Goal: Task Accomplishment & Management: Complete application form

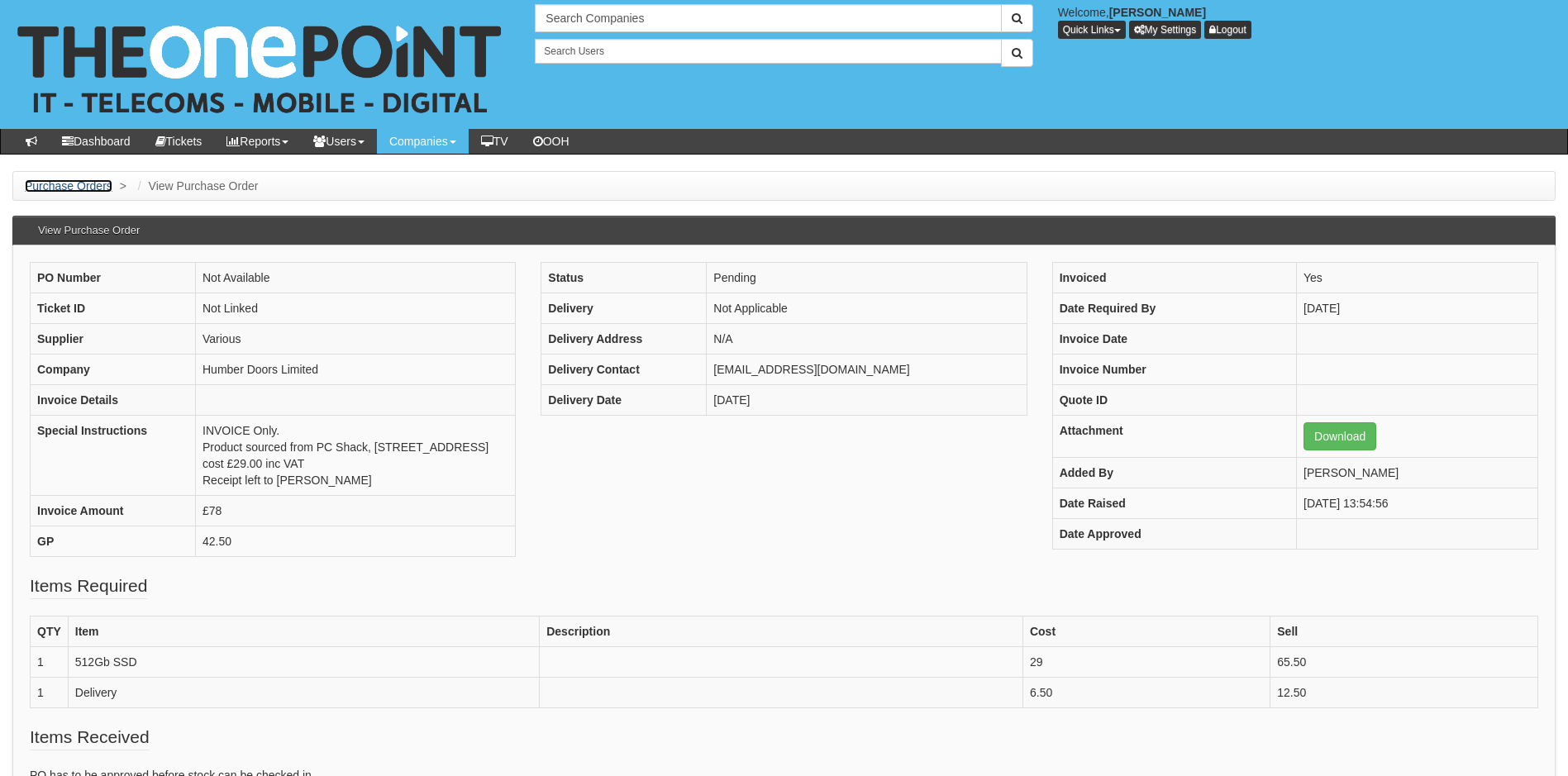
click at [52, 187] on link "Purchase Orders" at bounding box center [68, 185] width 88 height 13
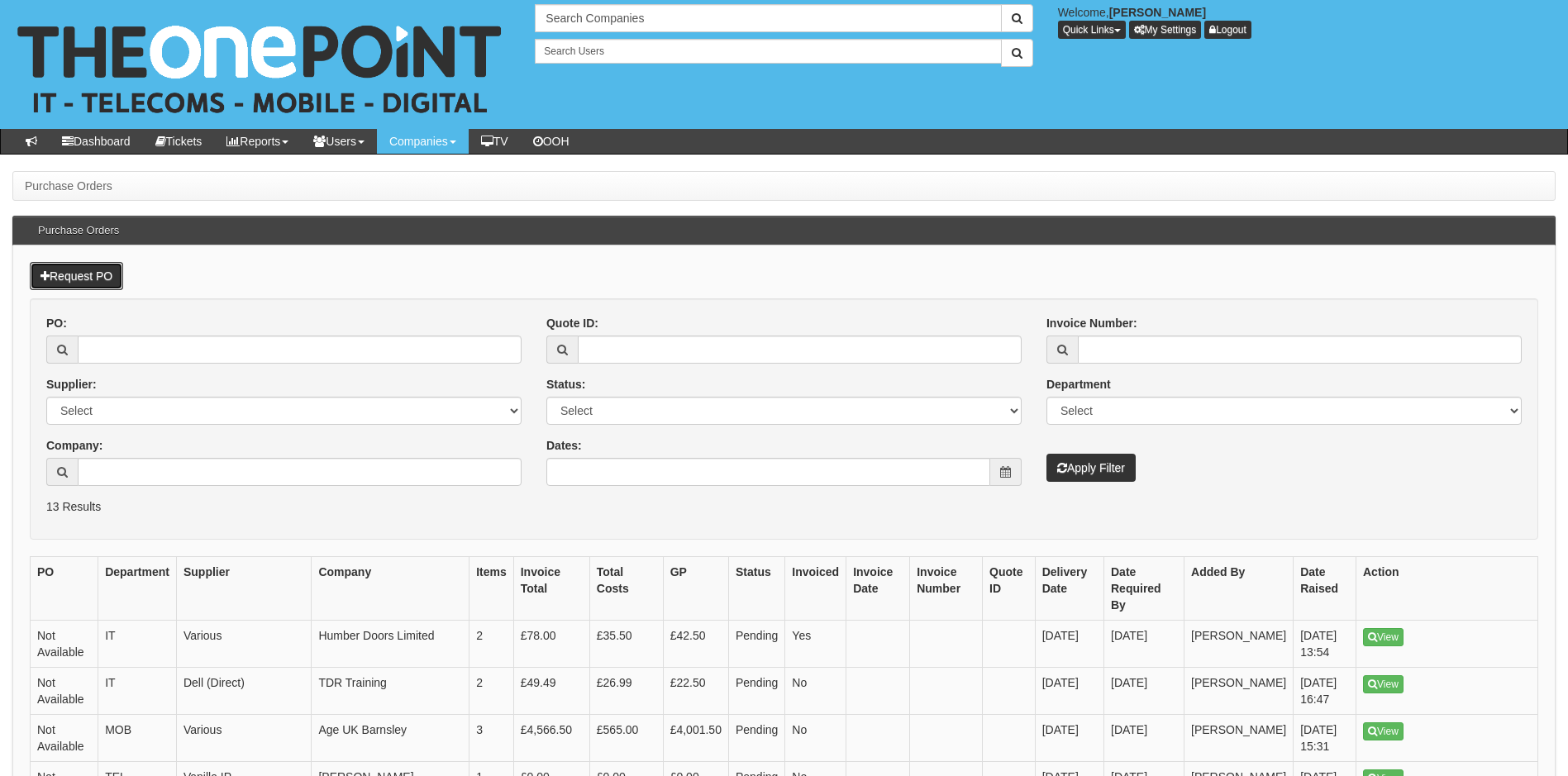
click at [79, 278] on link "Request PO" at bounding box center [76, 277] width 93 height 28
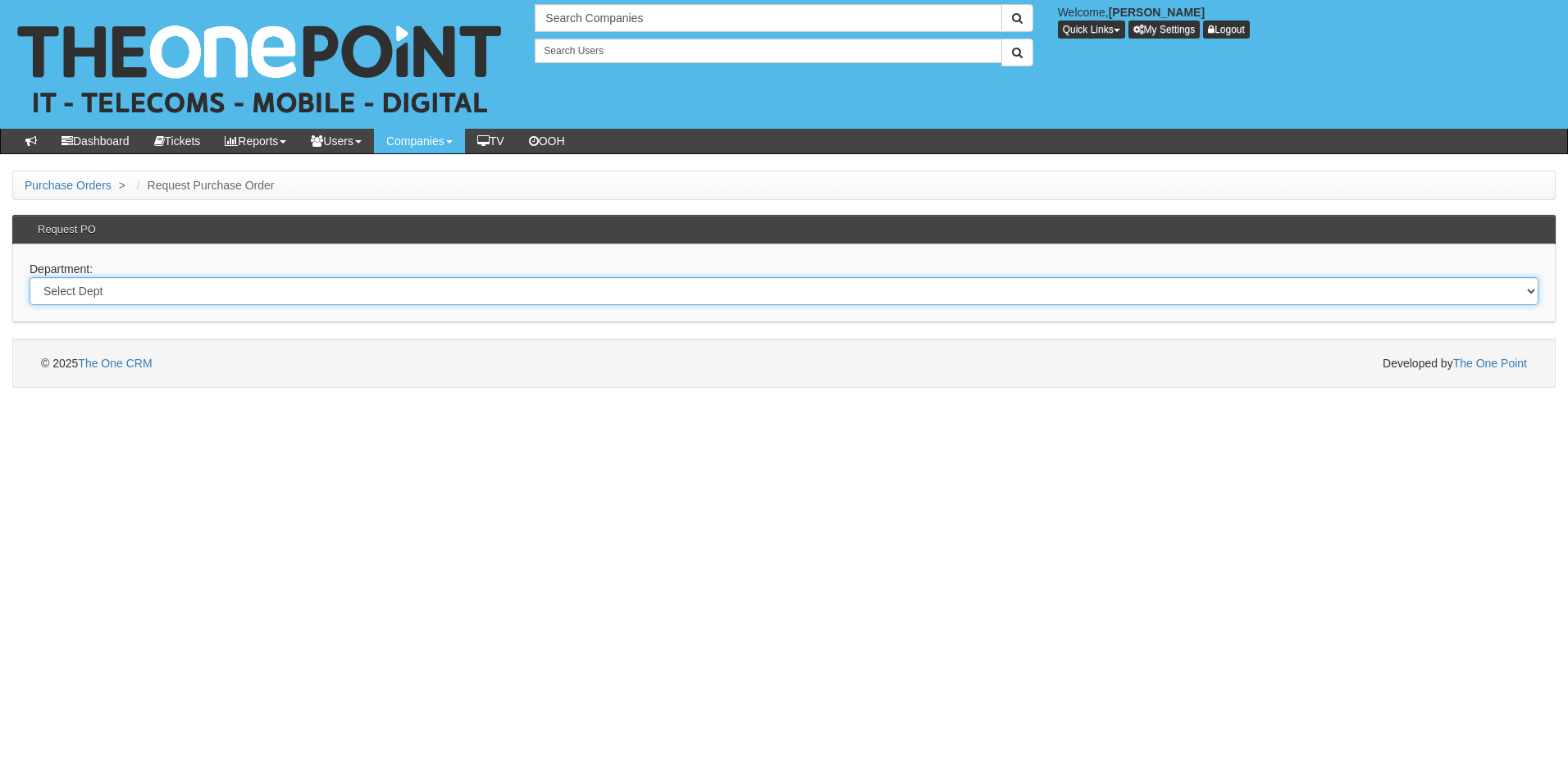
click at [332, 290] on select "Select Dept Digital Internal IT Mobiles Marketing Telecoms" at bounding box center [784, 291] width 1509 height 28
select select "?pipeID=&dept=MOB"
click at [30, 277] on select "Select Dept Digital Internal IT Mobiles Marketing Telecoms" at bounding box center [784, 291] width 1509 height 28
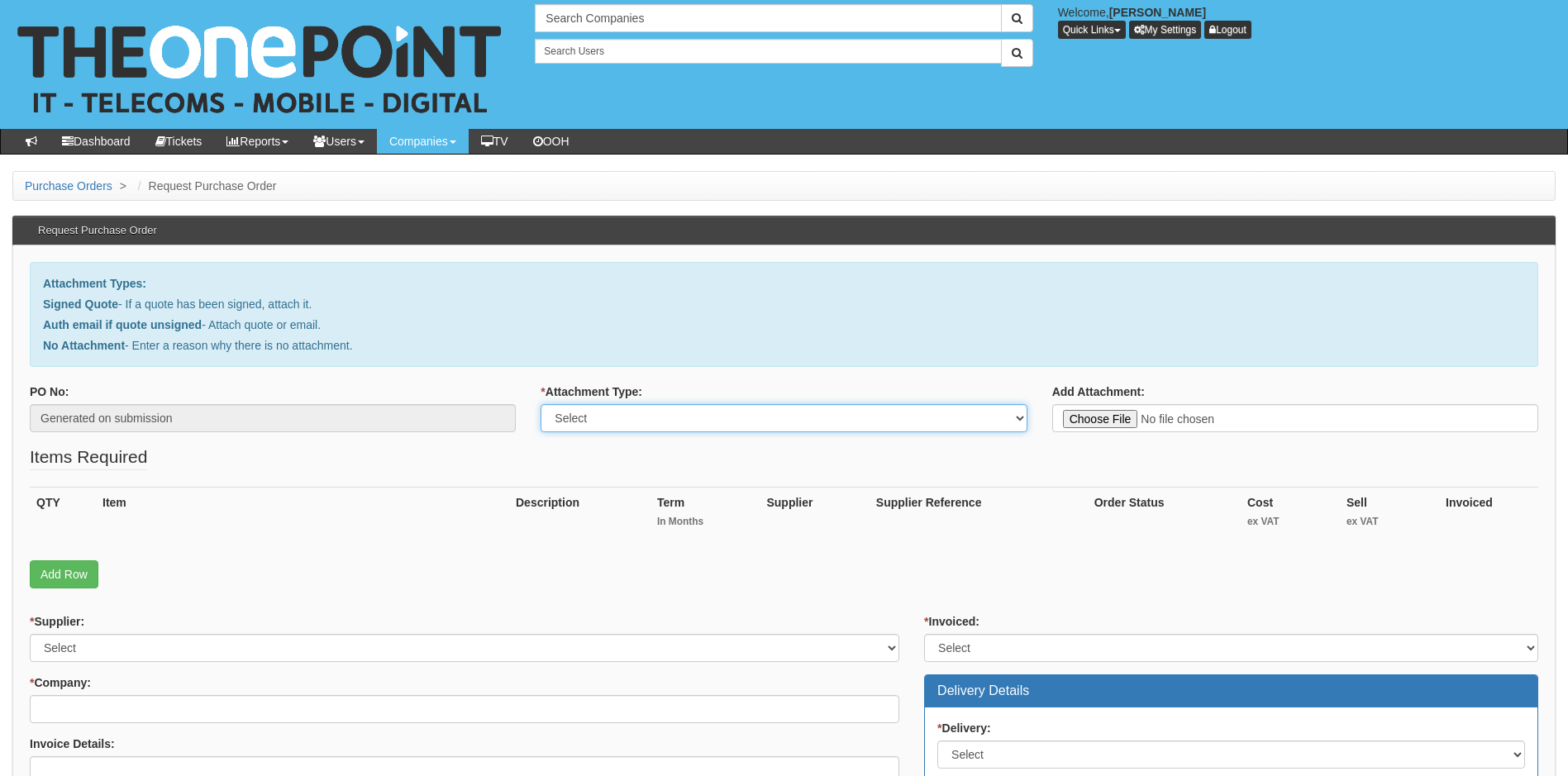
click at [668, 423] on select "Select Signed Quote Auth email with quote if unsigned No Attachment" at bounding box center [784, 419] width 486 height 28
select select "Signed Quote"
click at [541, 404] on select "Select Signed Quote Auth email with quote if unsigned No Attachment" at bounding box center [784, 419] width 486 height 28
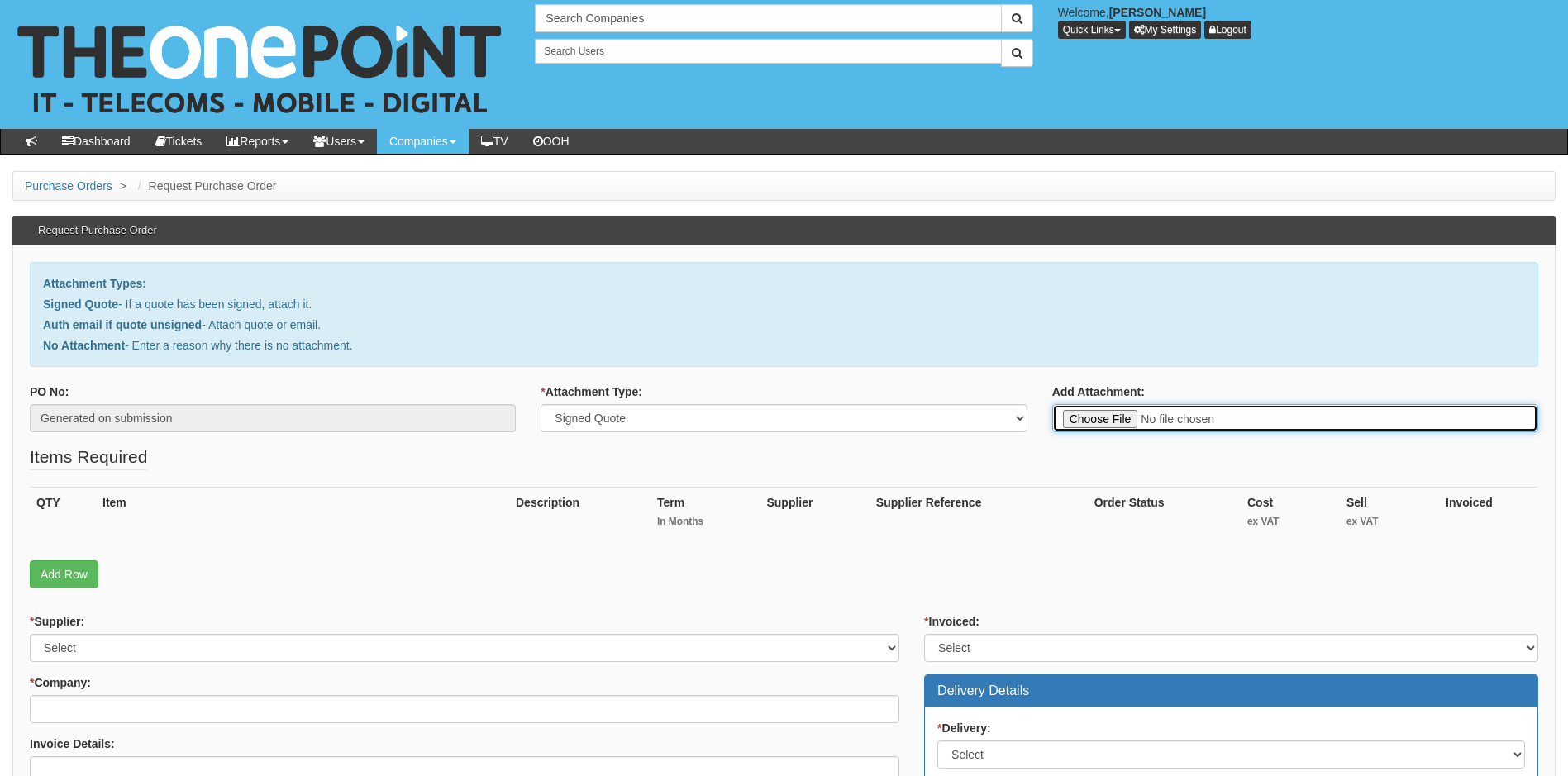
click at [1100, 421] on input "Add Attachment:" at bounding box center [1296, 419] width 486 height 28
type input "C:\fakepath\Clearanswer Mobile renewal.pdf"
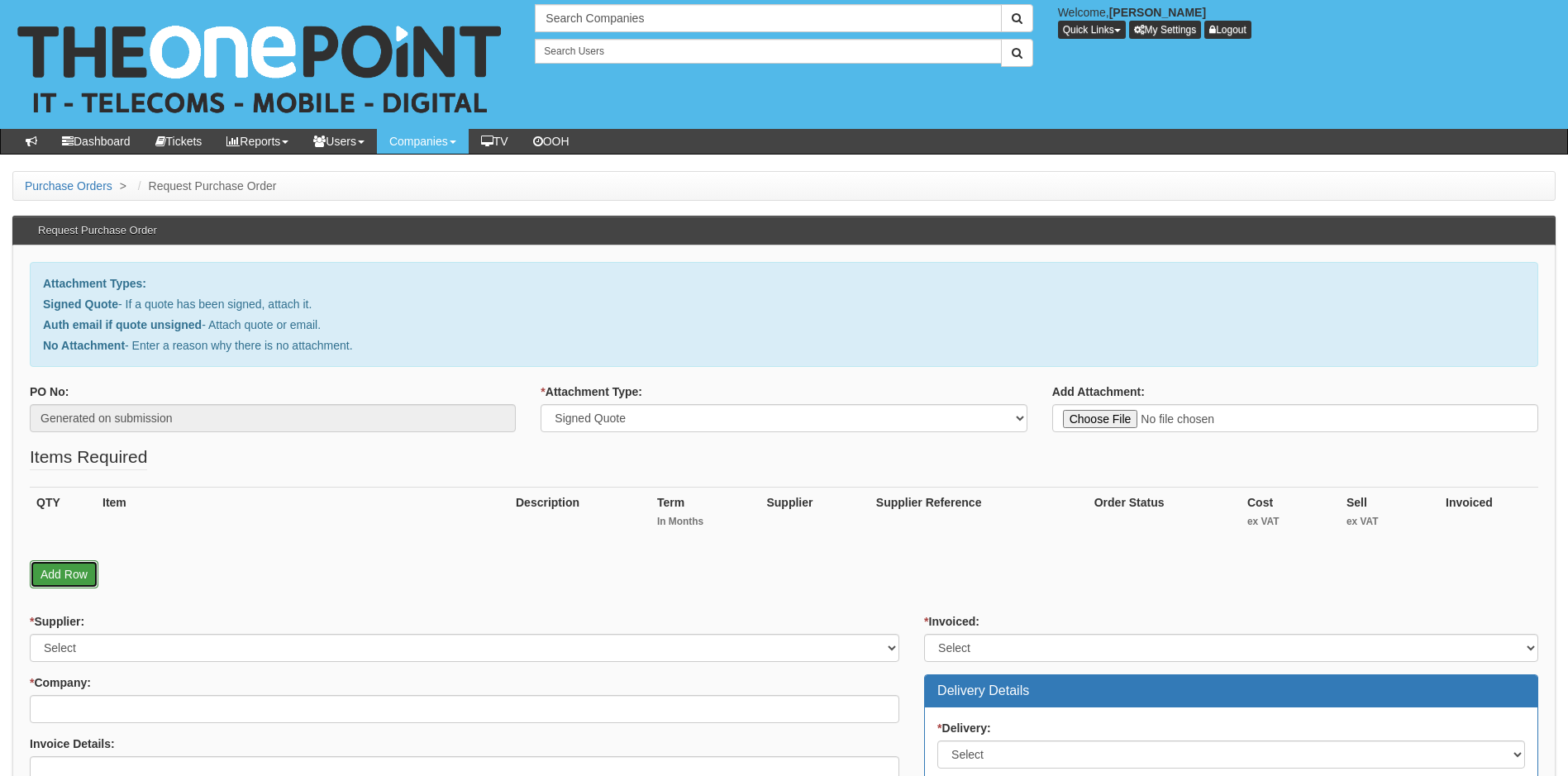
click at [63, 572] on link "Add Row" at bounding box center [64, 575] width 68 height 28
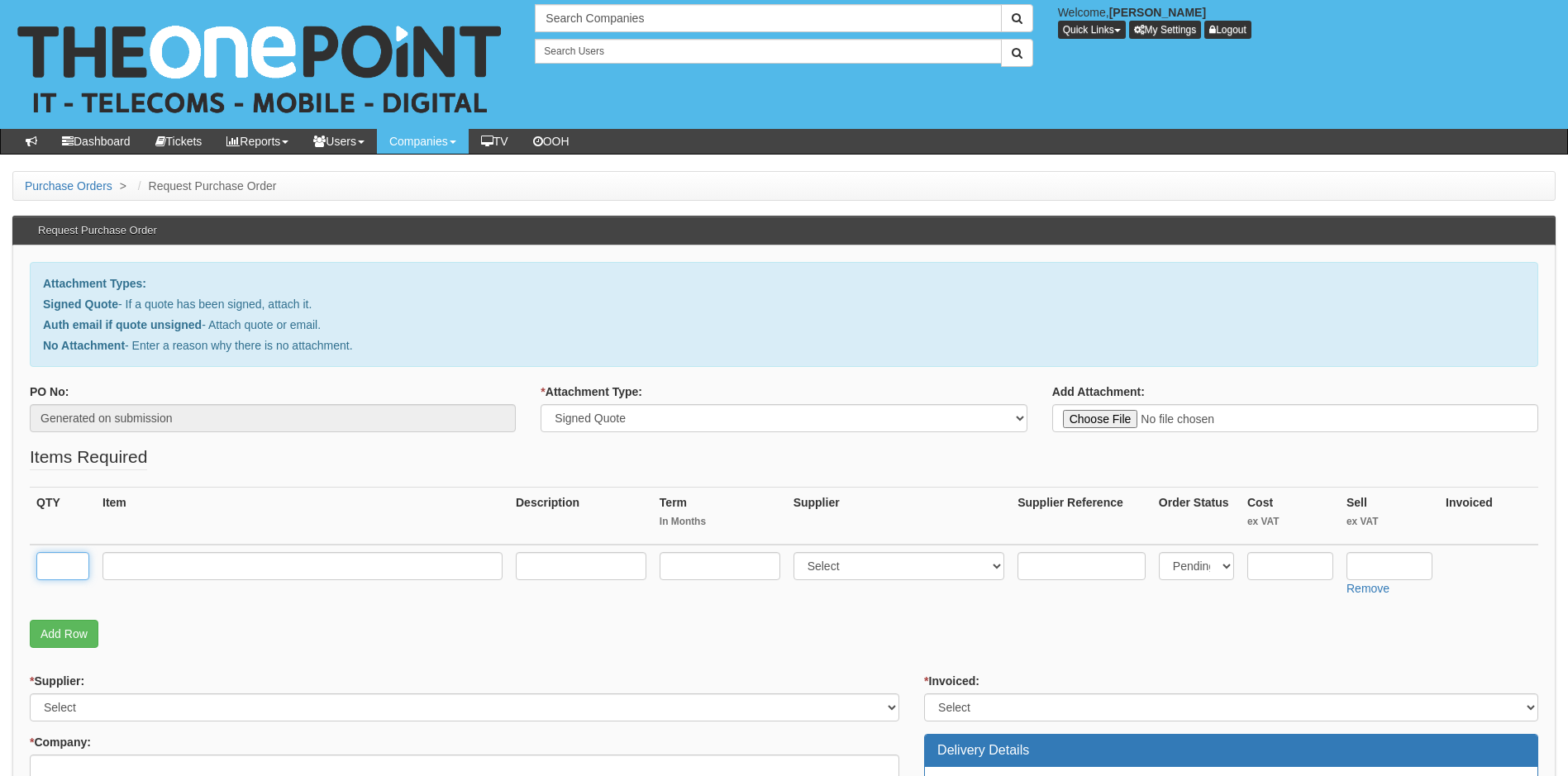
click at [63, 562] on input "text" at bounding box center [63, 567] width 53 height 28
type input "1"
click at [336, 568] on input "text" at bounding box center [302, 567] width 400 height 28
type input "O2 Small Biz Unlimited"
type input "24"
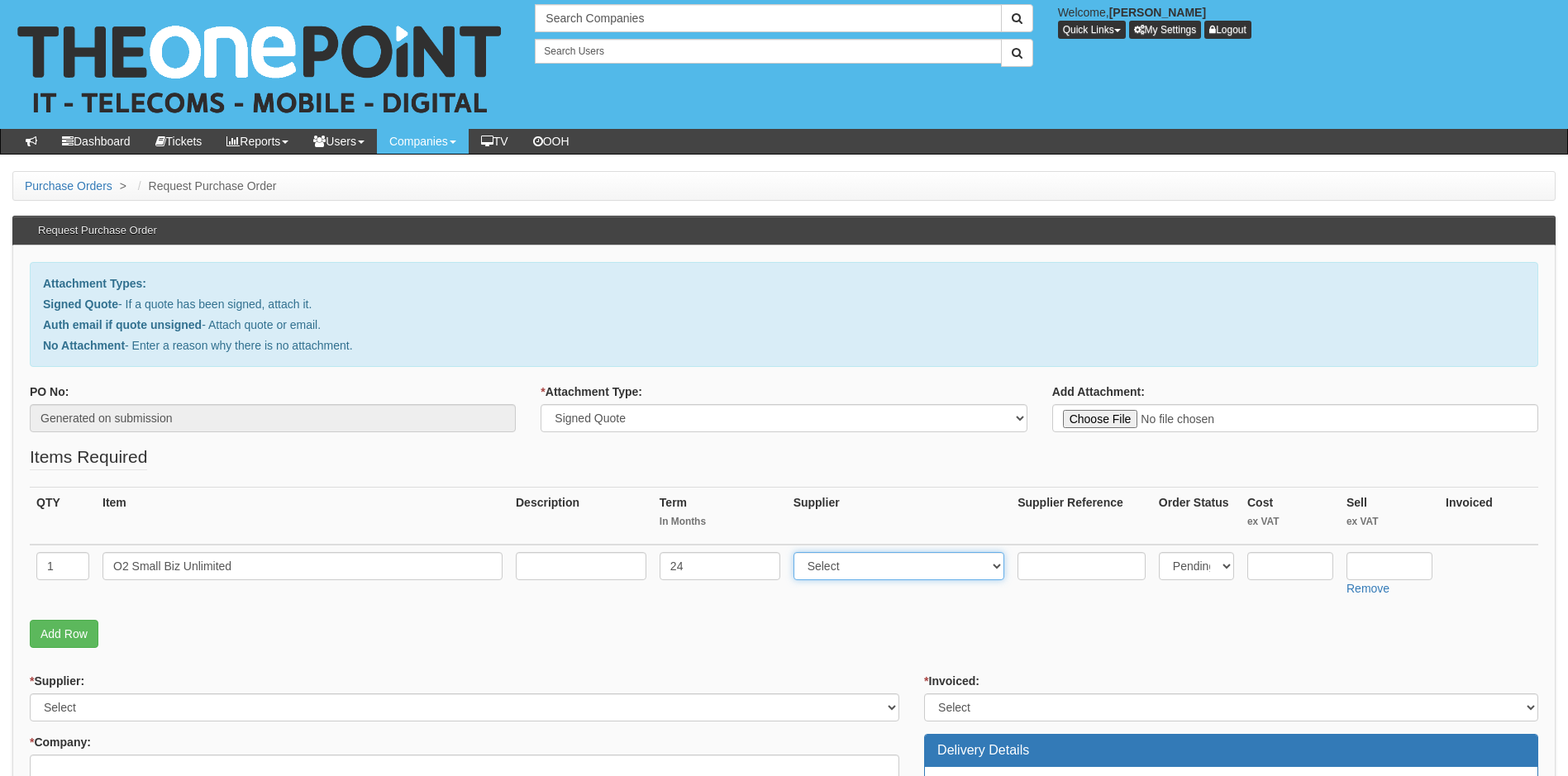
select select "54"
click at [552, 562] on input "text" at bounding box center [581, 567] width 130 height 28
type input "7"
type input "£70 per month"
click at [1359, 561] on input "text" at bounding box center [1390, 567] width 86 height 28
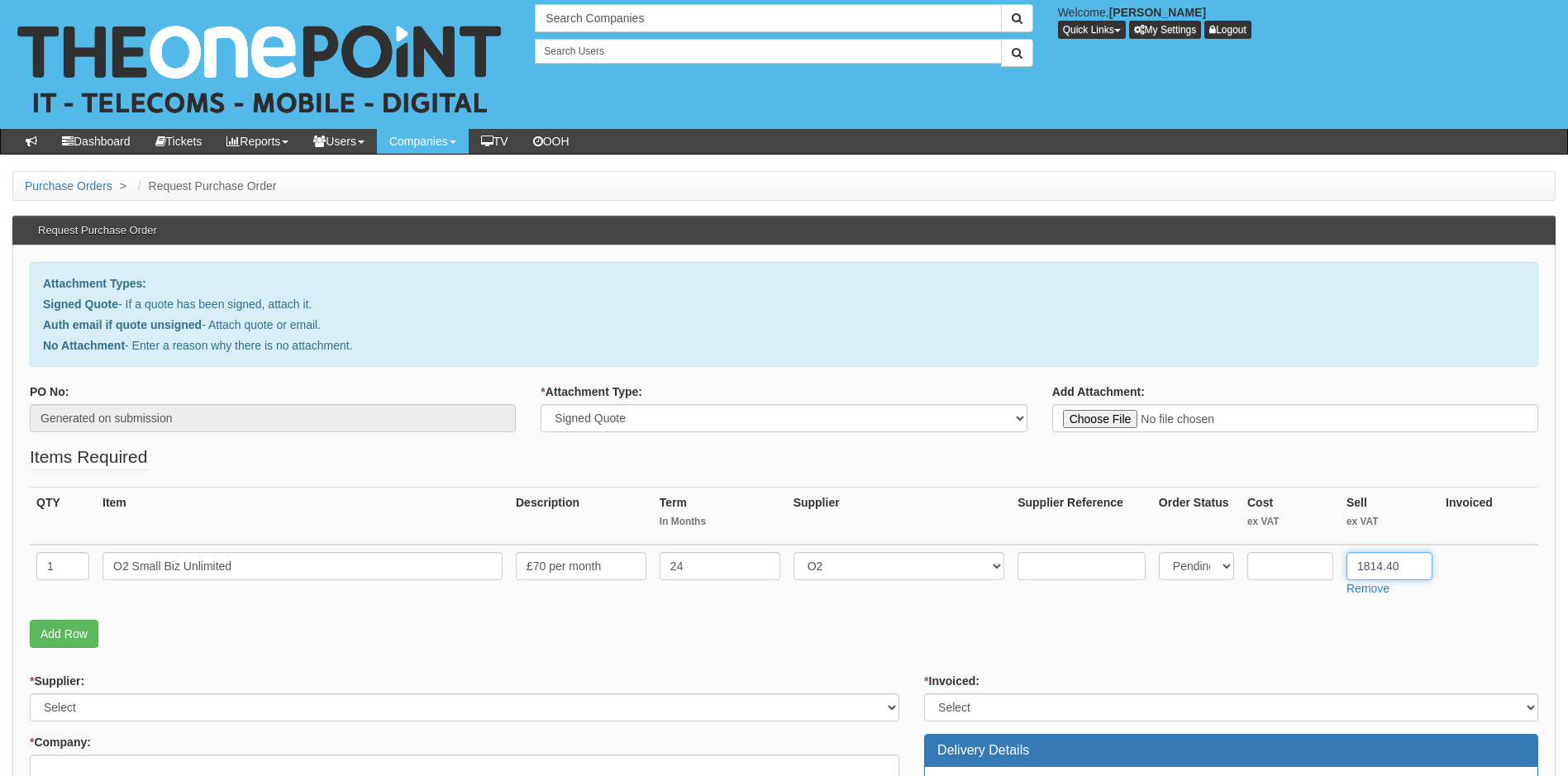
type input "1814.40"
click at [152, 704] on select "Select 123 REG.co.uk 1Password 3 4Gon AA Jones Electric Ltd Abzorb Access Group…" at bounding box center [465, 708] width 870 height 28
select select "54"
click at [152, 704] on select "Select 123 REG.co.uk 1Password 3 4Gon AA Jones Electric Ltd Abzorb Access Group…" at bounding box center [465, 708] width 870 height 28
click at [1019, 703] on select "Select Yes No N/A STB (part of order)" at bounding box center [1231, 708] width 615 height 28
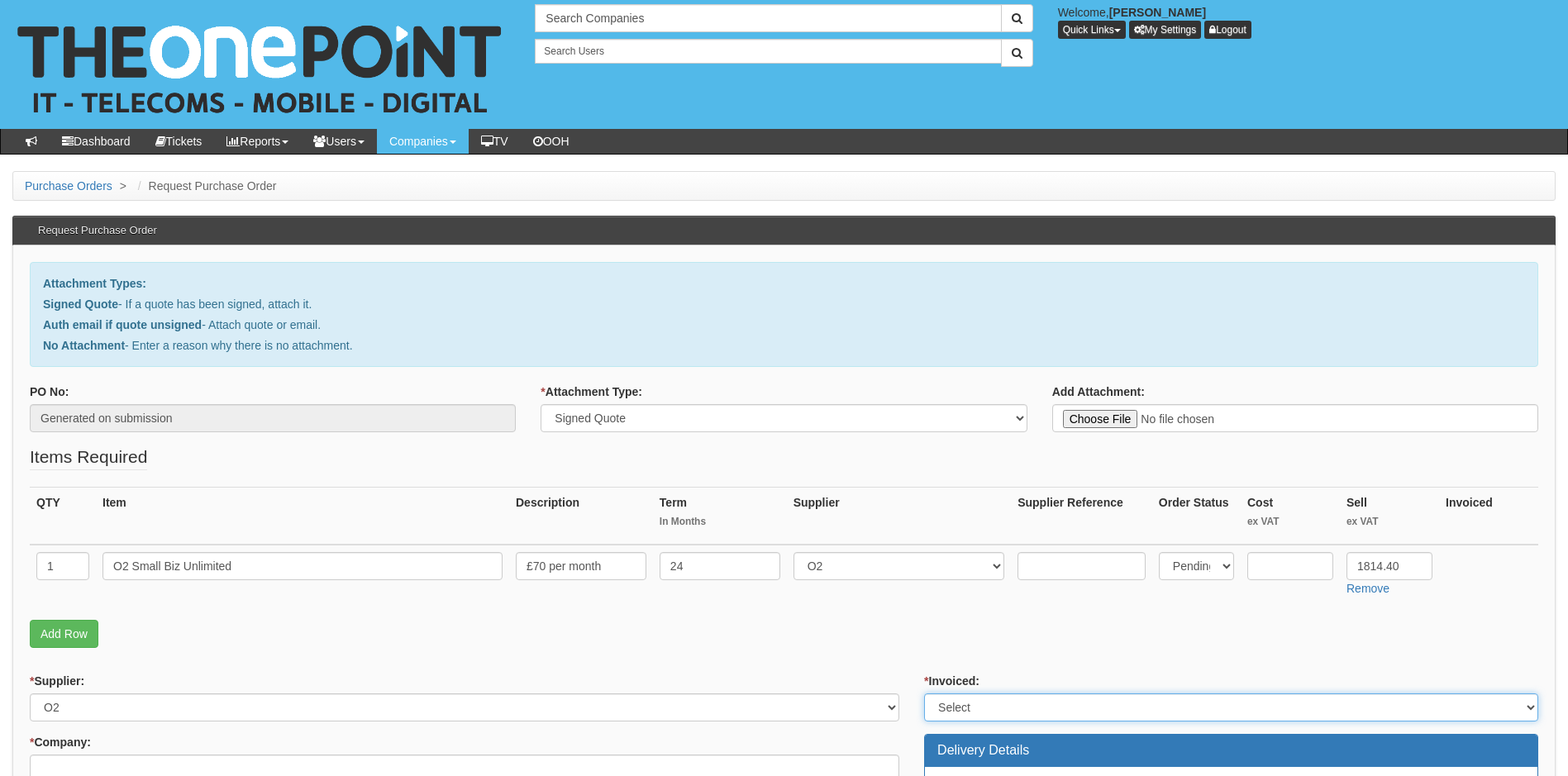
select select "1"
click at [924, 694] on select "Select Yes No N/A STB (part of order)" at bounding box center [1231, 708] width 615 height 28
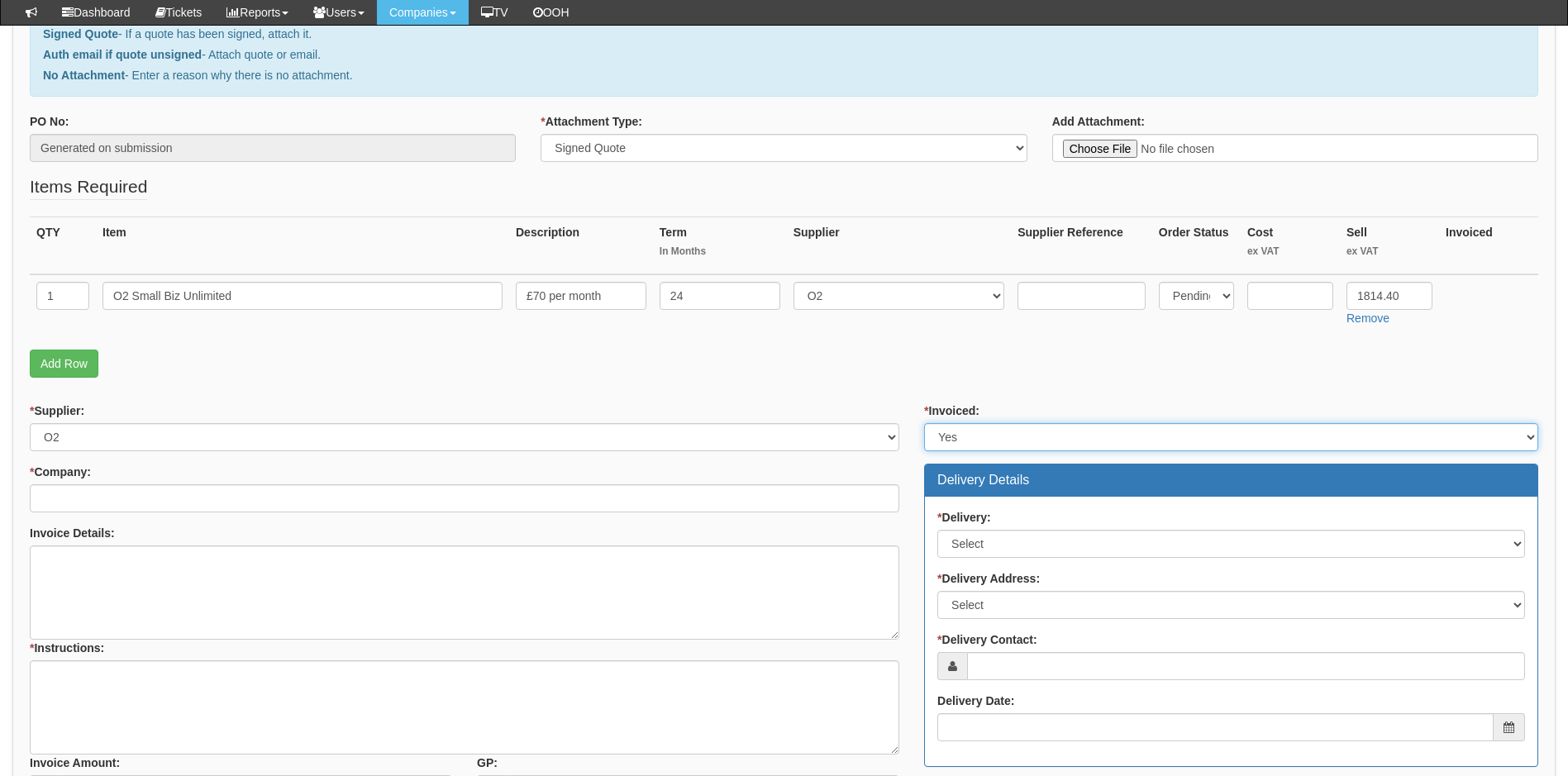
scroll to position [331, 0]
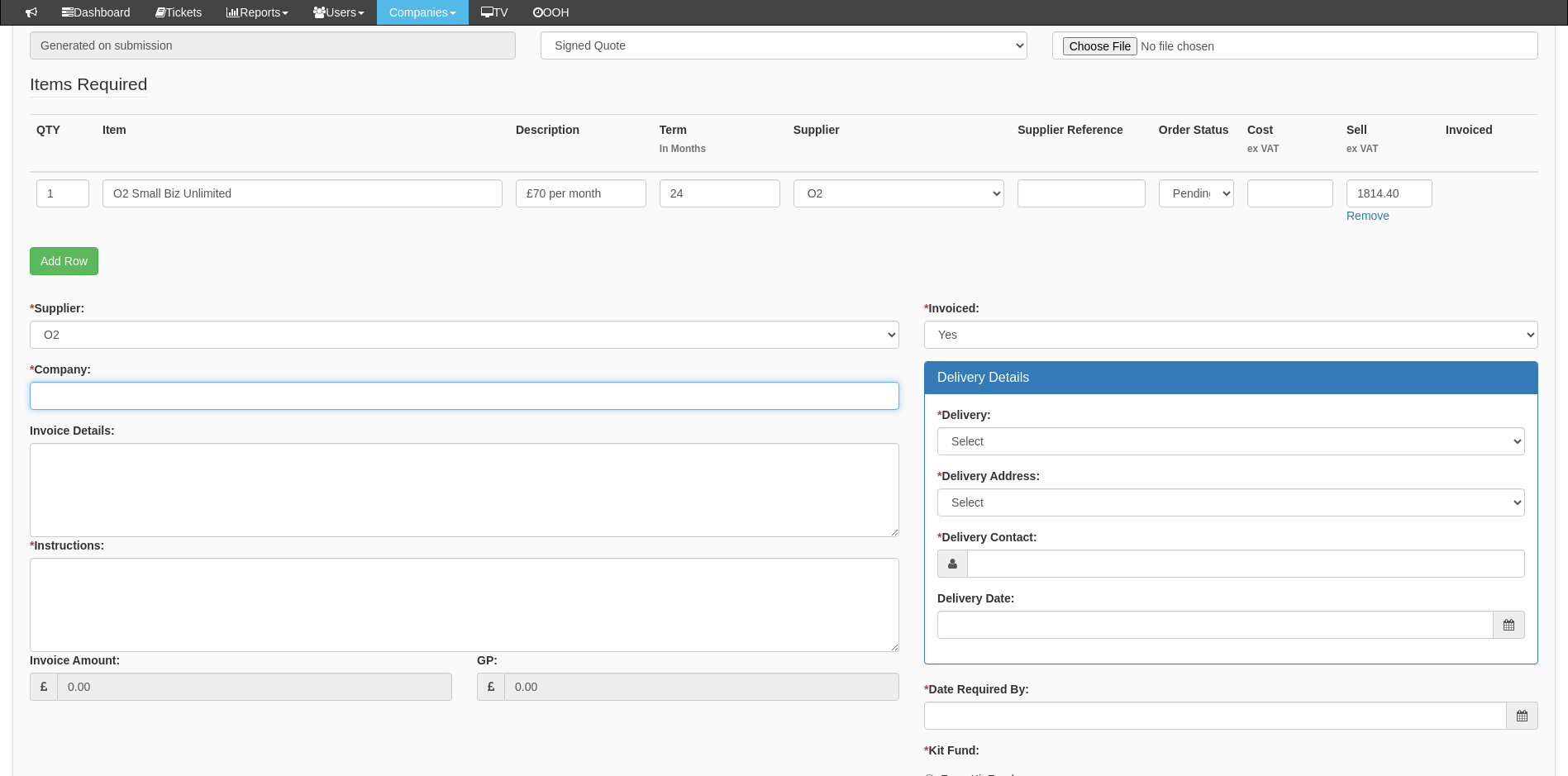
click at [186, 396] on input "* Company:" at bounding box center [465, 396] width 870 height 28
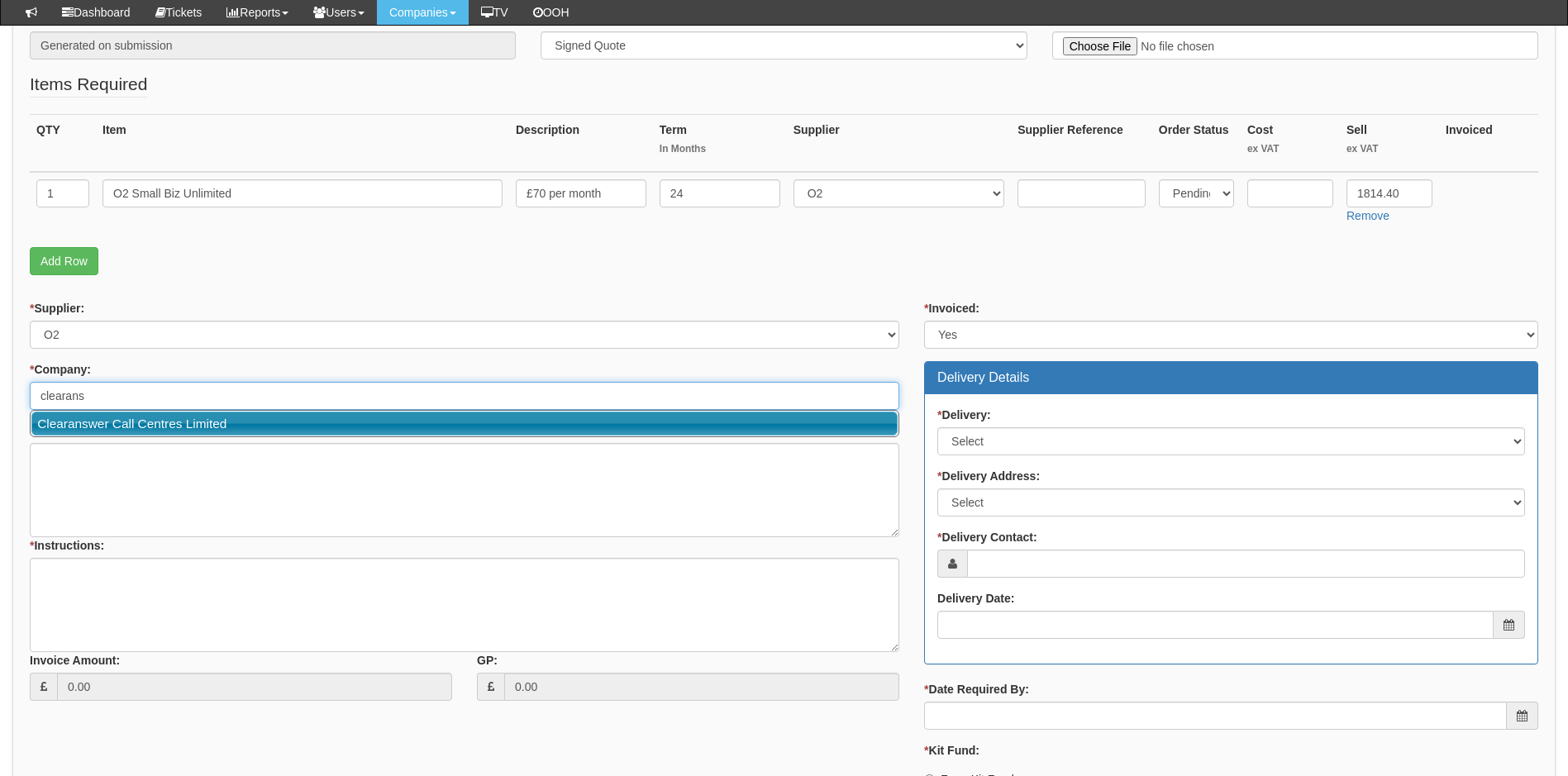
click at [262, 420] on link "Clearanswer Call Centres Limited" at bounding box center [464, 423] width 866 height 24
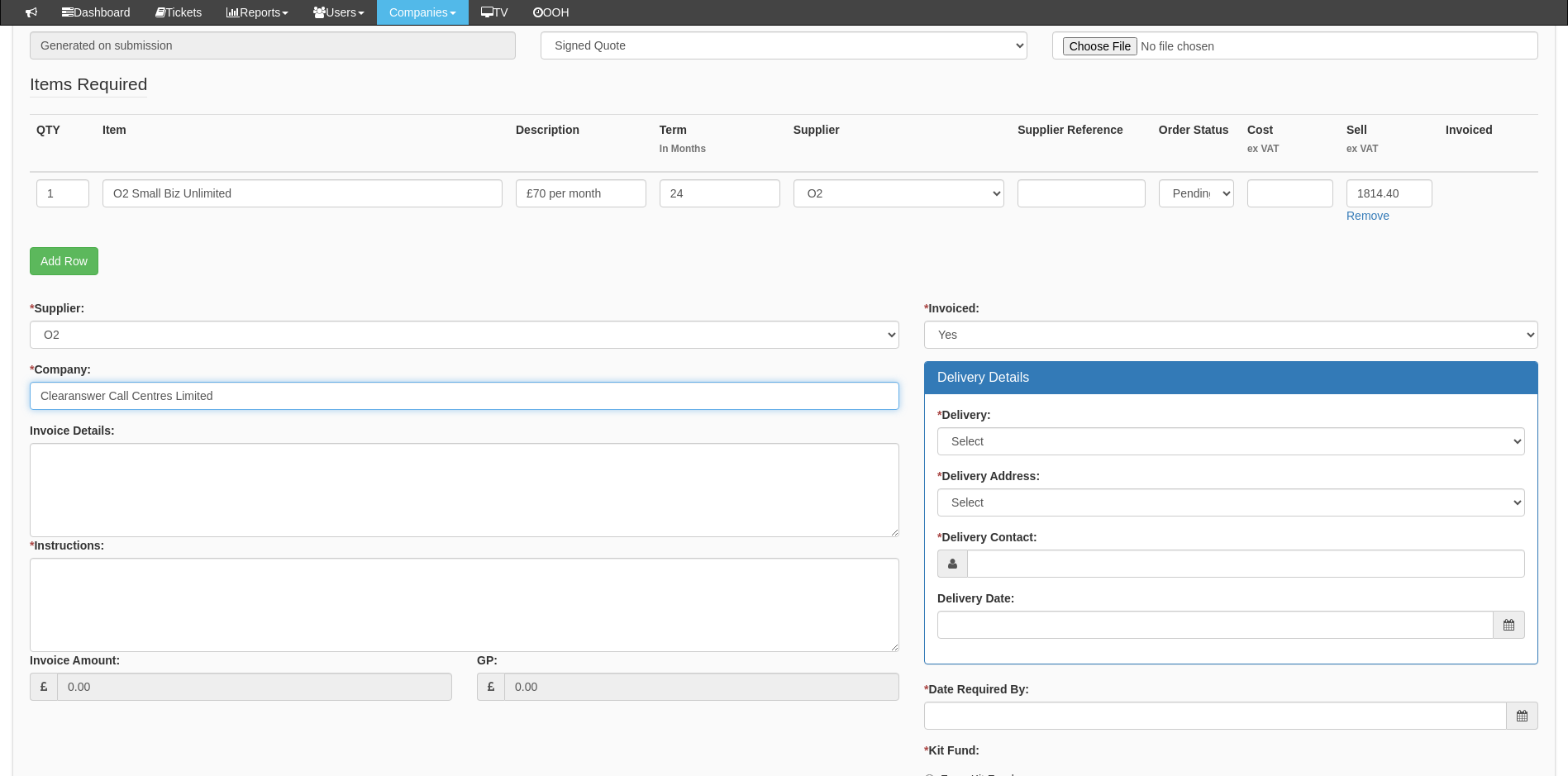
type input "Clearanswer Call Centres Limited"
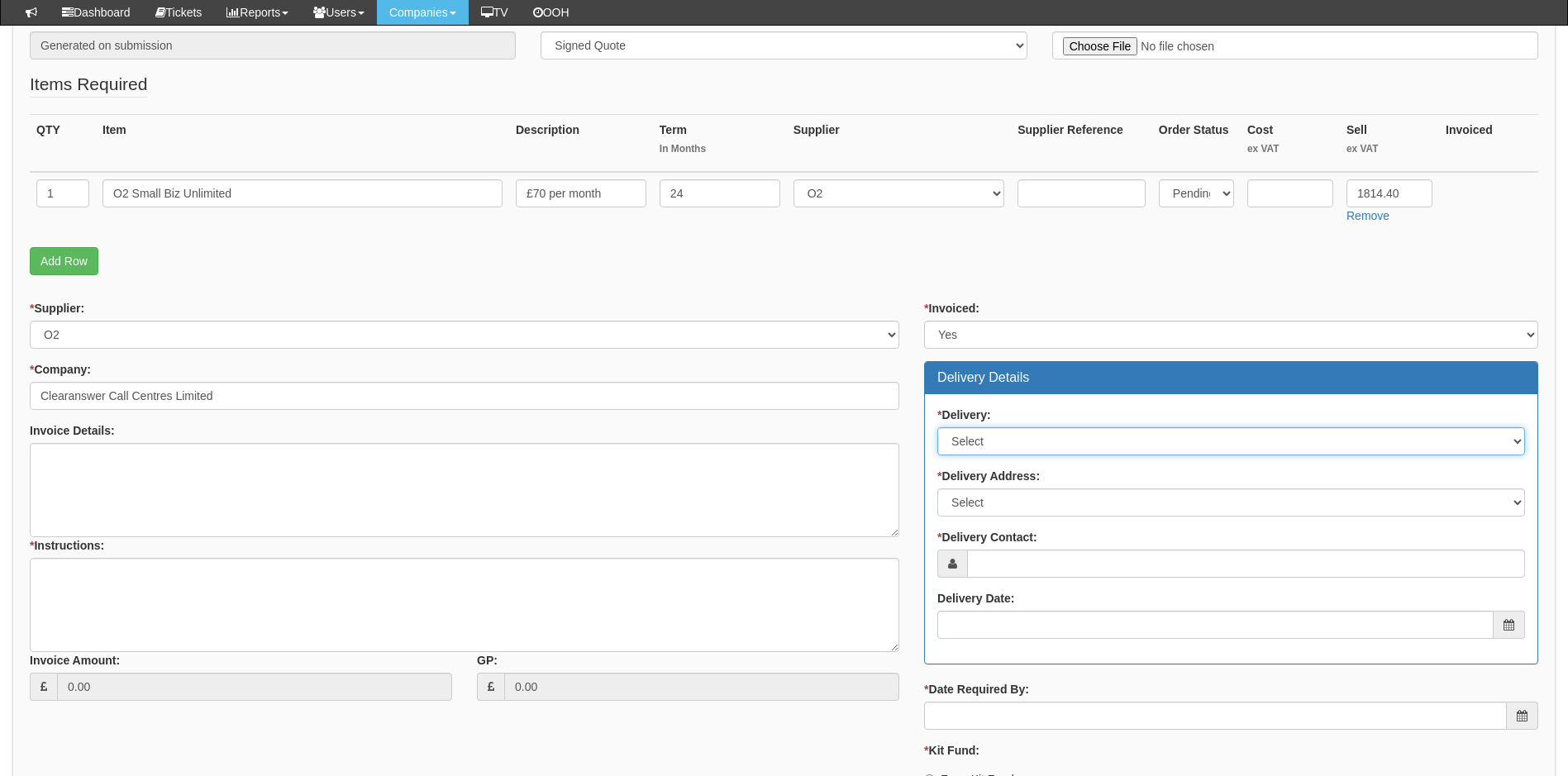
click at [995, 436] on select "Select No Not Applicable Yes" at bounding box center [1231, 442] width 588 height 28
select select "3"
click at [937, 427] on select "Select No Not Applicable Yes" at bounding box center [1231, 442] width 588 height 28
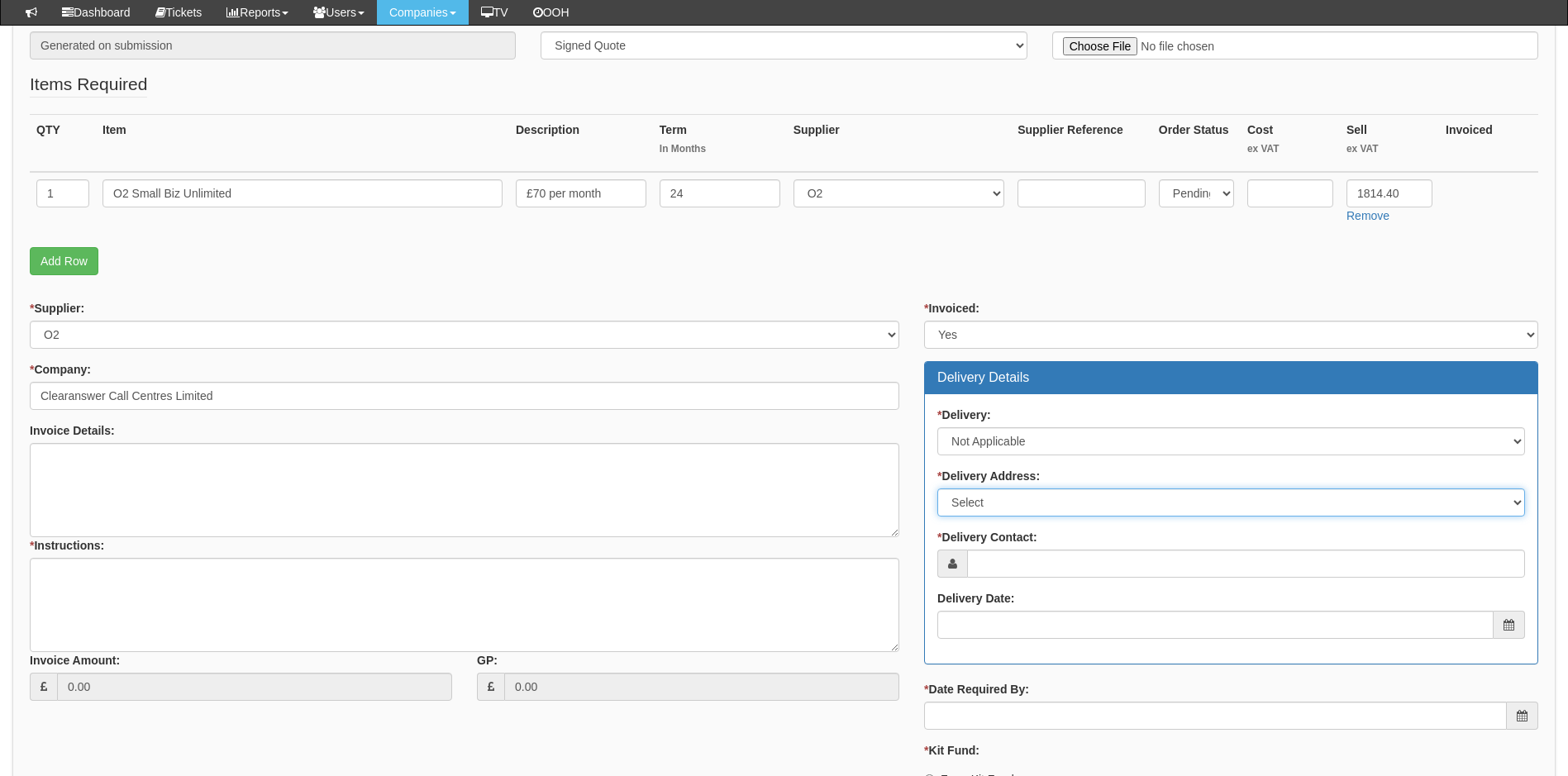
click at [1042, 501] on select "Select Not Applicable Main Address - HU1 1YU Other" at bounding box center [1231, 503] width 588 height 28
select select "N/A"
click at [937, 489] on select "Select Not Applicable Main Address - HU1 1YU Other" at bounding box center [1231, 503] width 588 height 28
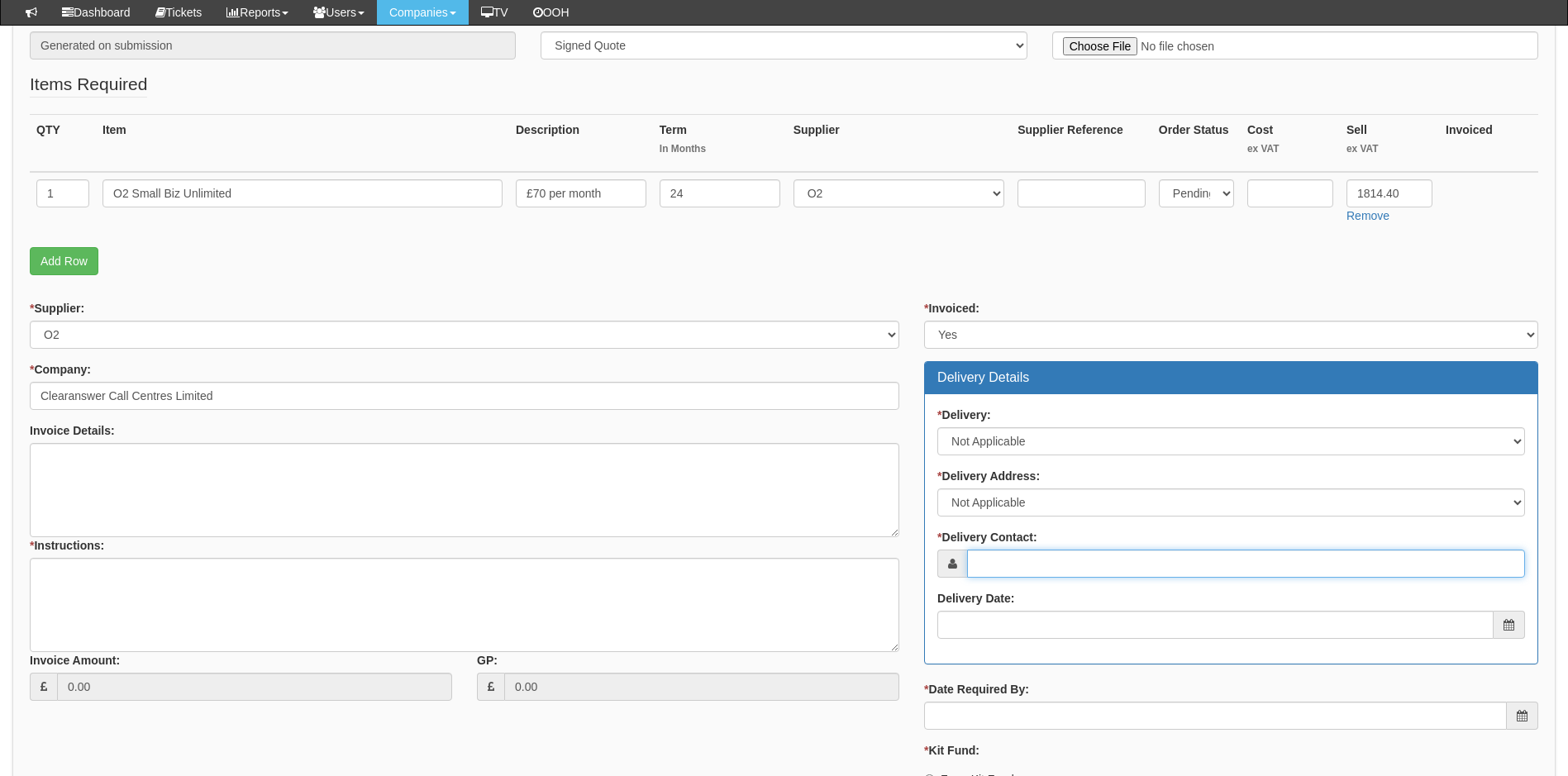
click at [1031, 560] on input "* Delivery Contact:" at bounding box center [1246, 564] width 558 height 28
click at [1046, 573] on input "* Delivery Contact:" at bounding box center [1246, 564] width 558 height 28
paste input "jbruce@clearanswer.co.uk"
type input "jbruce@clearanswer.co.uk"
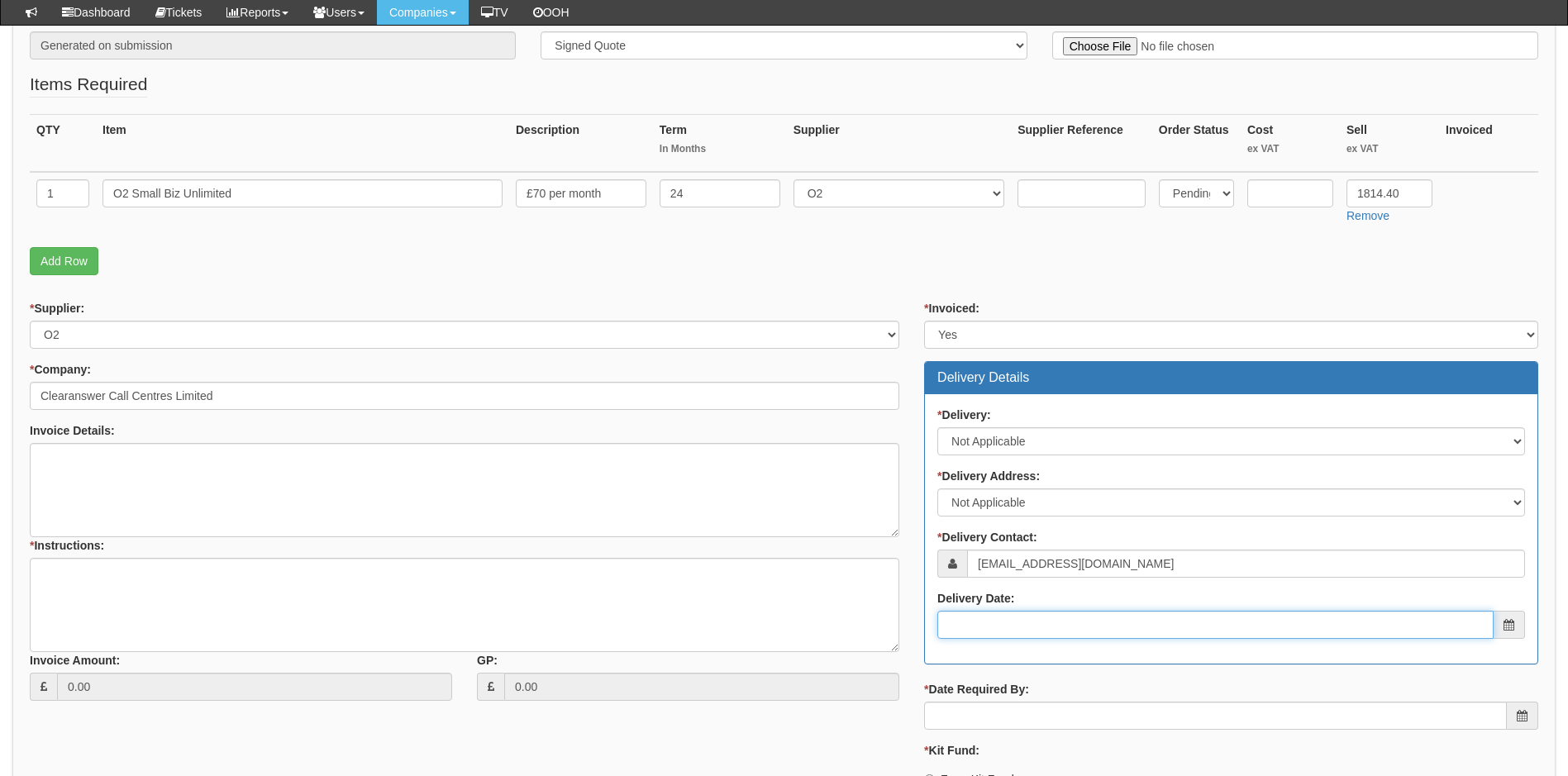
click at [1027, 628] on input "Delivery Date:" at bounding box center [1215, 625] width 556 height 28
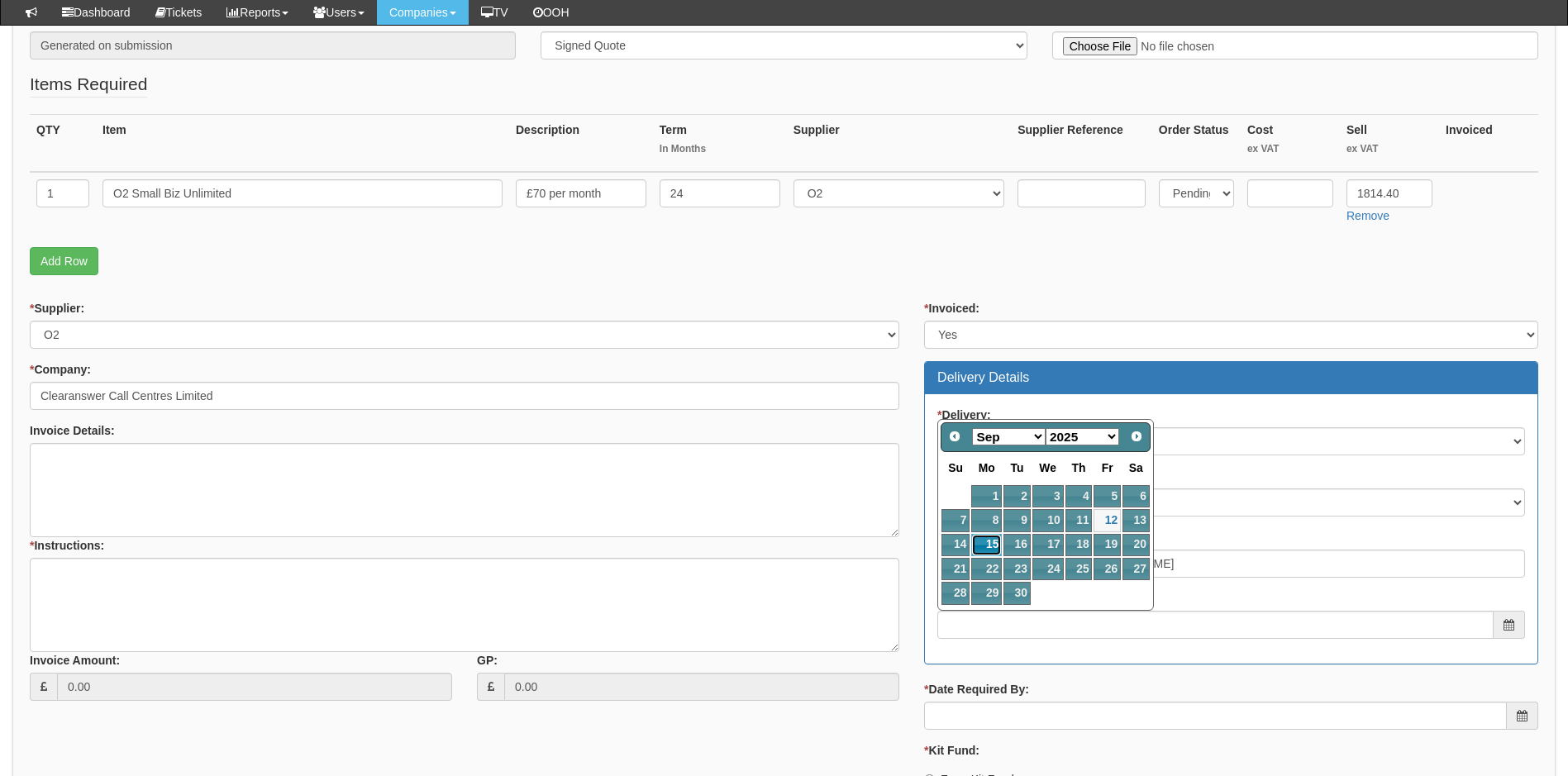
click at [984, 543] on link "15" at bounding box center [986, 545] width 30 height 22
type input "[DATE]"
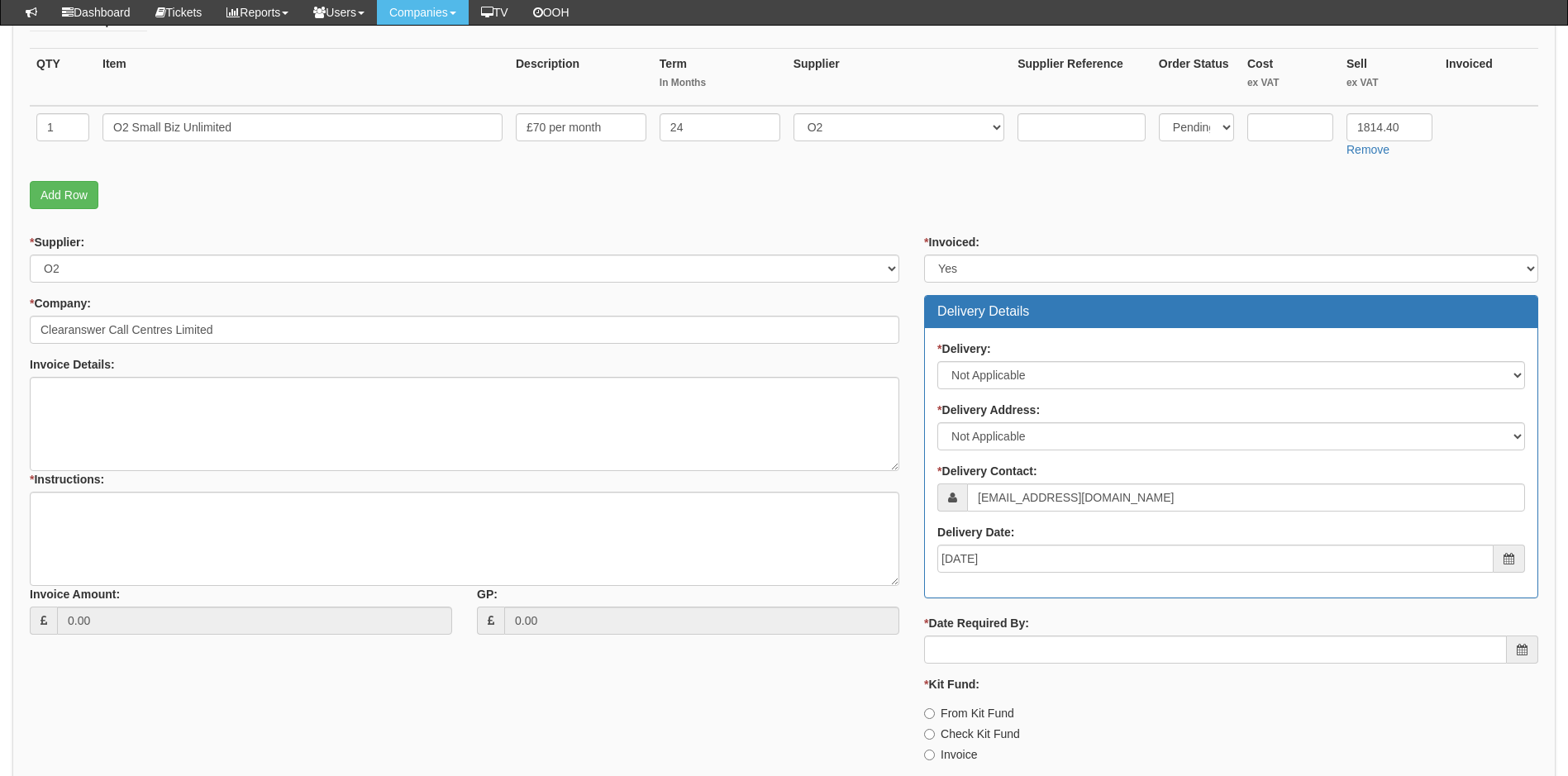
scroll to position [532, 0]
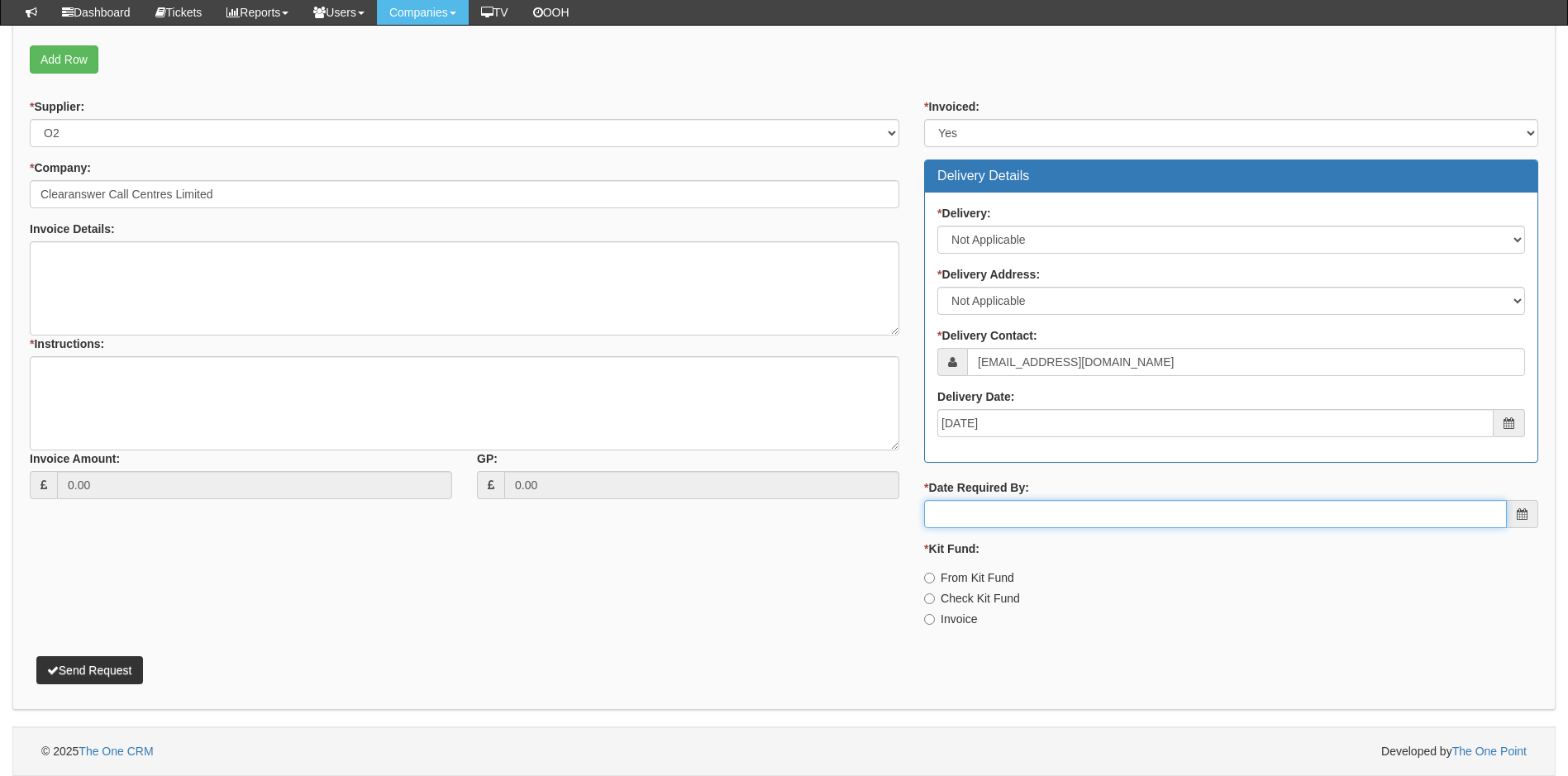
click at [1070, 517] on input "* Date Required By:" at bounding box center [1215, 514] width 583 height 28
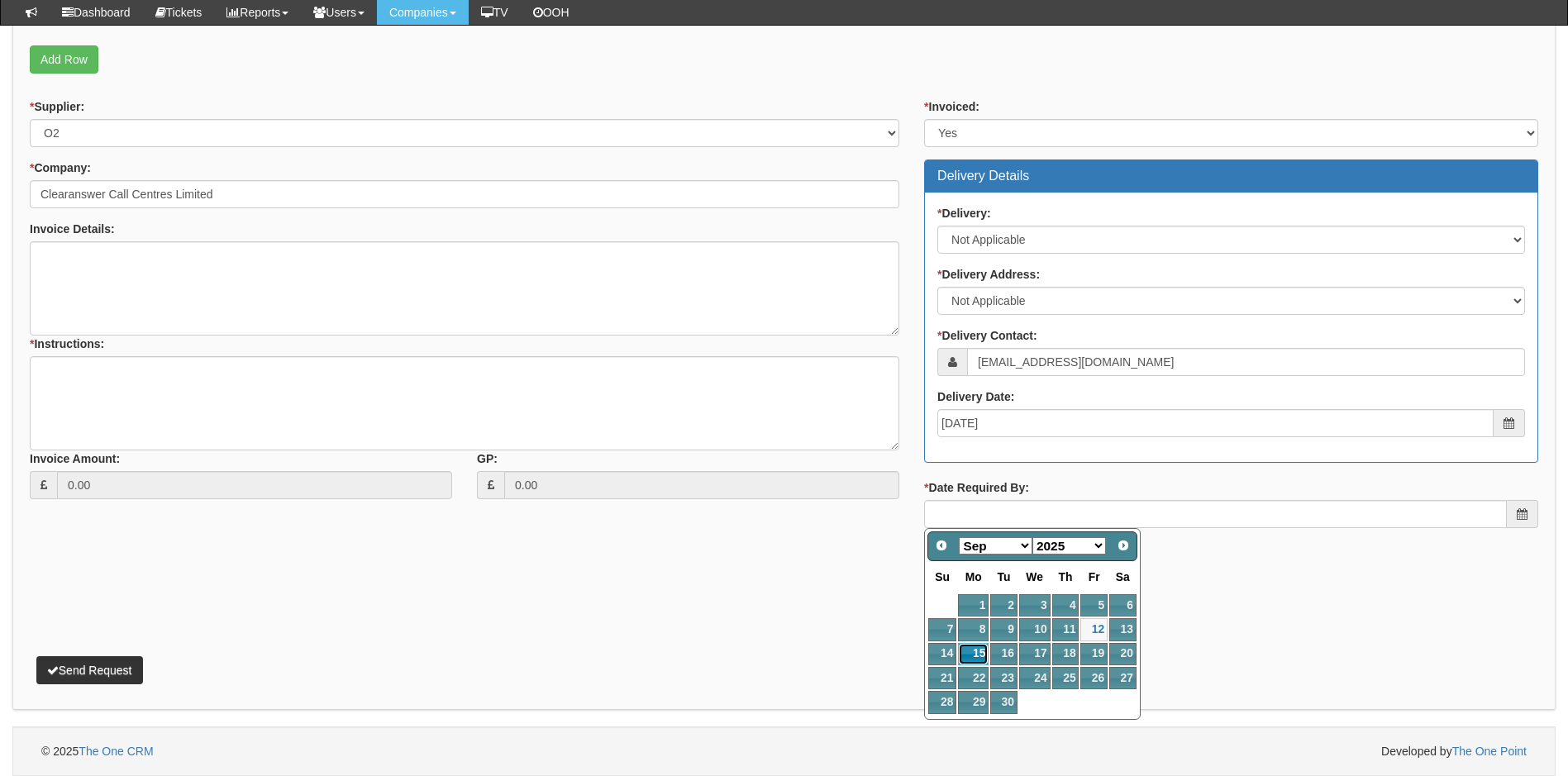
click at [977, 655] on link "15" at bounding box center [973, 654] width 30 height 22
type input "[DATE]"
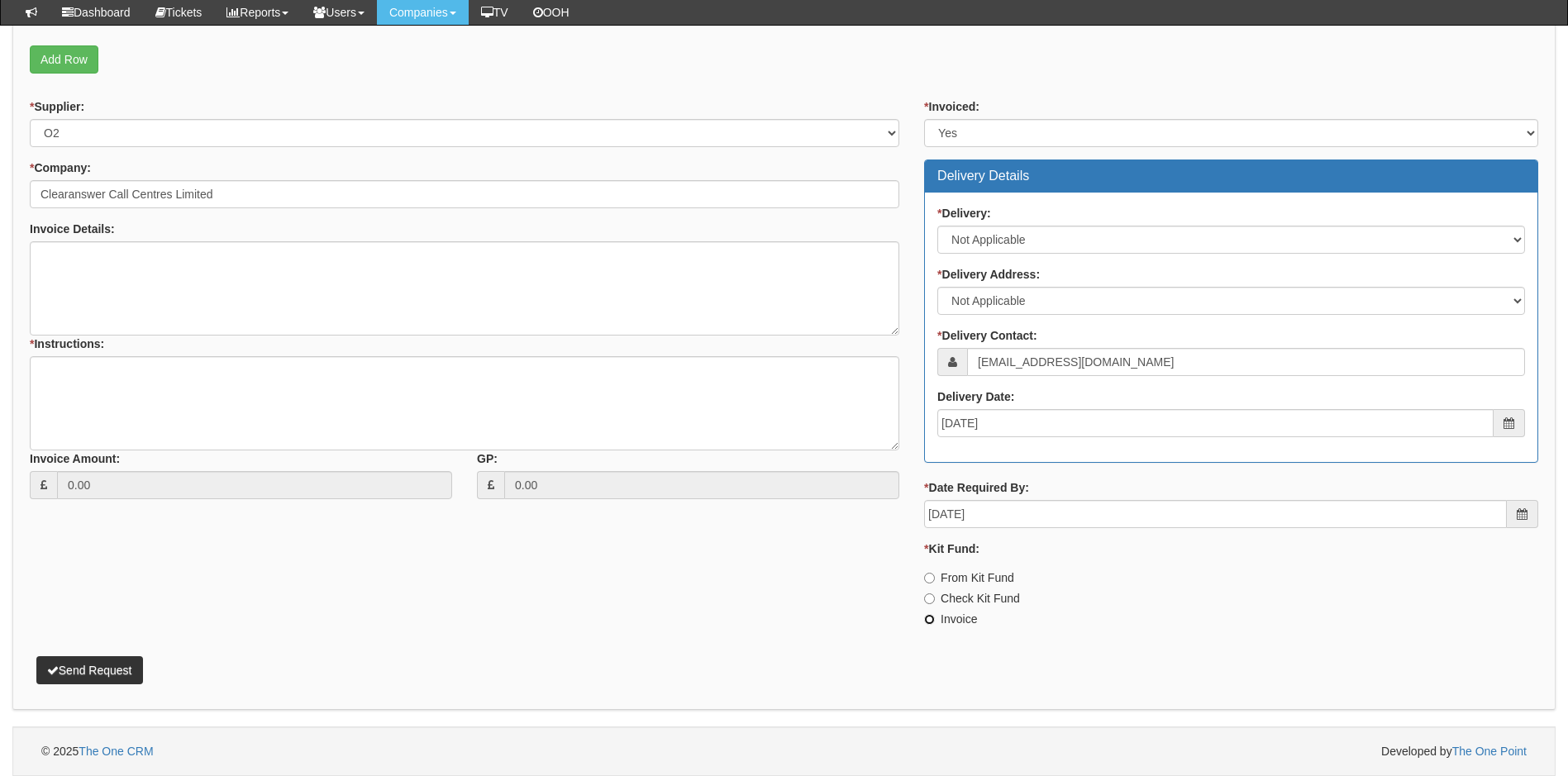
click at [929, 619] on input "Invoice" at bounding box center [929, 620] width 11 height 11
radio input "true"
click at [133, 371] on textarea "* Instructions:" at bounding box center [465, 404] width 870 height 94
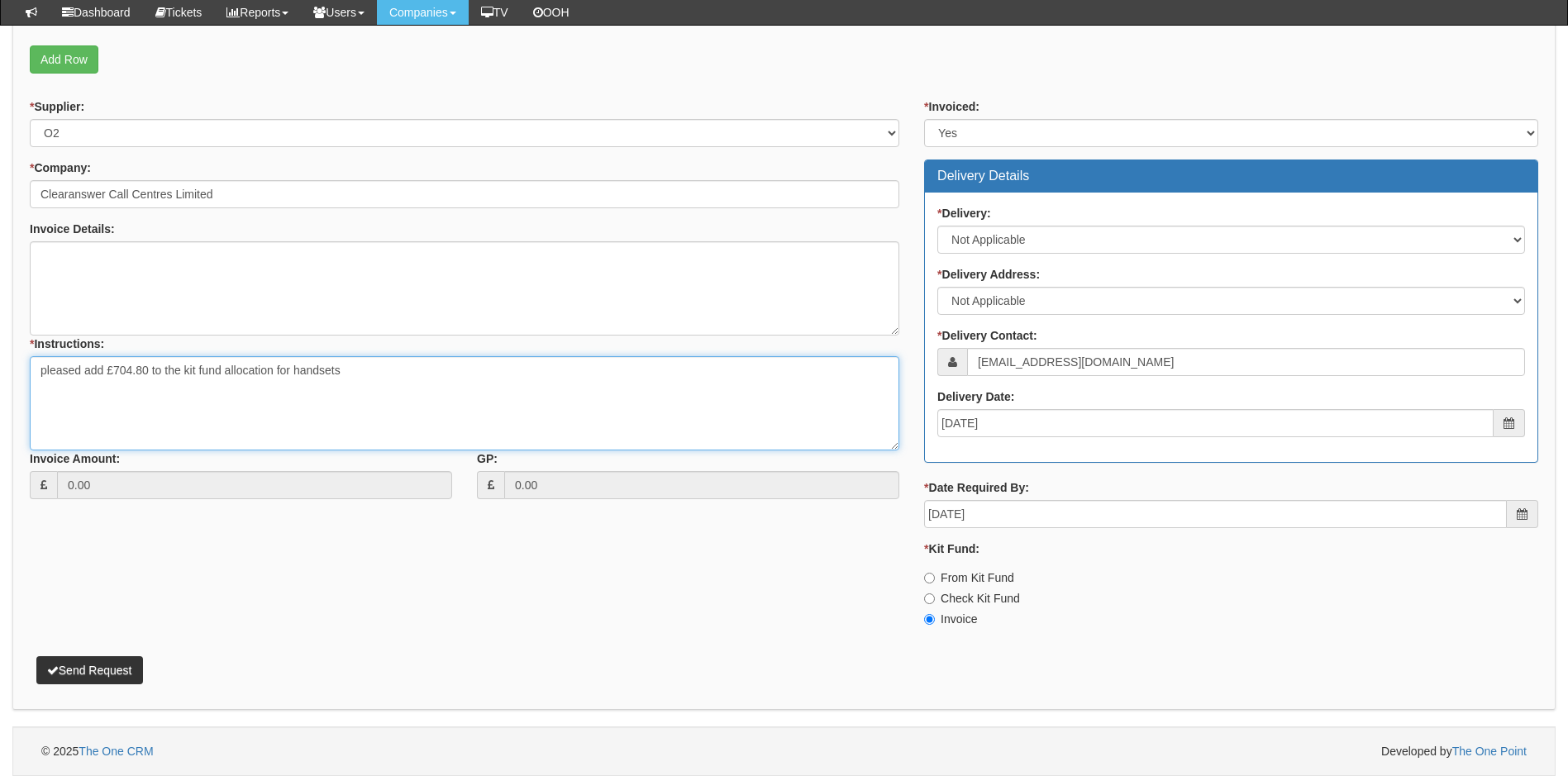
click at [45, 372] on textarea "pleased add £704.80 to the kit fund allocation for handsets" at bounding box center [465, 404] width 870 height 94
click at [82, 372] on textarea "Pleased add £704.80 to the kit fund allocation for handsets" at bounding box center [465, 404] width 870 height 94
type textarea "Please add £704.80 to the kit fund allocation for handsets"
click at [104, 672] on button "Send Request" at bounding box center [90, 670] width 106 height 28
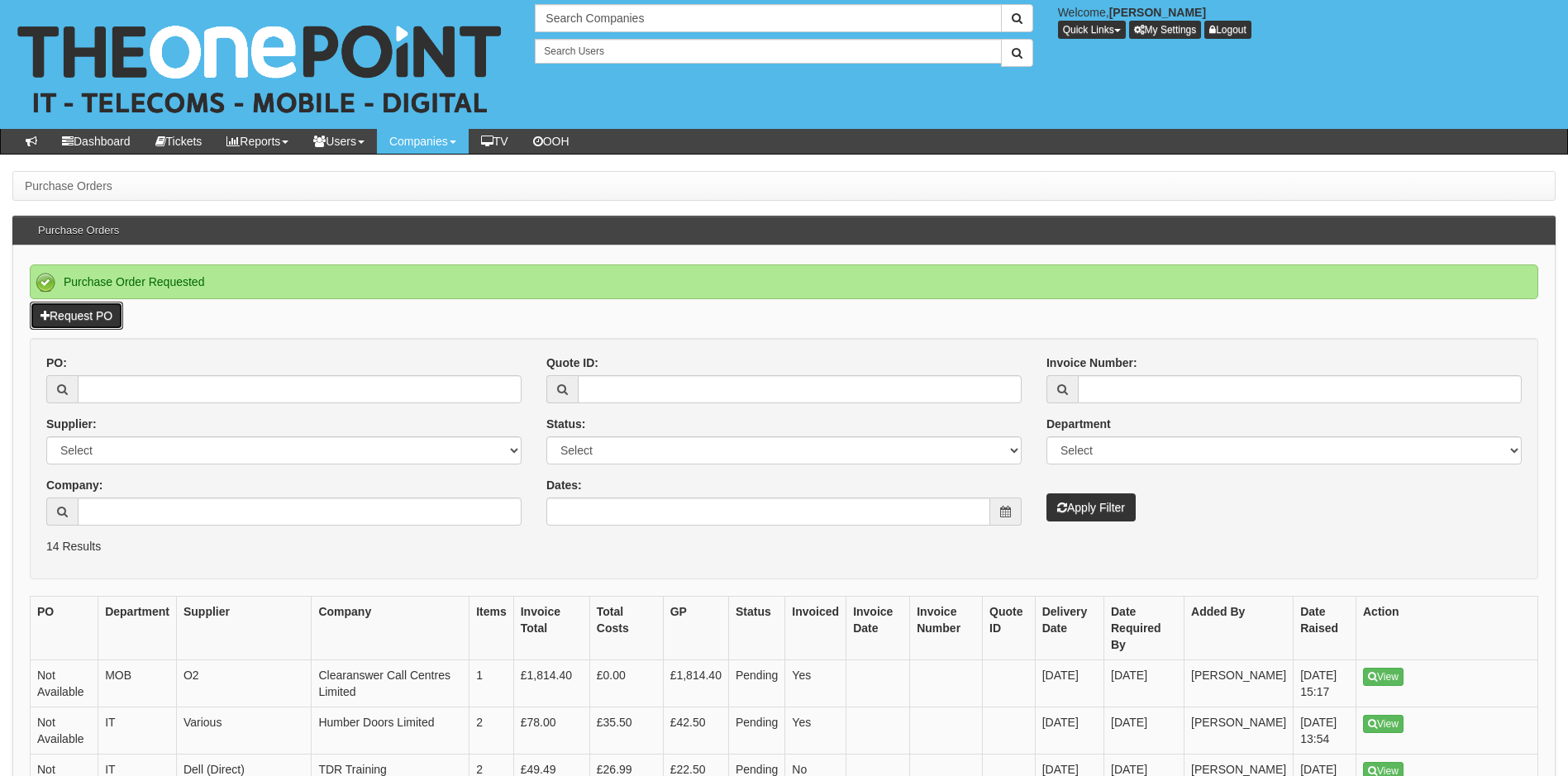
click at [105, 314] on link "Request PO" at bounding box center [76, 316] width 93 height 28
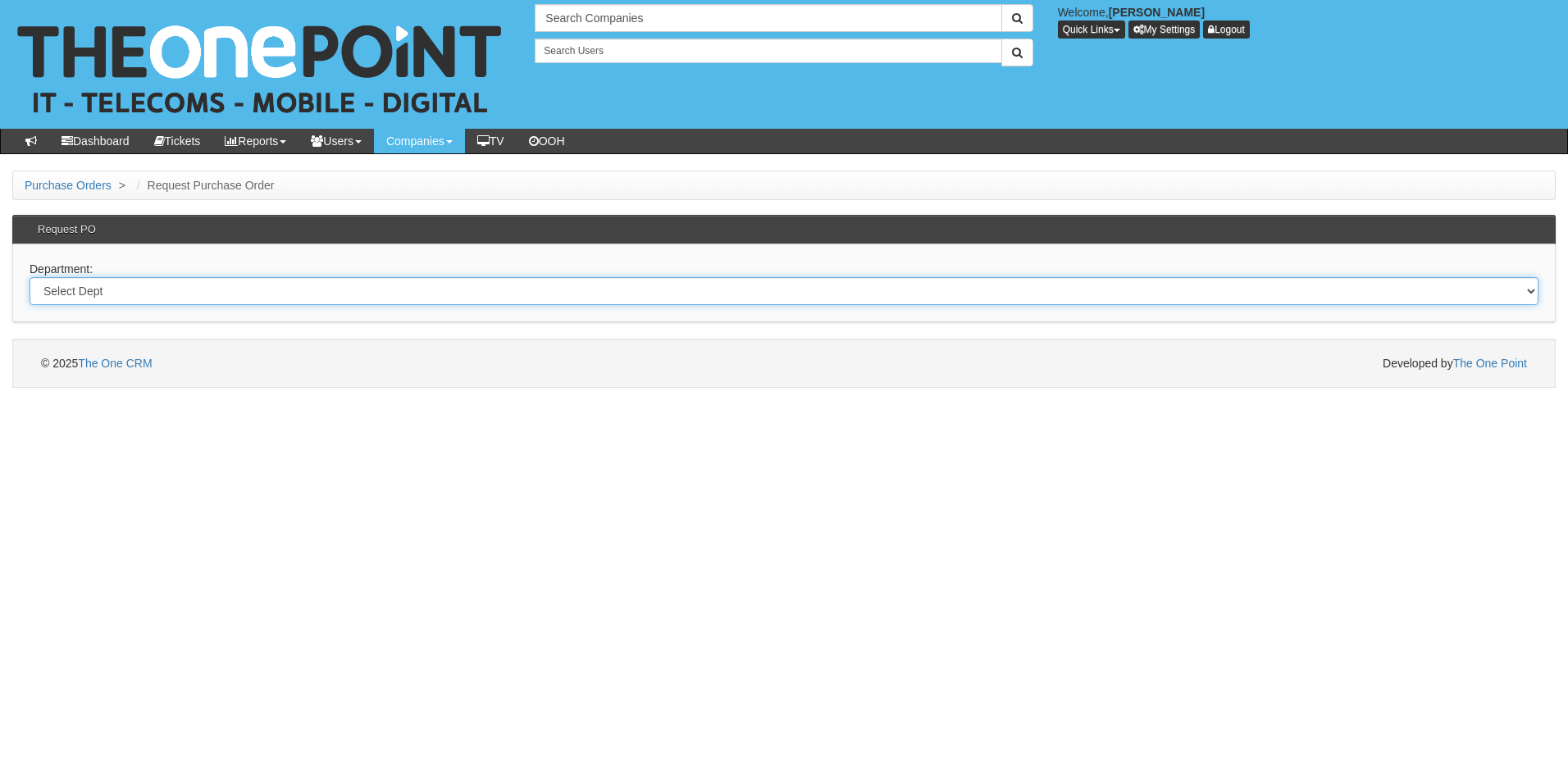
click at [139, 291] on select "Select Dept Digital Internal IT Mobiles Marketing Telecoms" at bounding box center [784, 291] width 1509 height 28
select select "?pipeID=&dept=IT"
click at [30, 277] on select "Select Dept Digital Internal IT Mobiles Marketing Telecoms" at bounding box center [784, 291] width 1509 height 28
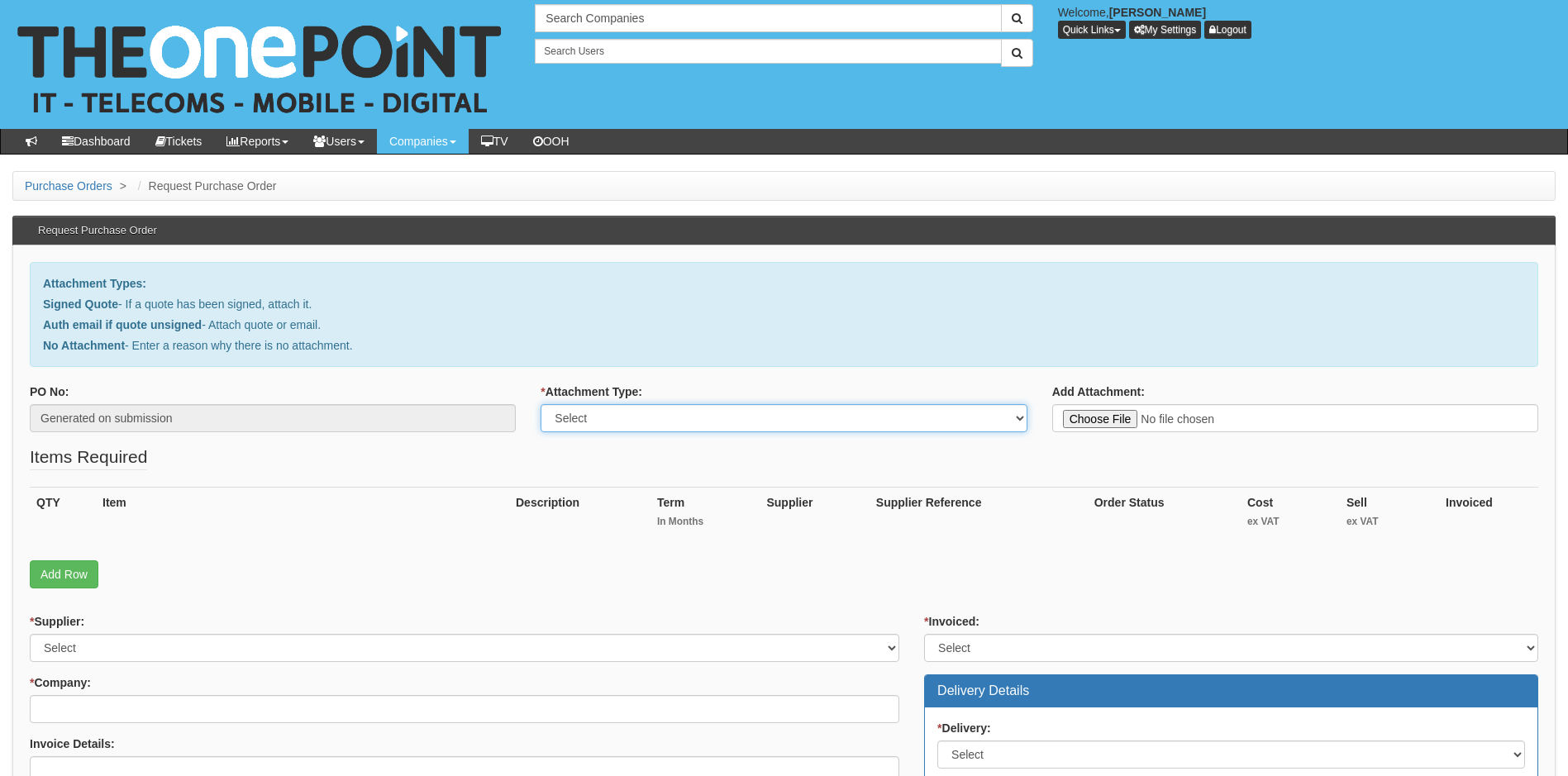
click at [979, 416] on select "Select Signed Quote Auth email with quote if unsigned No Attachment" at bounding box center [784, 419] width 486 height 28
select select "Signed Quote"
click at [541, 404] on select "Select Signed Quote Auth email with quote if unsigned No Attachment" at bounding box center [784, 419] width 486 height 28
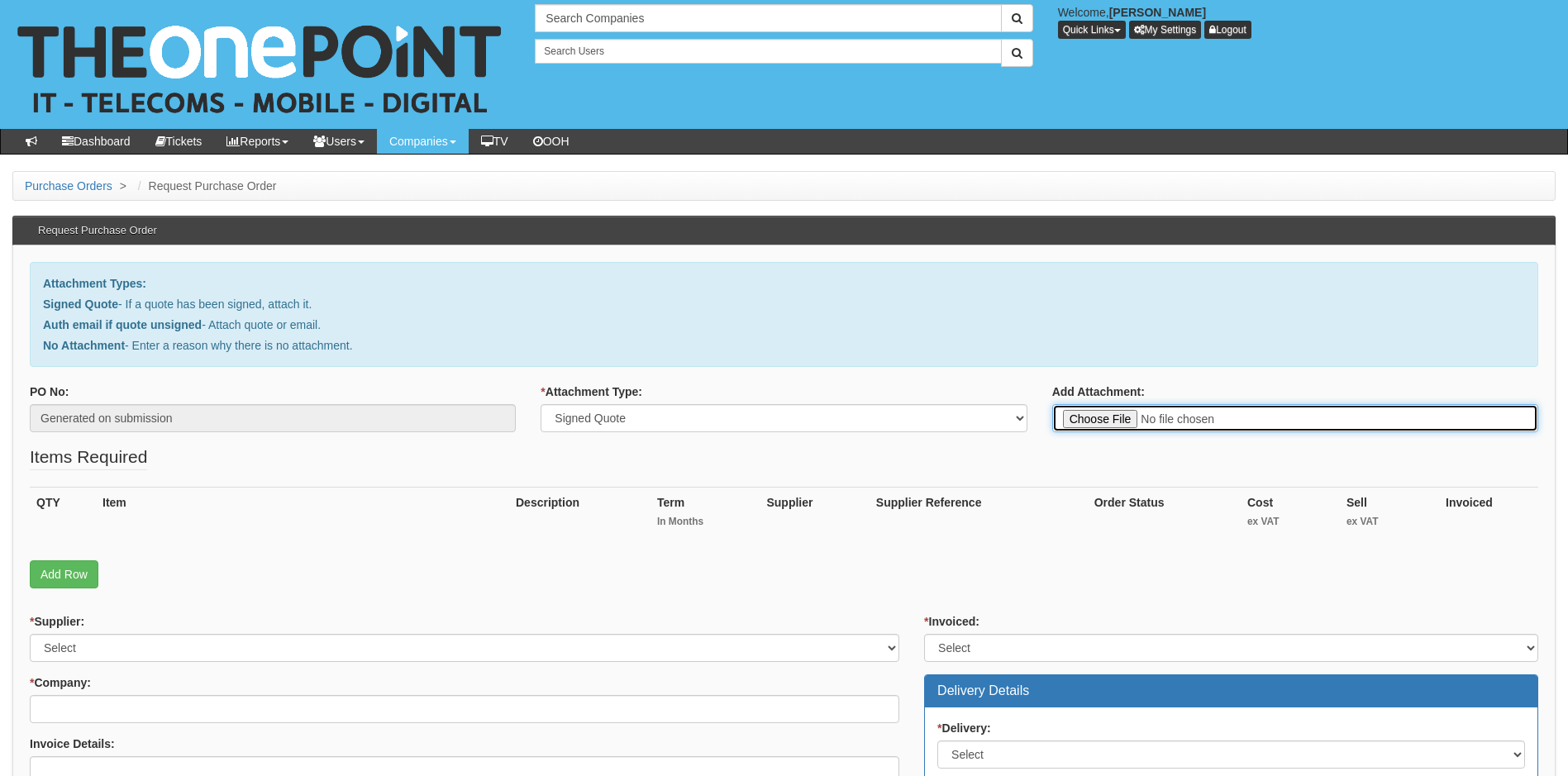
click at [1092, 423] on input "Add Attachment:" at bounding box center [1296, 419] width 486 height 28
type input "C:\fakepath\Clearanswer Mobile renewal.pdf"
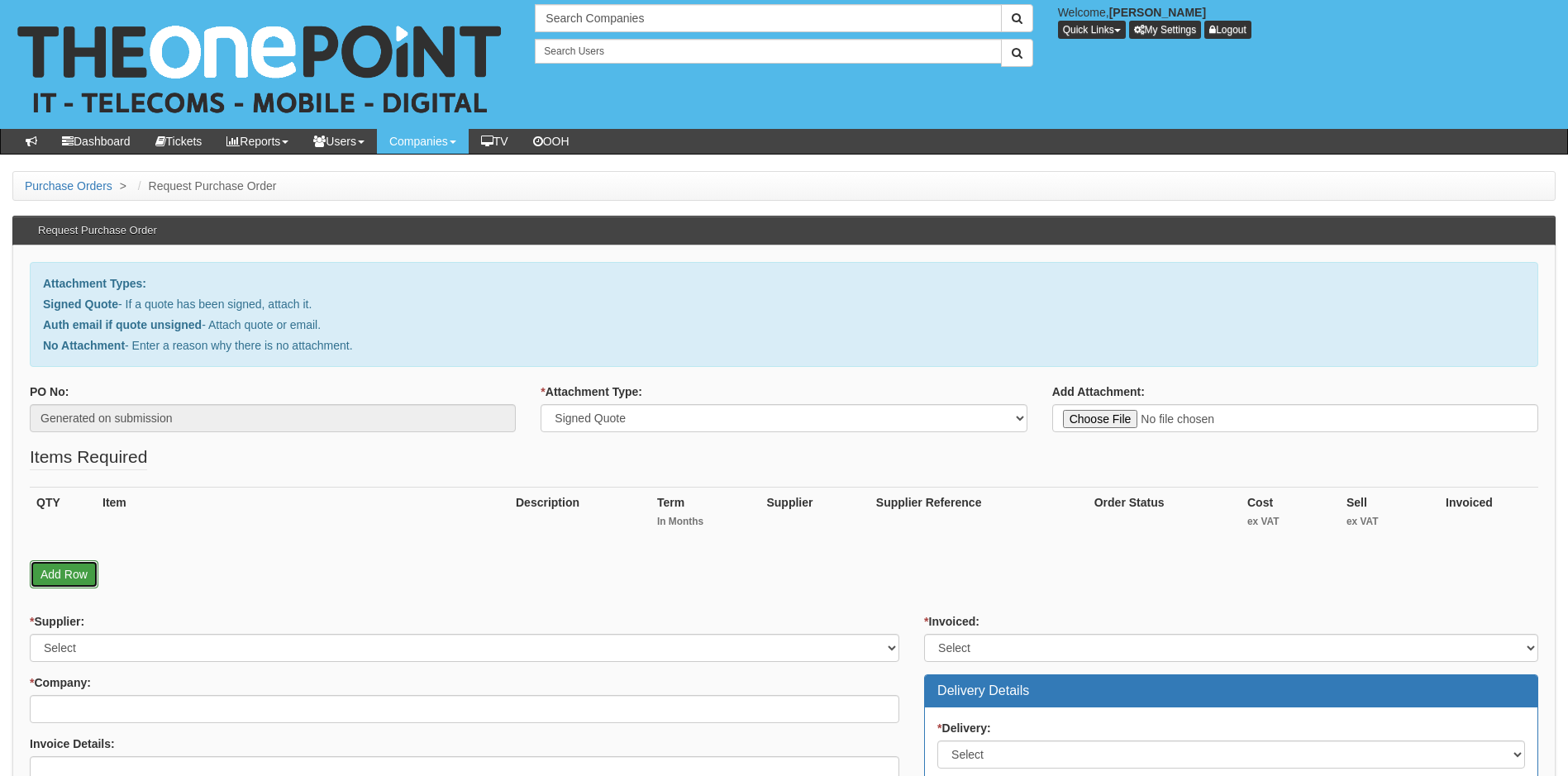
click at [76, 569] on link "Add Row" at bounding box center [64, 575] width 68 height 28
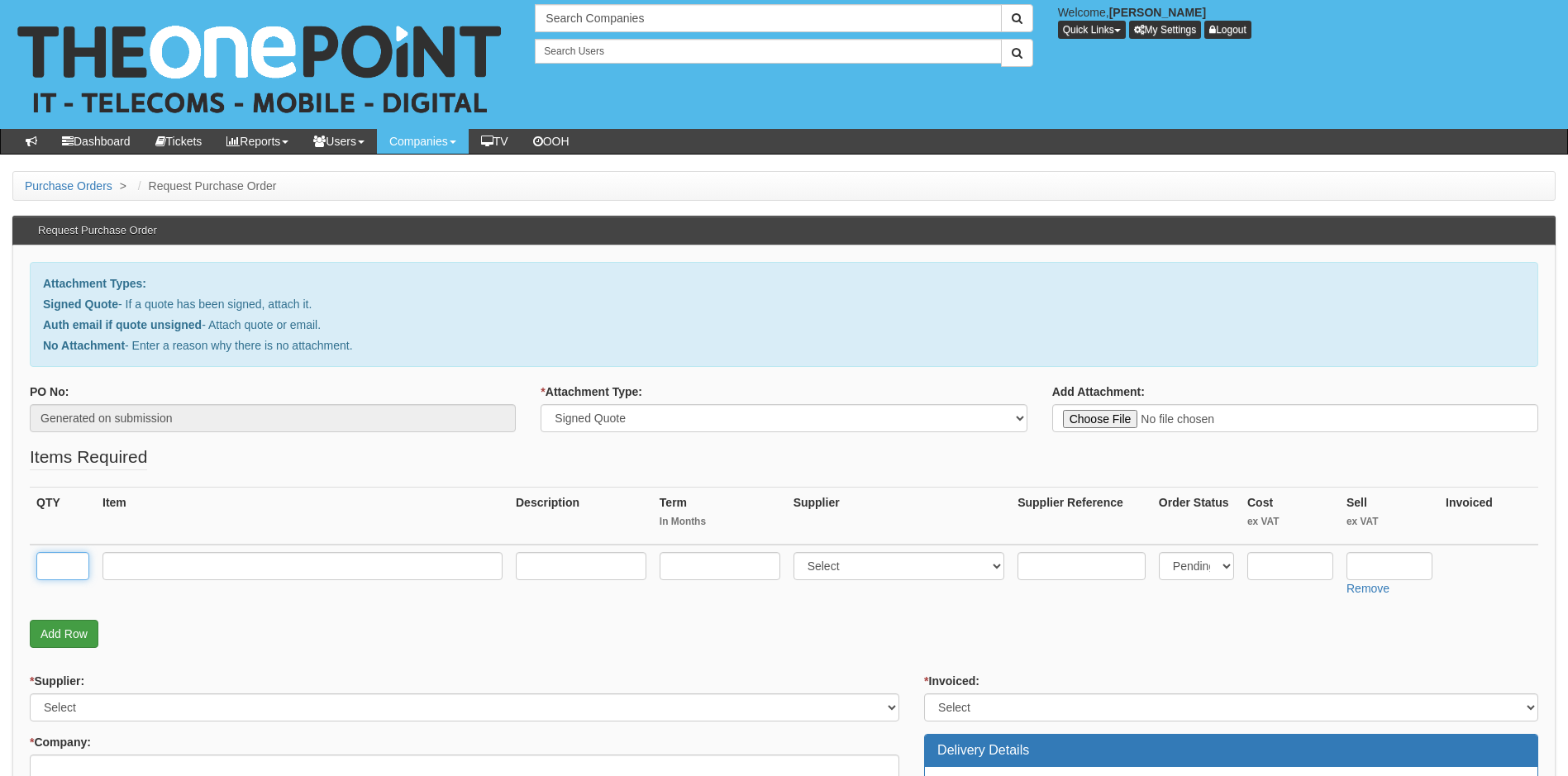
click at [76, 569] on input "text" at bounding box center [63, 567] width 53 height 28
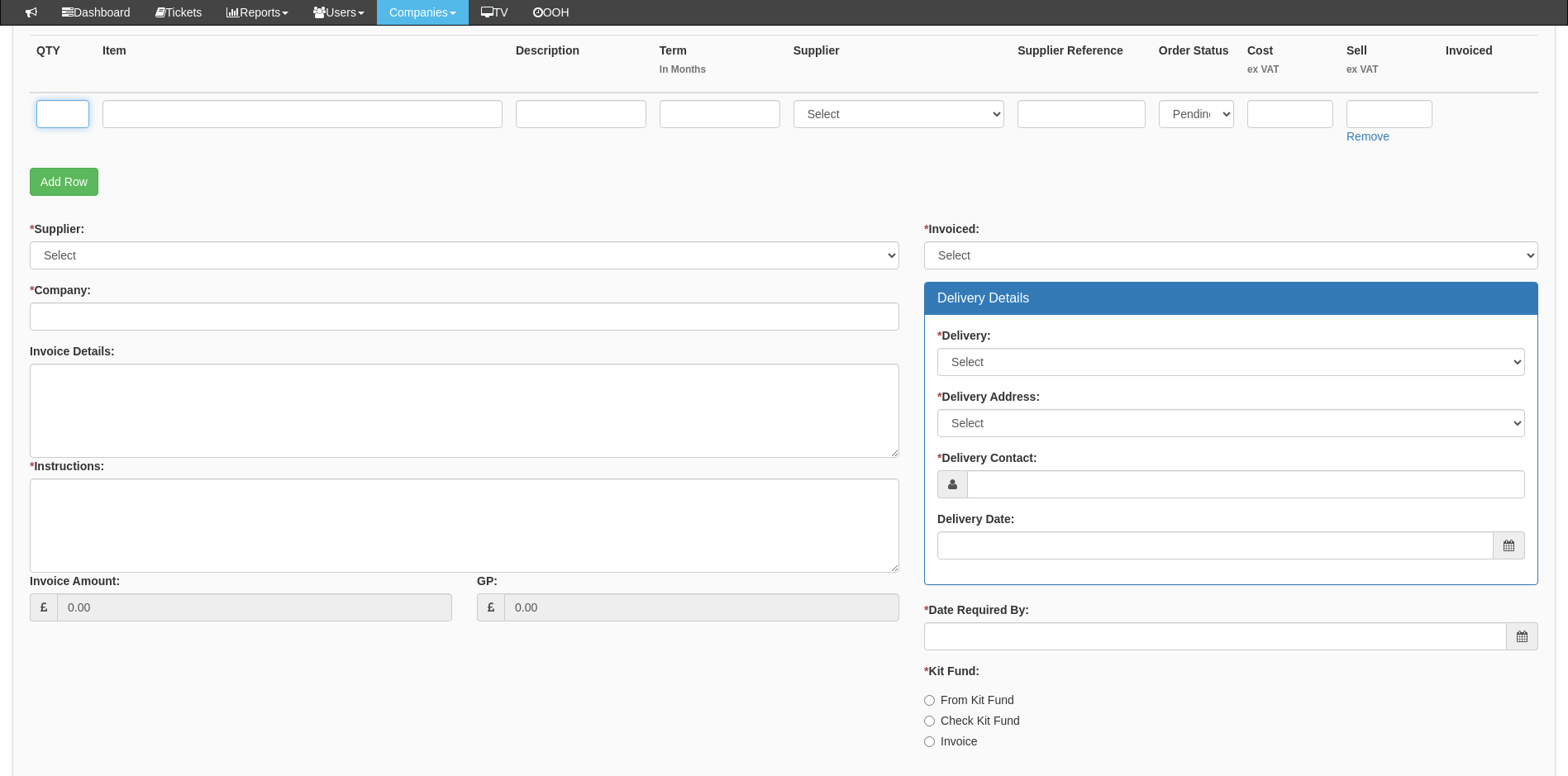
scroll to position [413, 0]
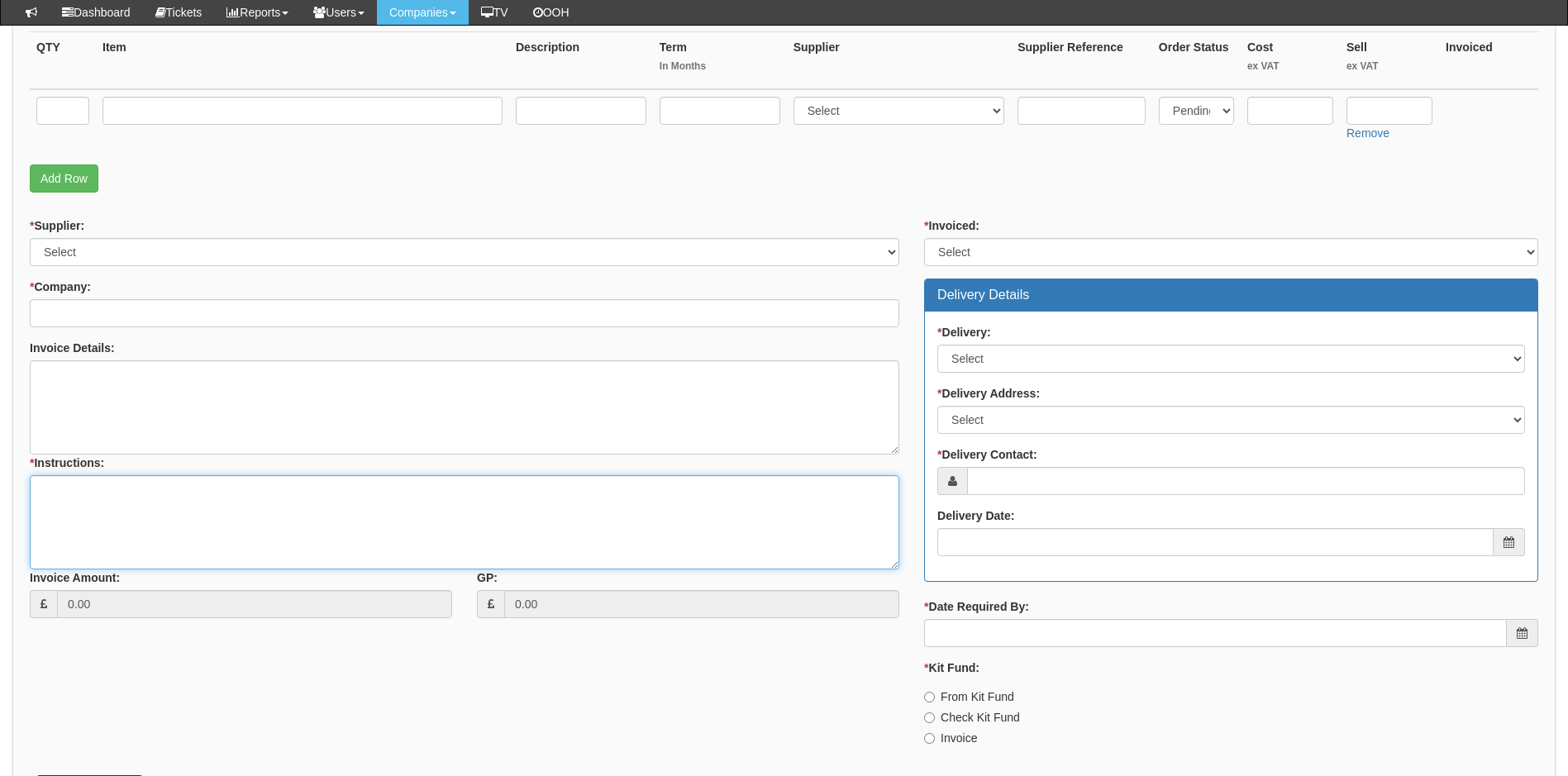
click at [113, 488] on textarea "* Instructions:" at bounding box center [465, 522] width 870 height 94
click at [138, 494] on textarea "Use KF balance abnd additional from PO ref 19526 to cover cost of handsets" at bounding box center [465, 522] width 870 height 94
type textarea "Use KF balance and additional from PO ref 19526 to cover cost of handsets"
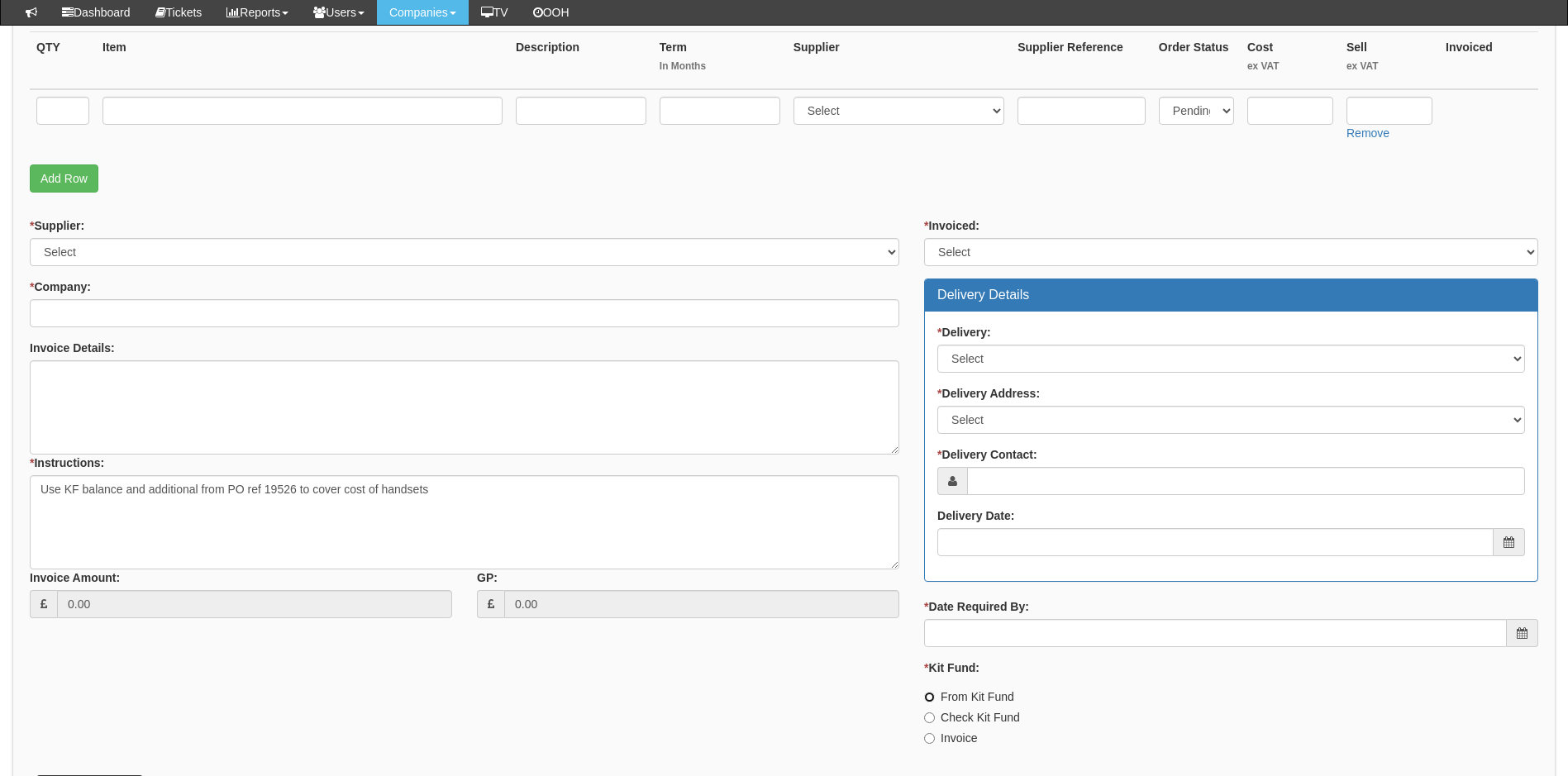
click at [927, 700] on input "From Kit Fund" at bounding box center [929, 697] width 11 height 11
radio input "true"
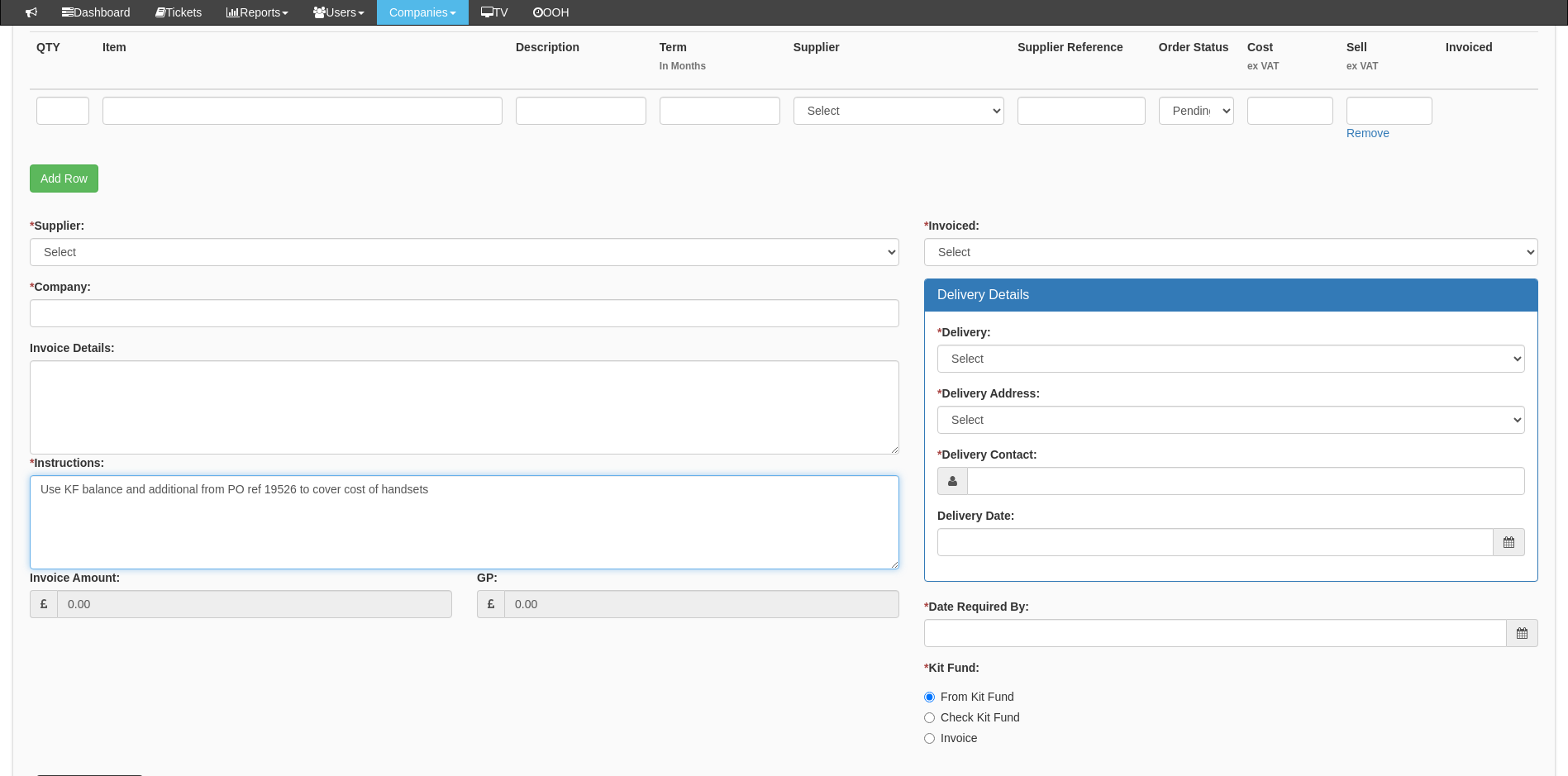
click at [122, 491] on textarea "Use KF balance and additional from PO ref 19526 to cover cost of handsets" at bounding box center [465, 522] width 870 height 94
click at [262, 490] on textarea "Use KF balance of £1295.20 and additional from PO ref 19526 to cover cost of ha…" at bounding box center [465, 522] width 870 height 94
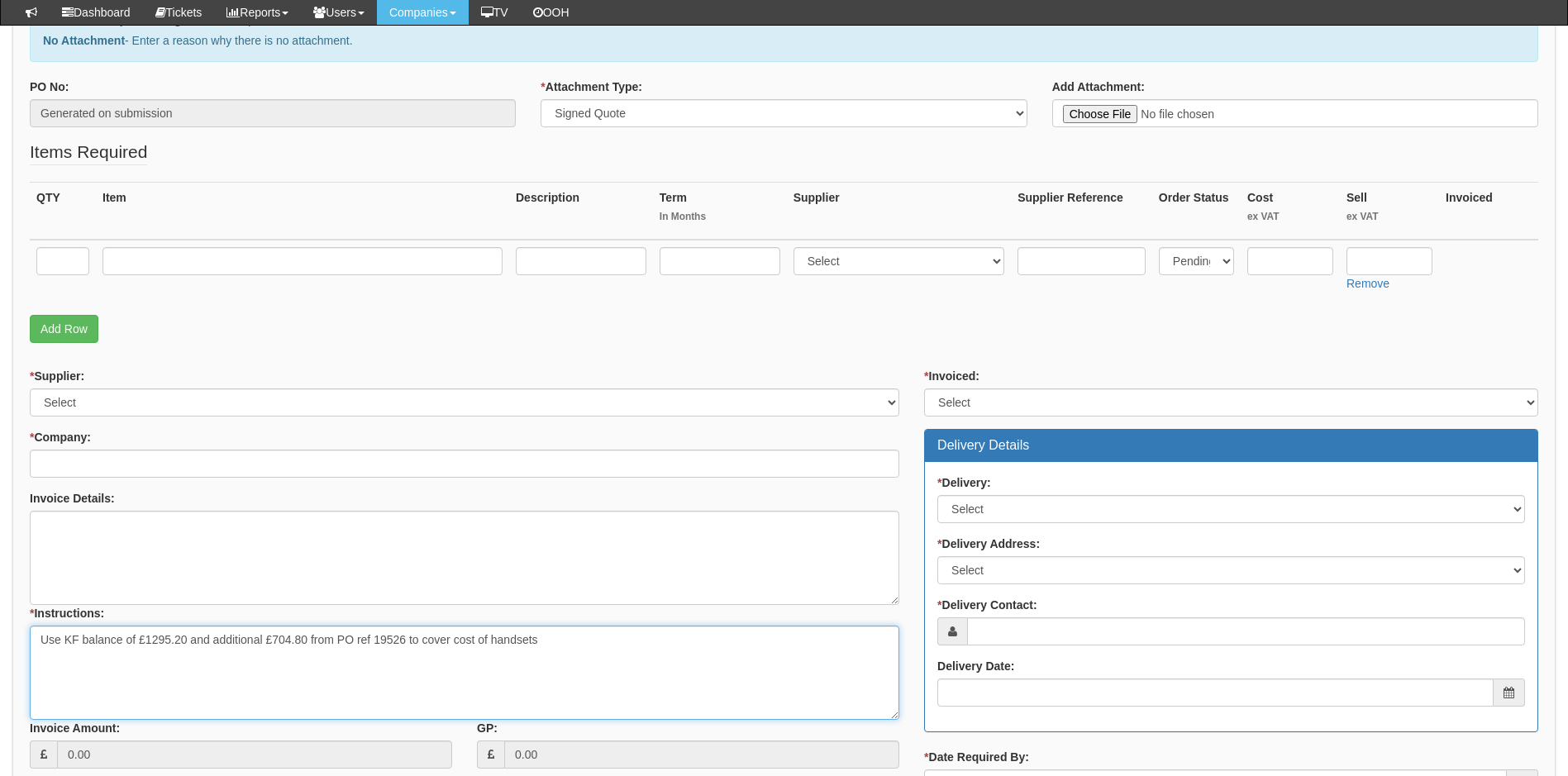
scroll to position [165, 0]
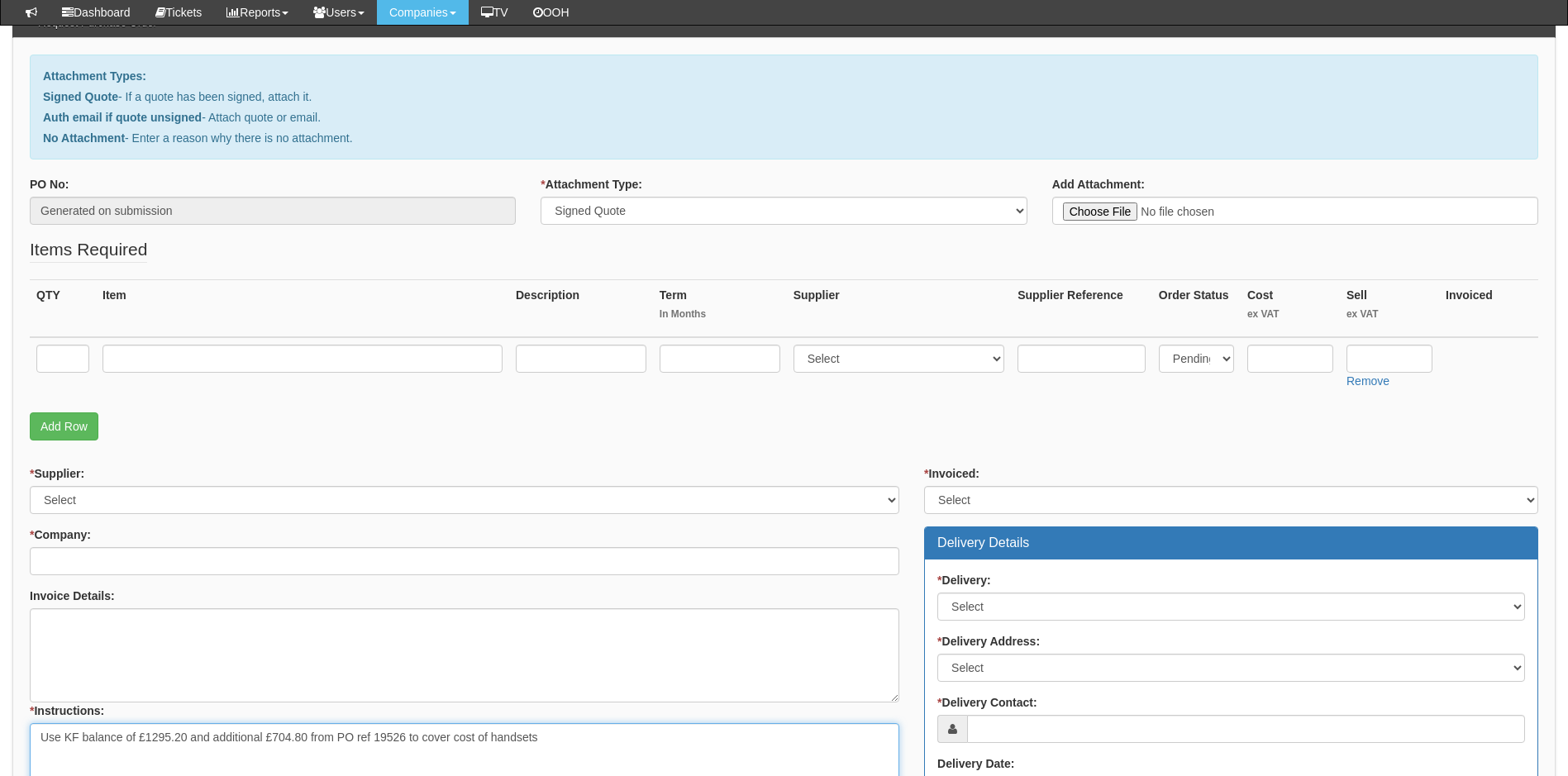
type textarea "Use KF balance of £1295.20 and additional £704.80 from PO ref 19526 to cover co…"
click at [66, 360] on input "text" at bounding box center [63, 359] width 53 height 28
type input "1"
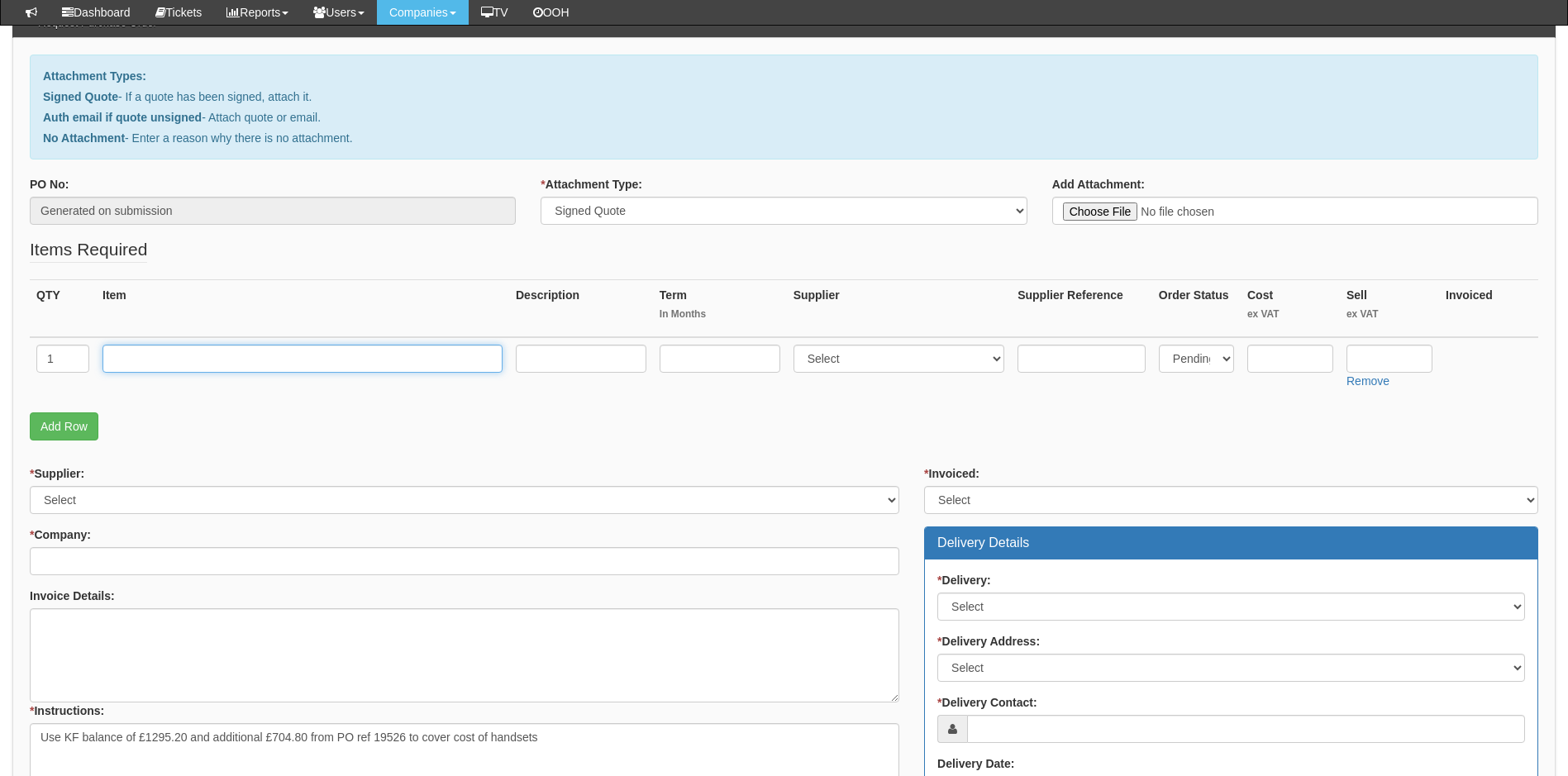
click at [219, 360] on input "text" at bounding box center [302, 359] width 400 height 28
paste input "iPhone 17 Pro Max 256 GB *NAVY*"
type input "iPhone 17 Pro Max 256 GB *NAVY*"
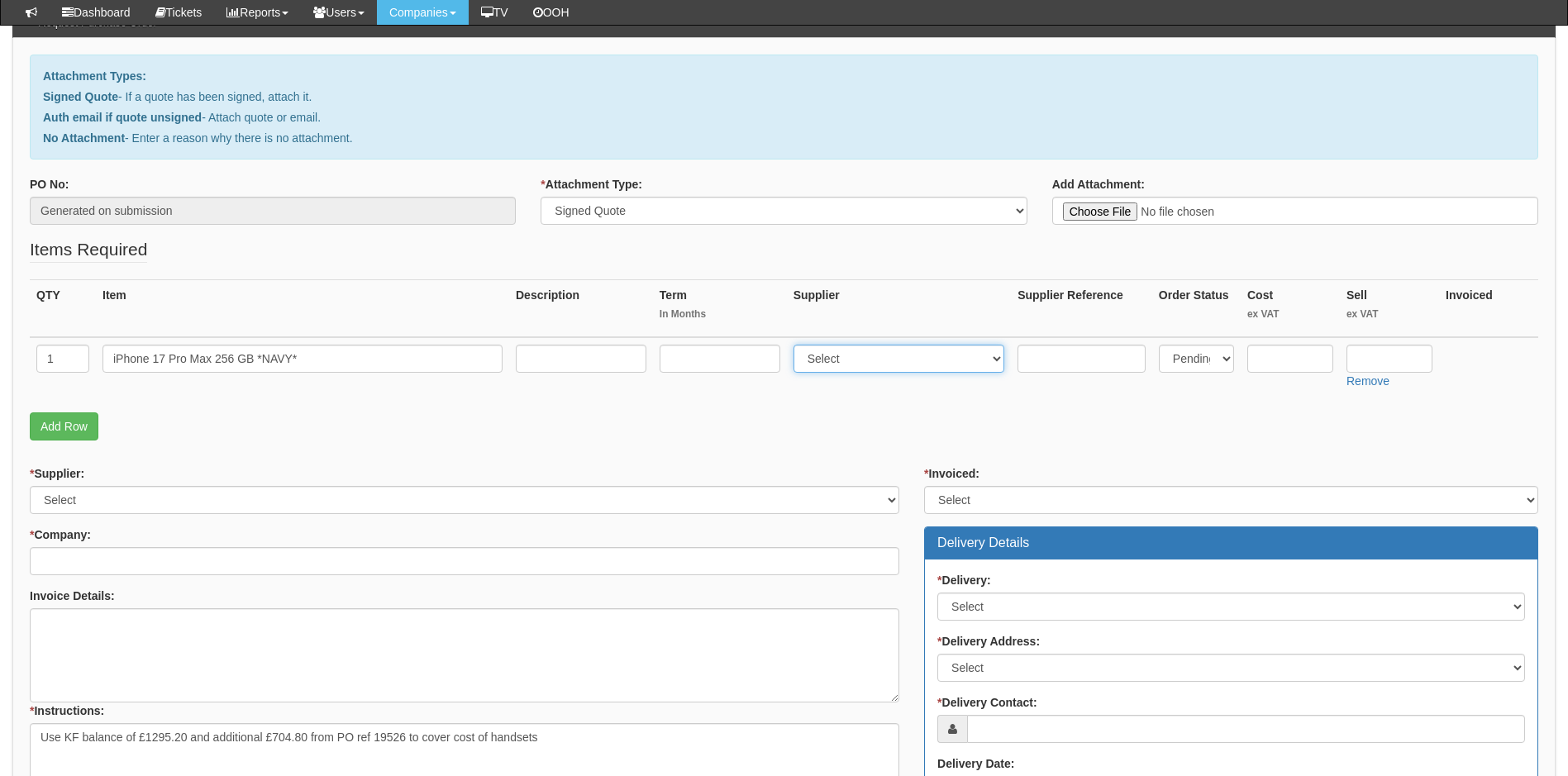
click at [874, 357] on select "Select 123 REG.co.uk 1Password 3 4Gon AA Jones Electric Ltd Abzorb Access Group…" at bounding box center [899, 359] width 212 height 28
select select "54"
click at [797, 345] on select "Select 123 REG.co.uk 1Password 3 4Gon AA Jones Electric Ltd Abzorb Access Group…" at bounding box center [899, 359] width 212 height 28
click at [1280, 357] on input "text" at bounding box center [1290, 359] width 86 height 28
click at [1296, 360] on input "text" at bounding box center [1290, 359] width 86 height 28
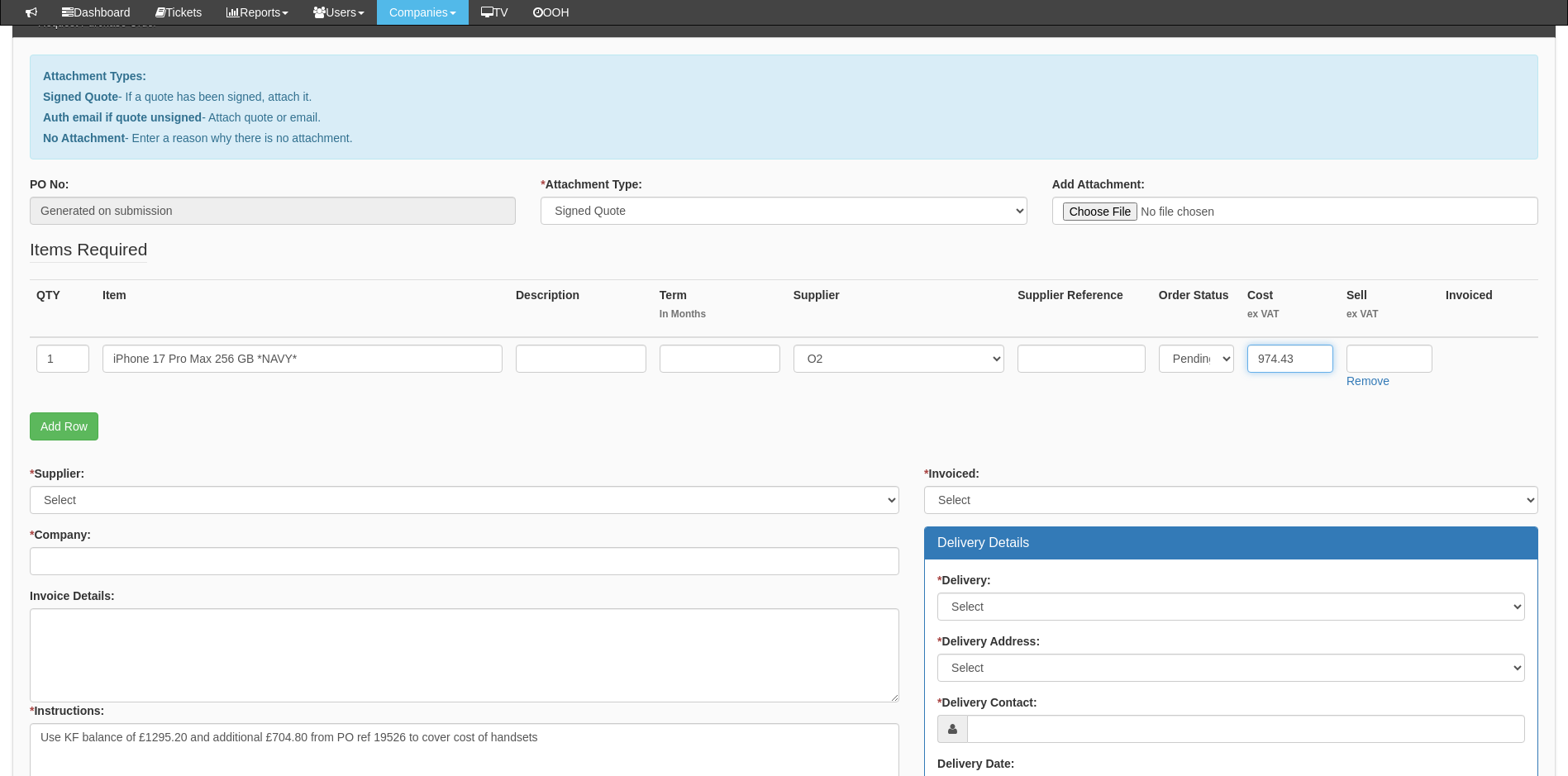
type input "974.43"
type input "9"
type input "1000"
click at [58, 425] on link "Add Row" at bounding box center [64, 427] width 68 height 28
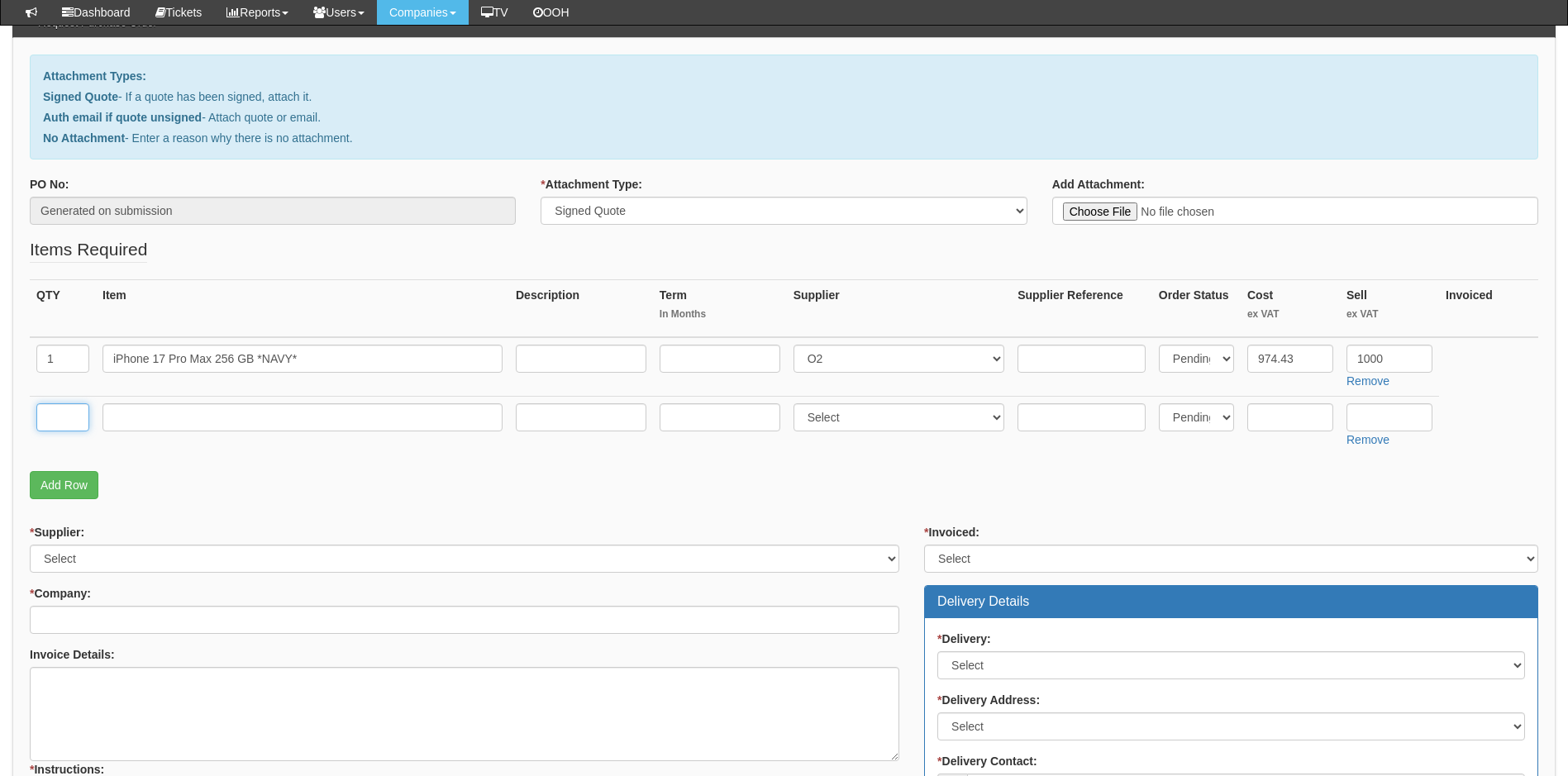
click at [60, 415] on input "text" at bounding box center [63, 418] width 53 height 28
type input "1"
click at [125, 418] on input "text" at bounding box center [302, 418] width 400 height 28
click at [203, 425] on input "text" at bounding box center [302, 418] width 400 height 28
paste input "iPhone 17 Pro Max 256 GB *SILVER*"
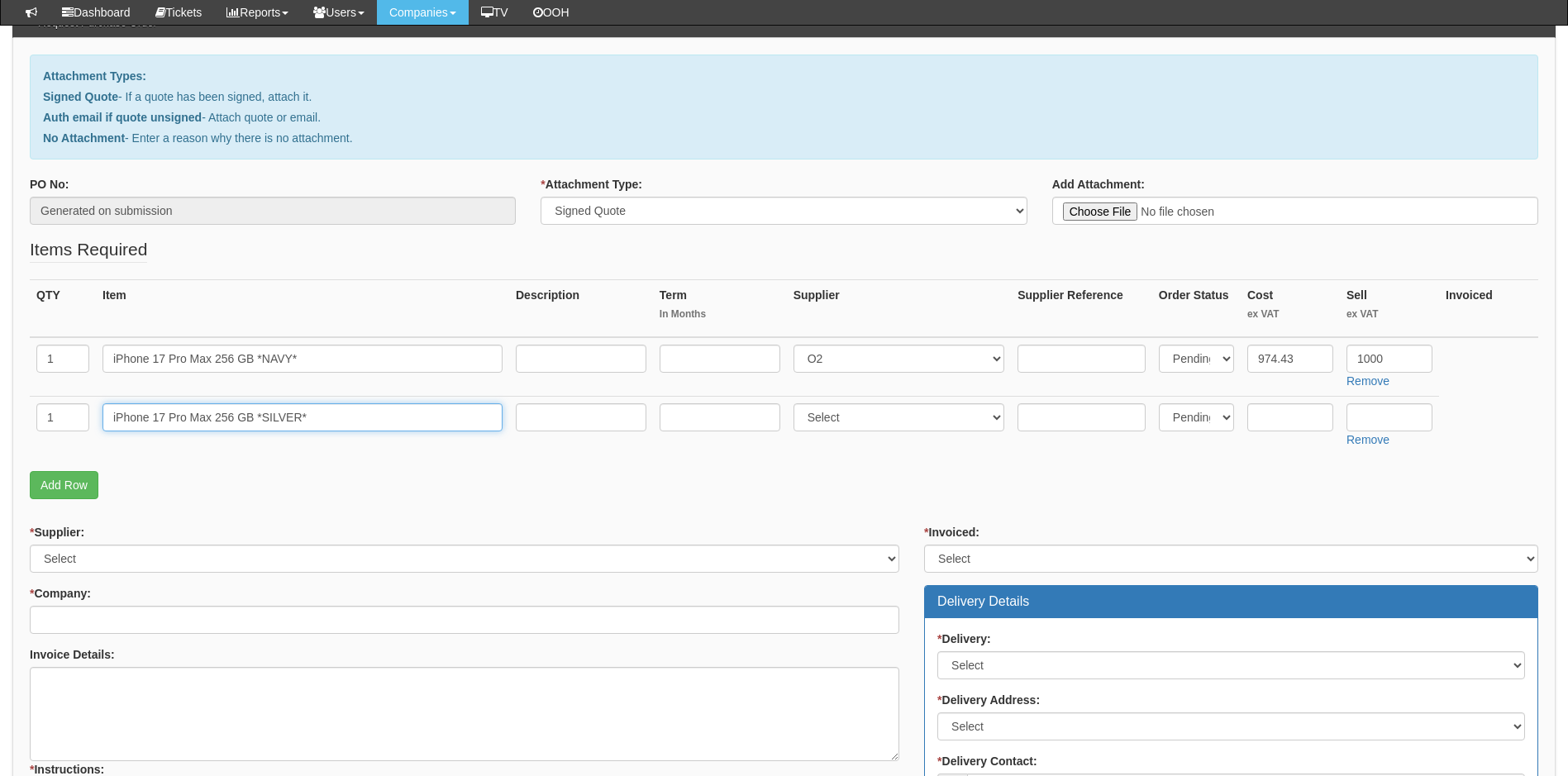
type input "iPhone 17 Pro Max 256 GB *SILVER*"
click at [909, 418] on select "Select 123 REG.co.uk 1Password 3 4Gon AA Jones Electric Ltd Abzorb Access Group…" at bounding box center [899, 418] width 212 height 28
select select "54"
click at [797, 404] on select "Select 123 REG.co.uk 1Password 3 4Gon AA Jones Electric Ltd Abzorb Access Group…" at bounding box center [899, 418] width 212 height 28
type input "974.43"
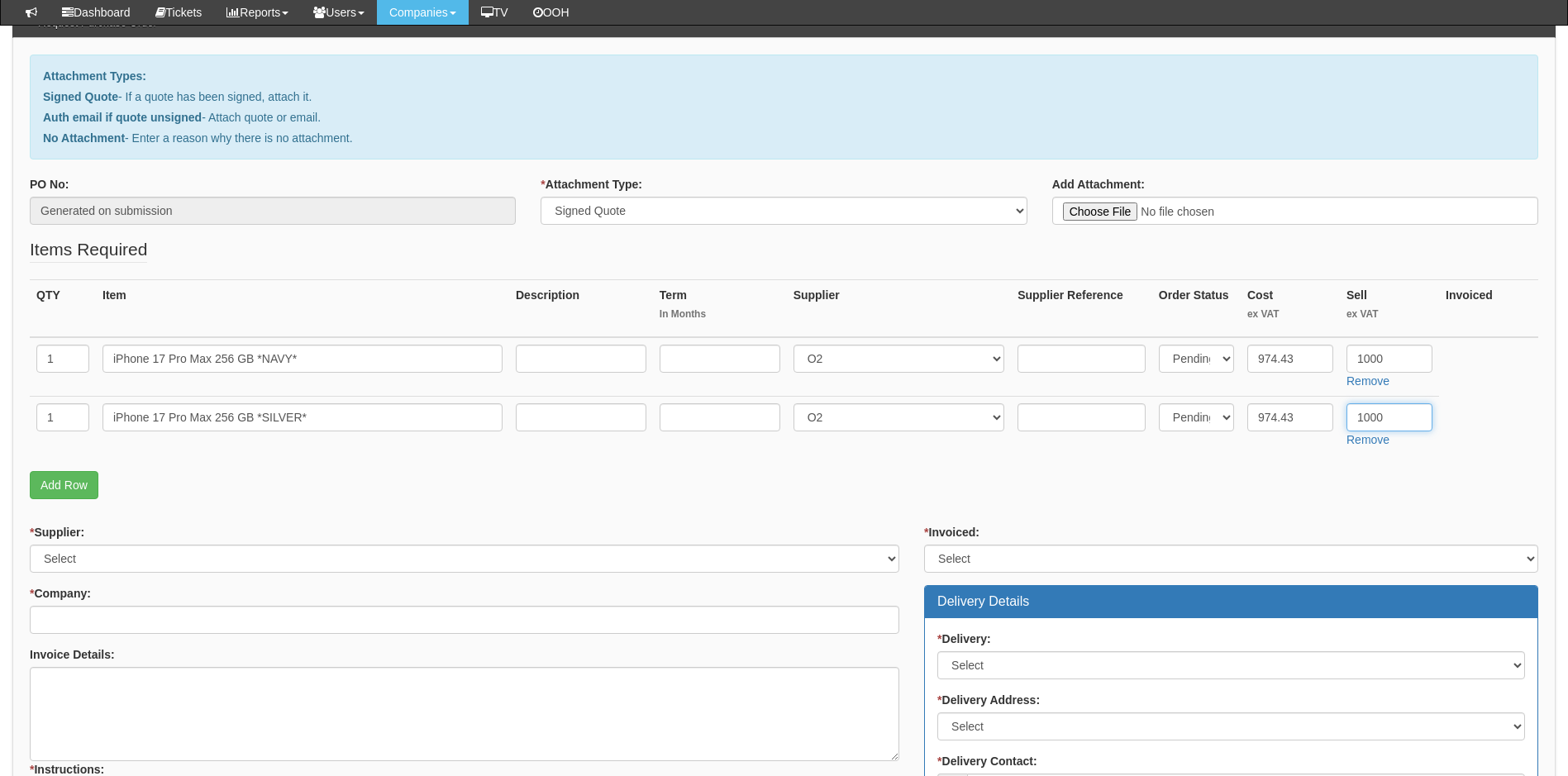
type input "1000"
click at [656, 482] on p "Add Row" at bounding box center [784, 485] width 1509 height 28
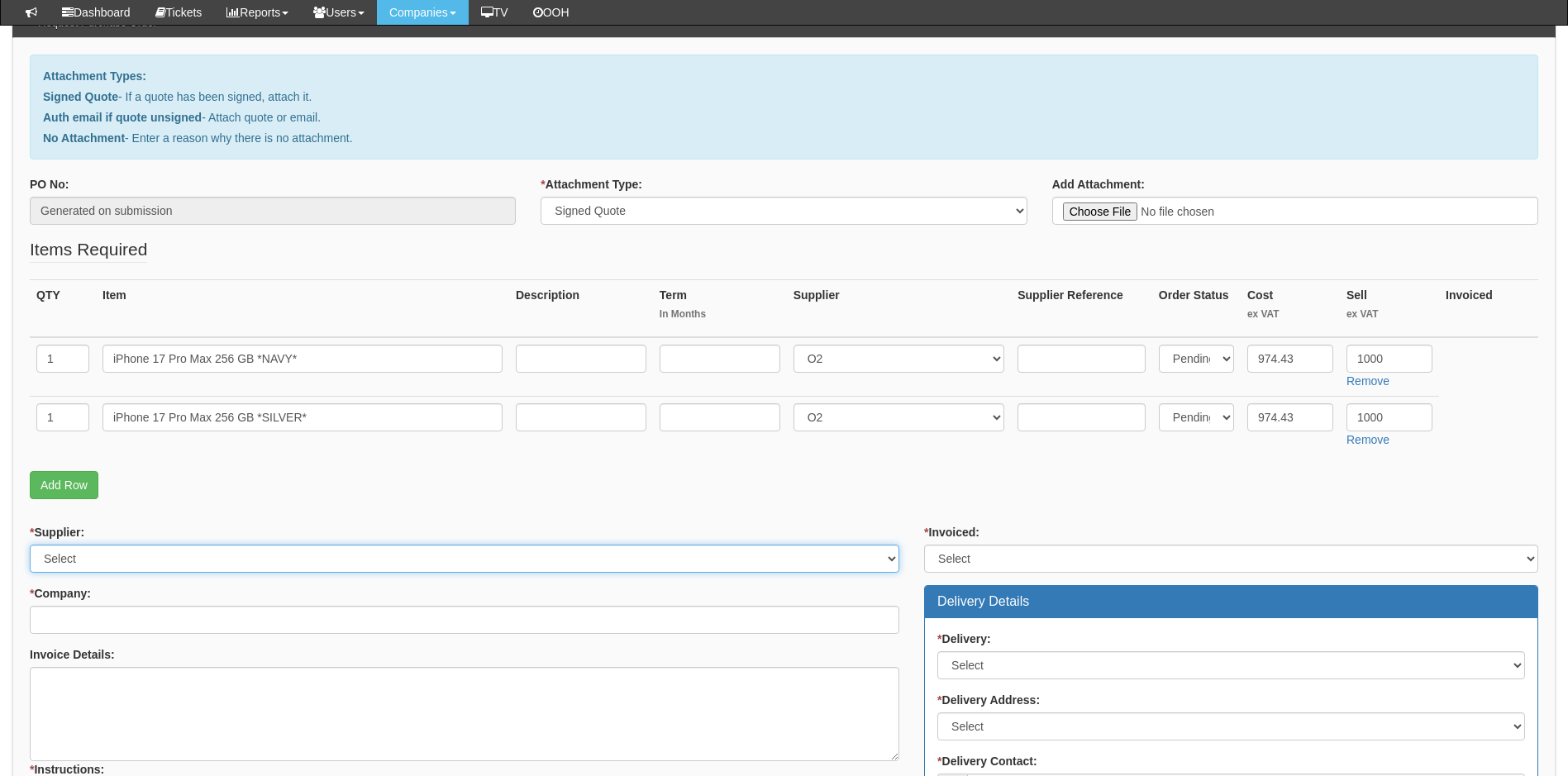
click at [316, 558] on select "Select 123 REG.co.uk 1Password 3 4Gon AA Jones Electric Ltd Abzorb Access Group…" at bounding box center [465, 559] width 870 height 28
select select "54"
click at [316, 558] on select "Select 123 REG.co.uk 1Password 3 4Gon AA Jones Electric Ltd Abzorb Access Group…" at bounding box center [465, 559] width 870 height 28
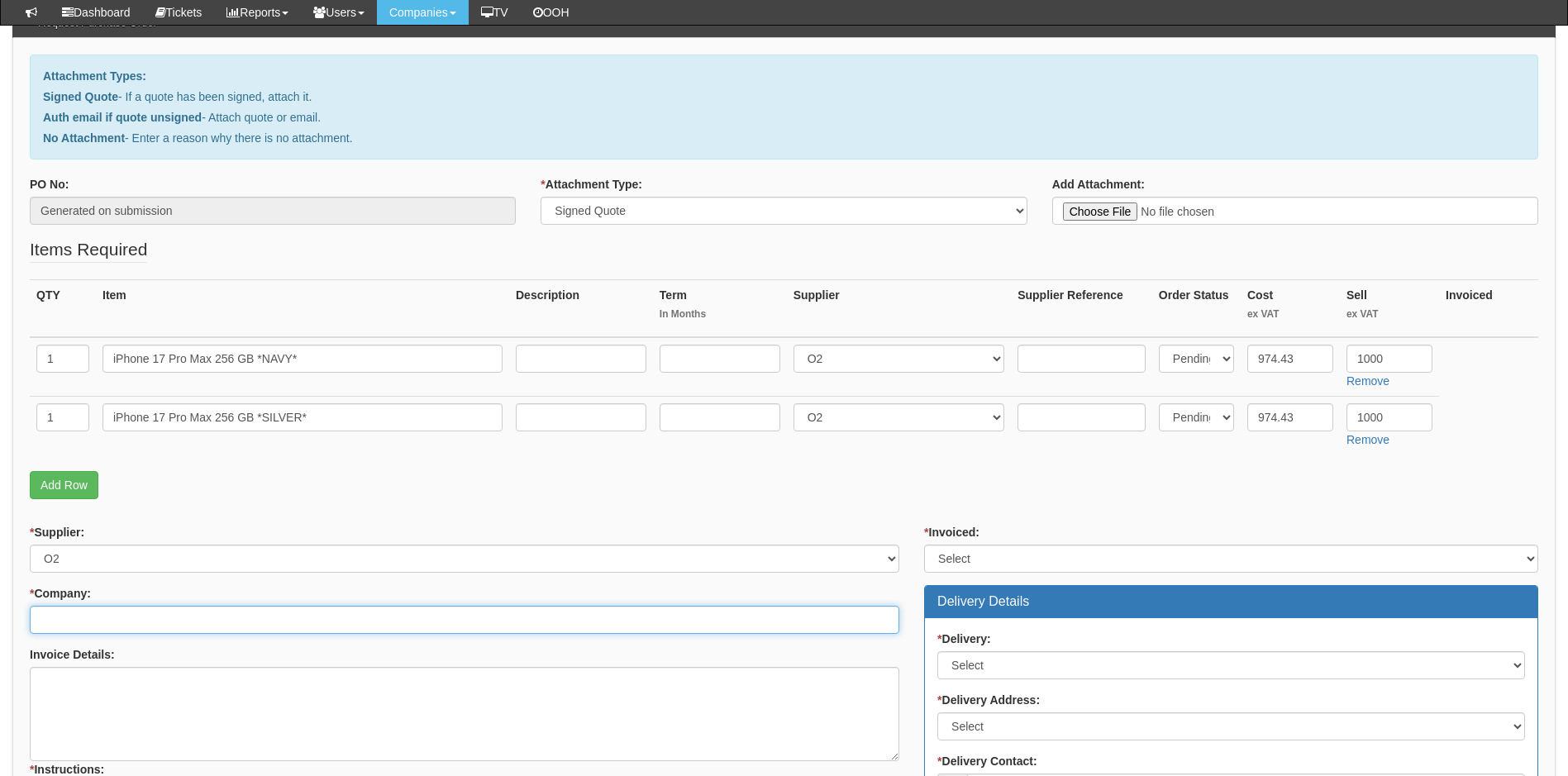
click at [161, 616] on input "* Company:" at bounding box center [465, 620] width 870 height 28
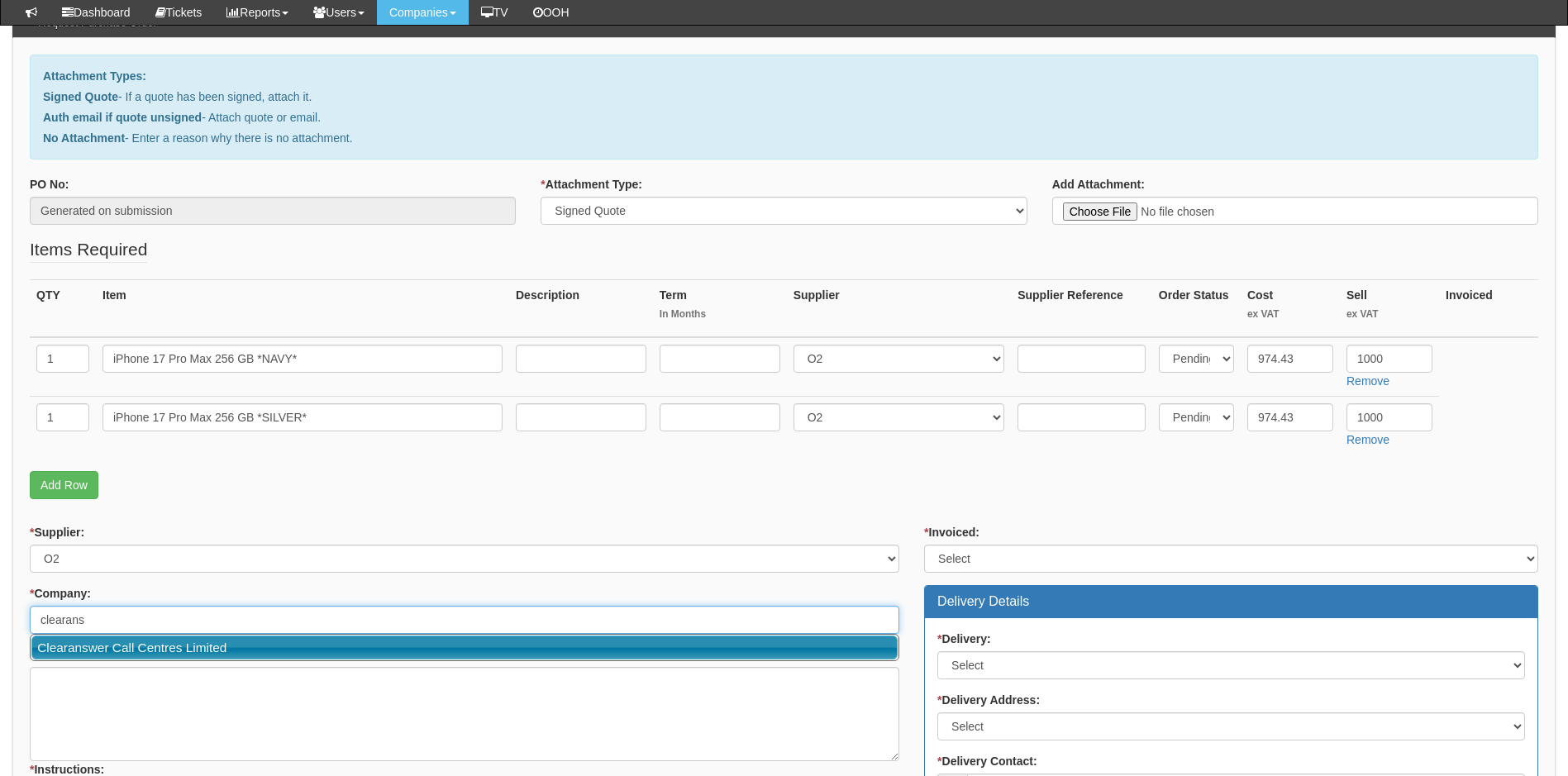
click at [298, 650] on link "Clearanswer Call Centres Limited" at bounding box center [464, 647] width 866 height 24
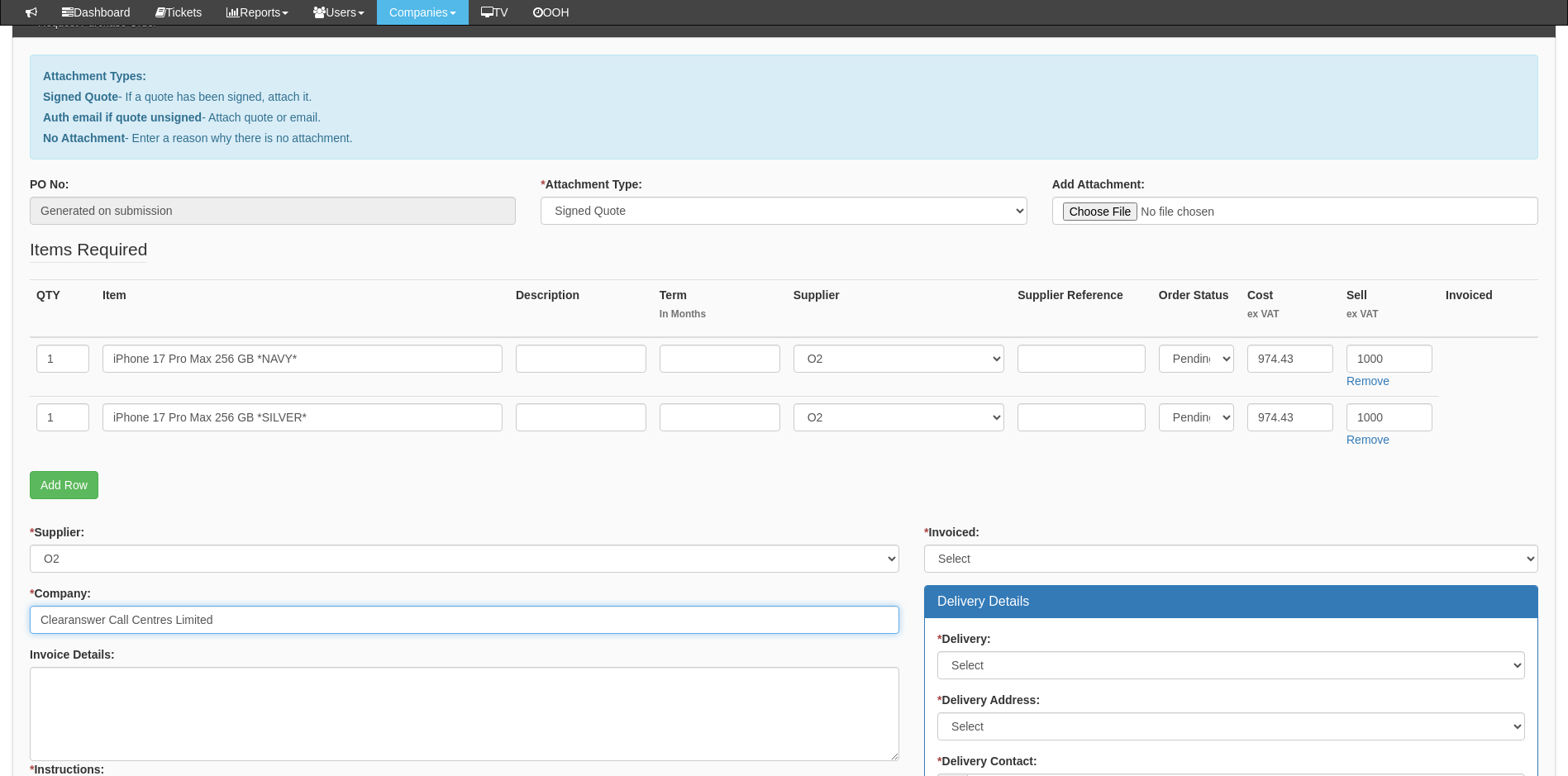
type input "Clearanswer Call Centres Limited"
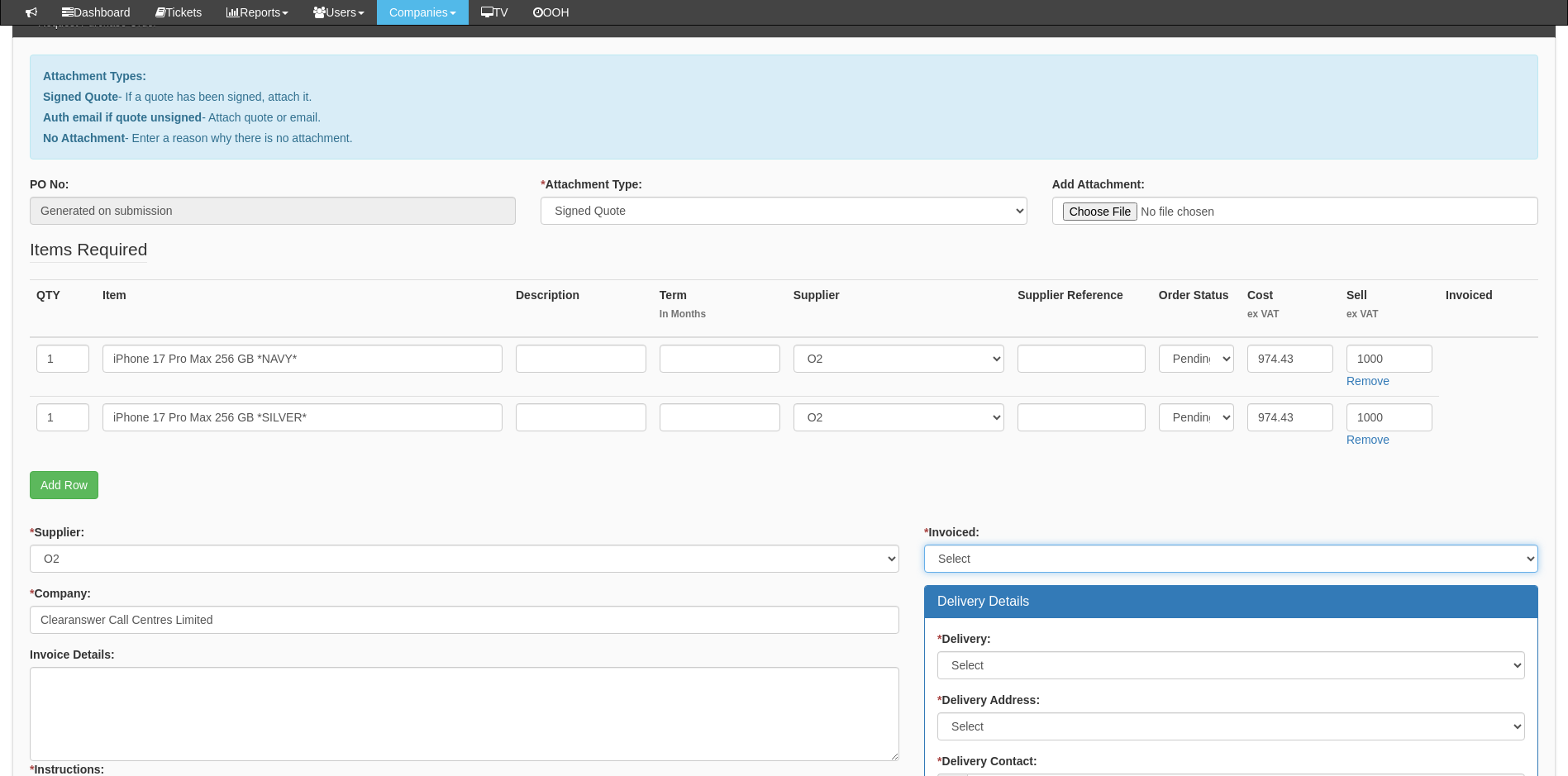
click at [1079, 557] on select "Select Yes No N/A STB (part of order)" at bounding box center [1231, 559] width 615 height 28
select select "1"
click at [924, 545] on select "Select Yes No N/A STB (part of order)" at bounding box center [1231, 559] width 615 height 28
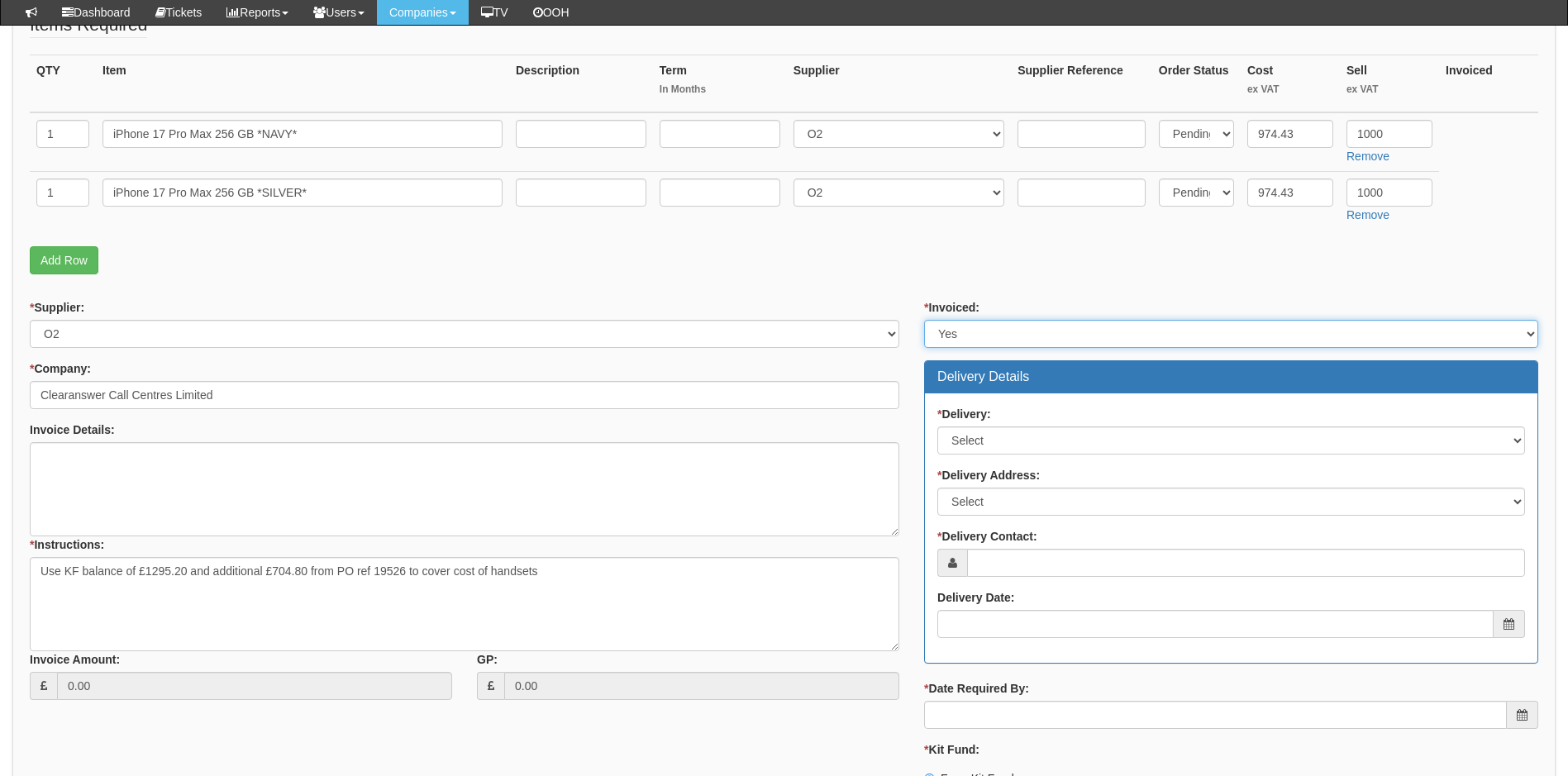
scroll to position [413, 0]
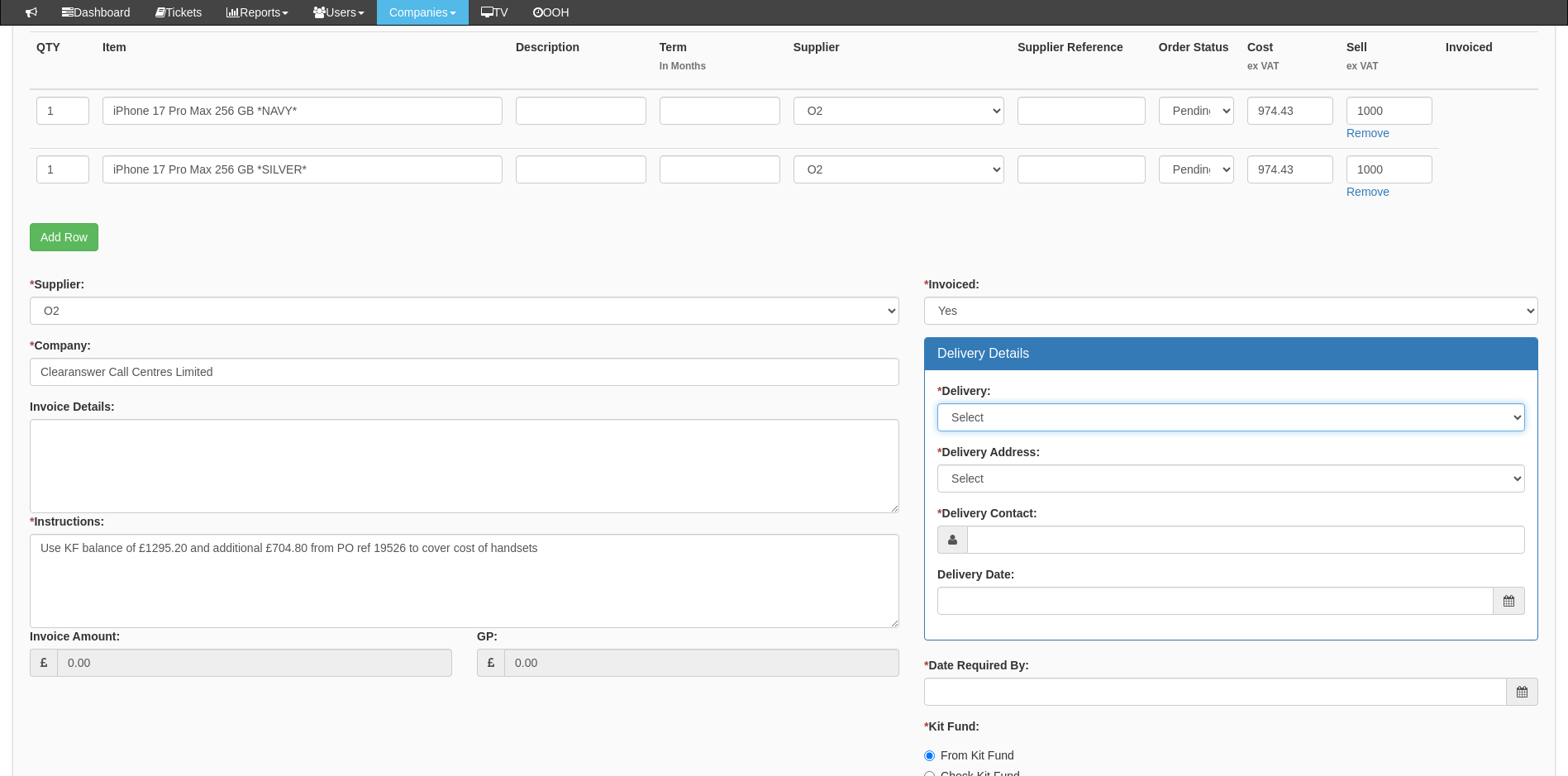
click at [1104, 425] on select "Select No Not Applicable Yes" at bounding box center [1231, 418] width 588 height 28
click at [1106, 422] on select "Select No Not Applicable Yes" at bounding box center [1231, 418] width 588 height 28
select select "1"
click at [937, 404] on select "Select No Not Applicable Yes" at bounding box center [1231, 418] width 588 height 28
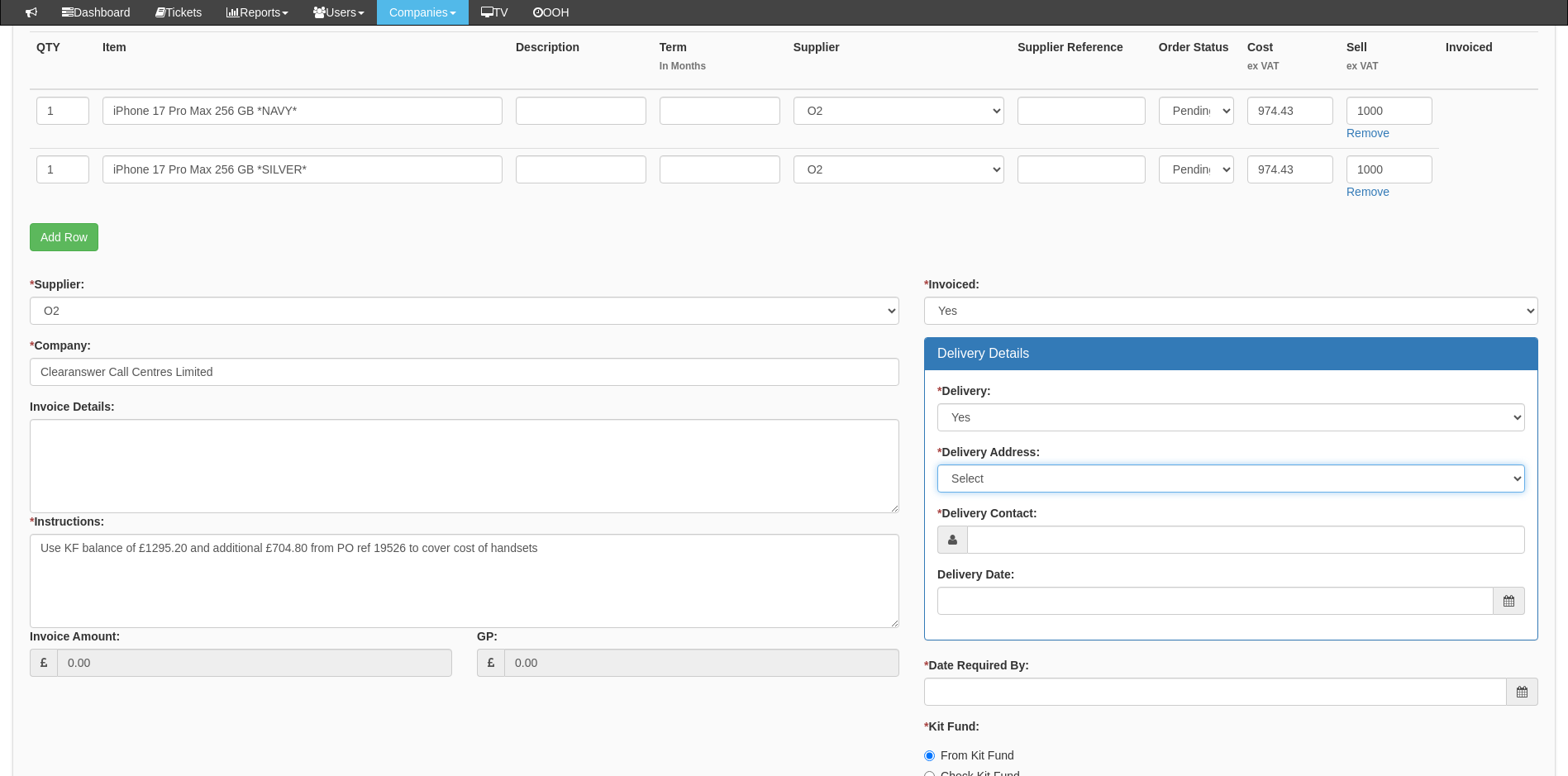
click at [1058, 474] on select "Select Not Applicable Main Address - HU1 1YU Other" at bounding box center [1231, 479] width 588 height 28
select select "company_main_address"
click at [937, 465] on select "Select Not Applicable Main Address - HU1 1YU Other" at bounding box center [1231, 479] width 588 height 28
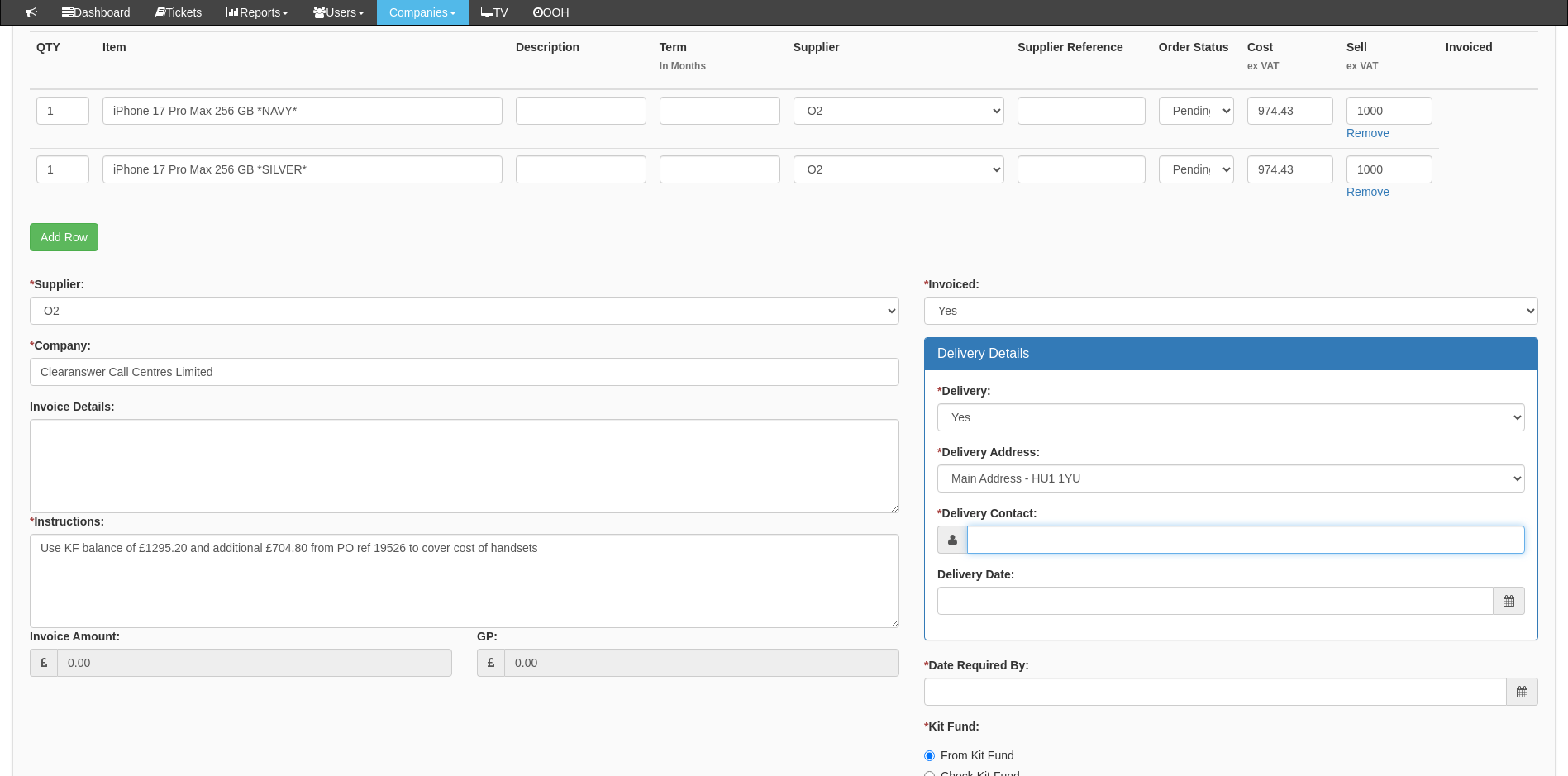
click at [1109, 538] on input "* Delivery Contact:" at bounding box center [1246, 540] width 558 height 28
click at [1035, 542] on input "* Delivery Contact:" at bounding box center [1246, 540] width 558 height 28
paste input "bruce@clearanswer.co.uk"
click at [978, 539] on input "bruce@clearanswer.co.uk" at bounding box center [1246, 540] width 558 height 28
type input "jbruce@clearanswer.co.uk"
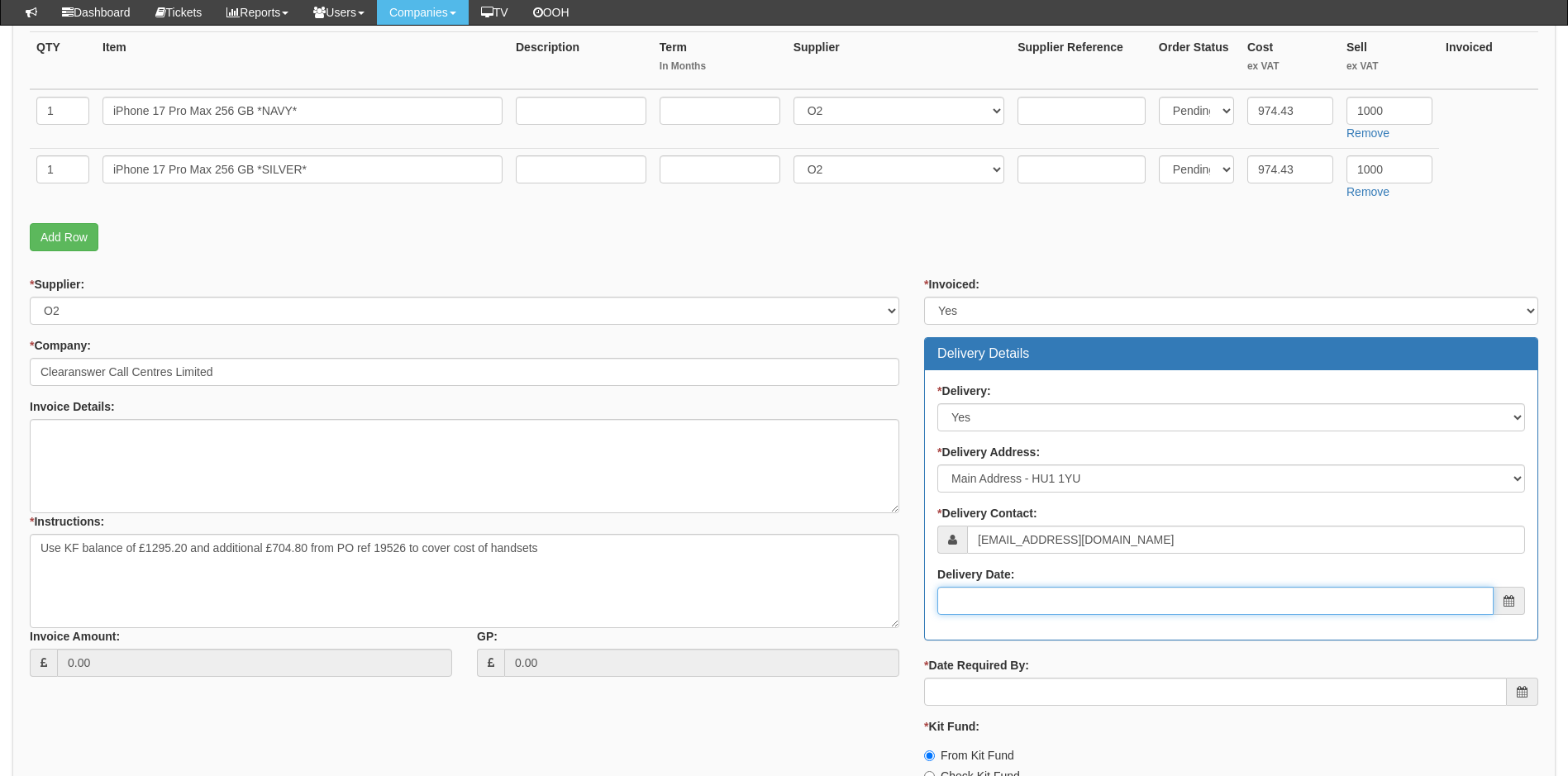
click at [1037, 600] on input "Delivery Date:" at bounding box center [1215, 601] width 556 height 28
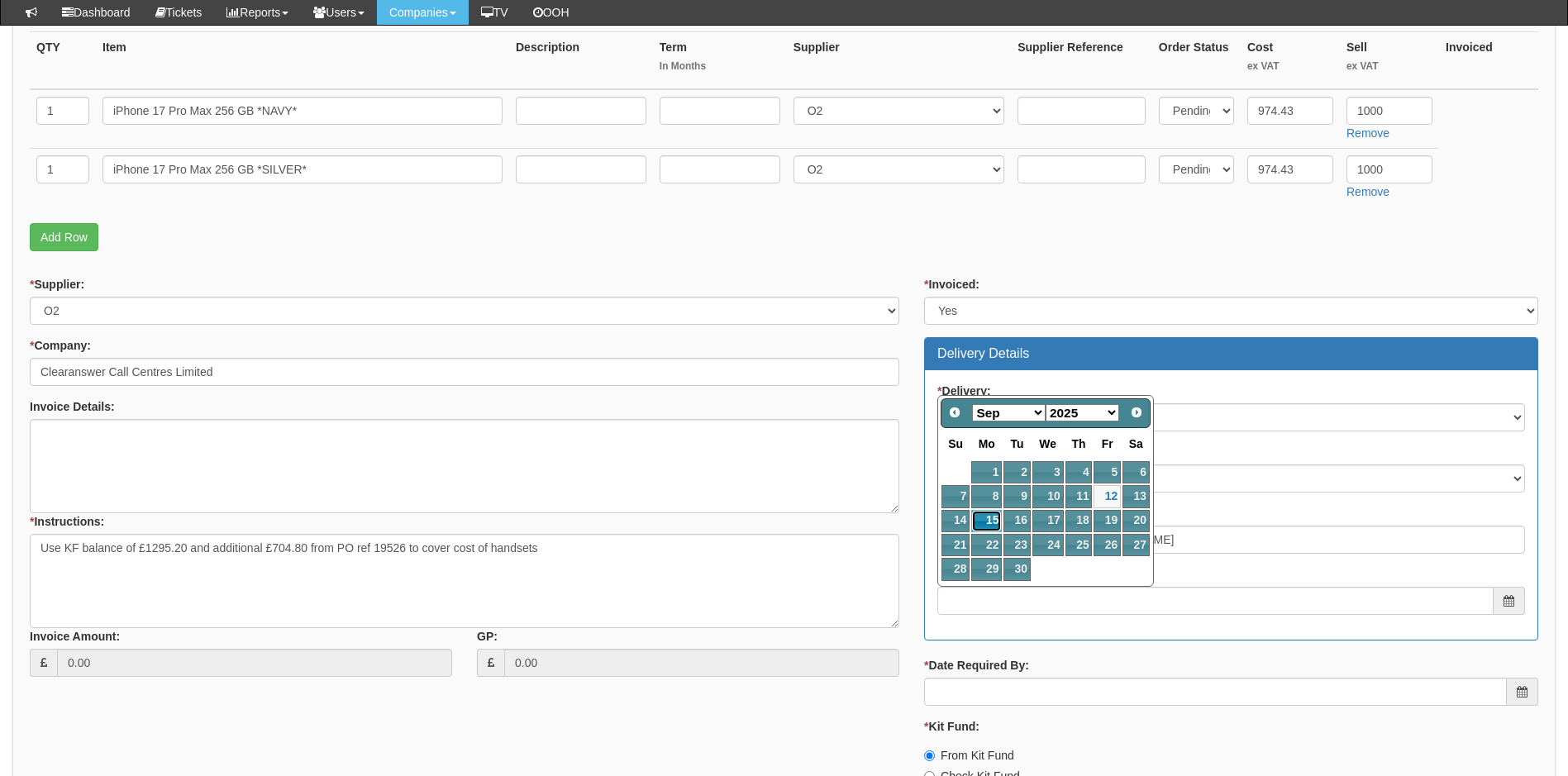
click at [986, 515] on link "15" at bounding box center [986, 521] width 30 height 22
type input "2025-09-15"
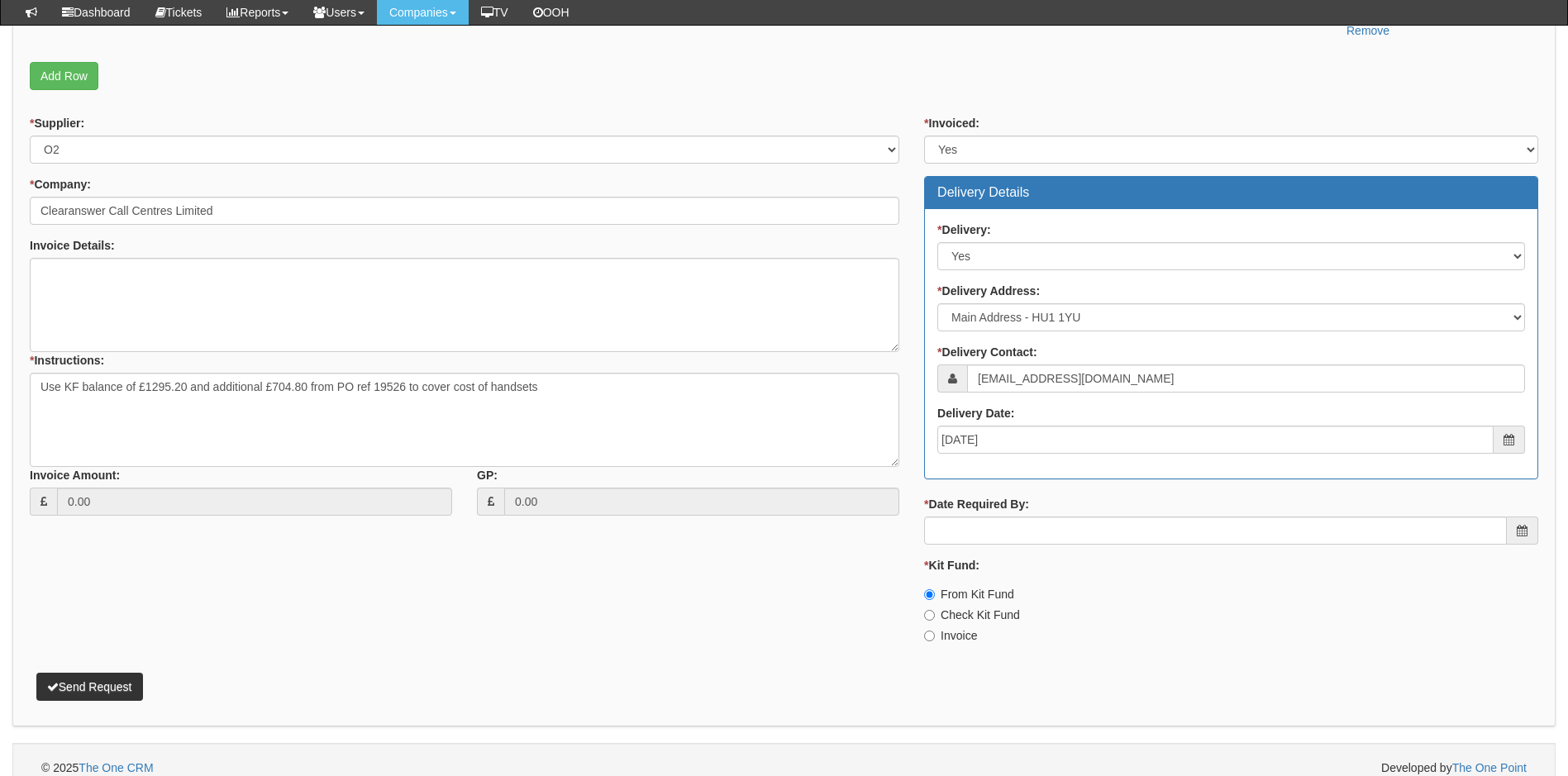
scroll to position [579, 0]
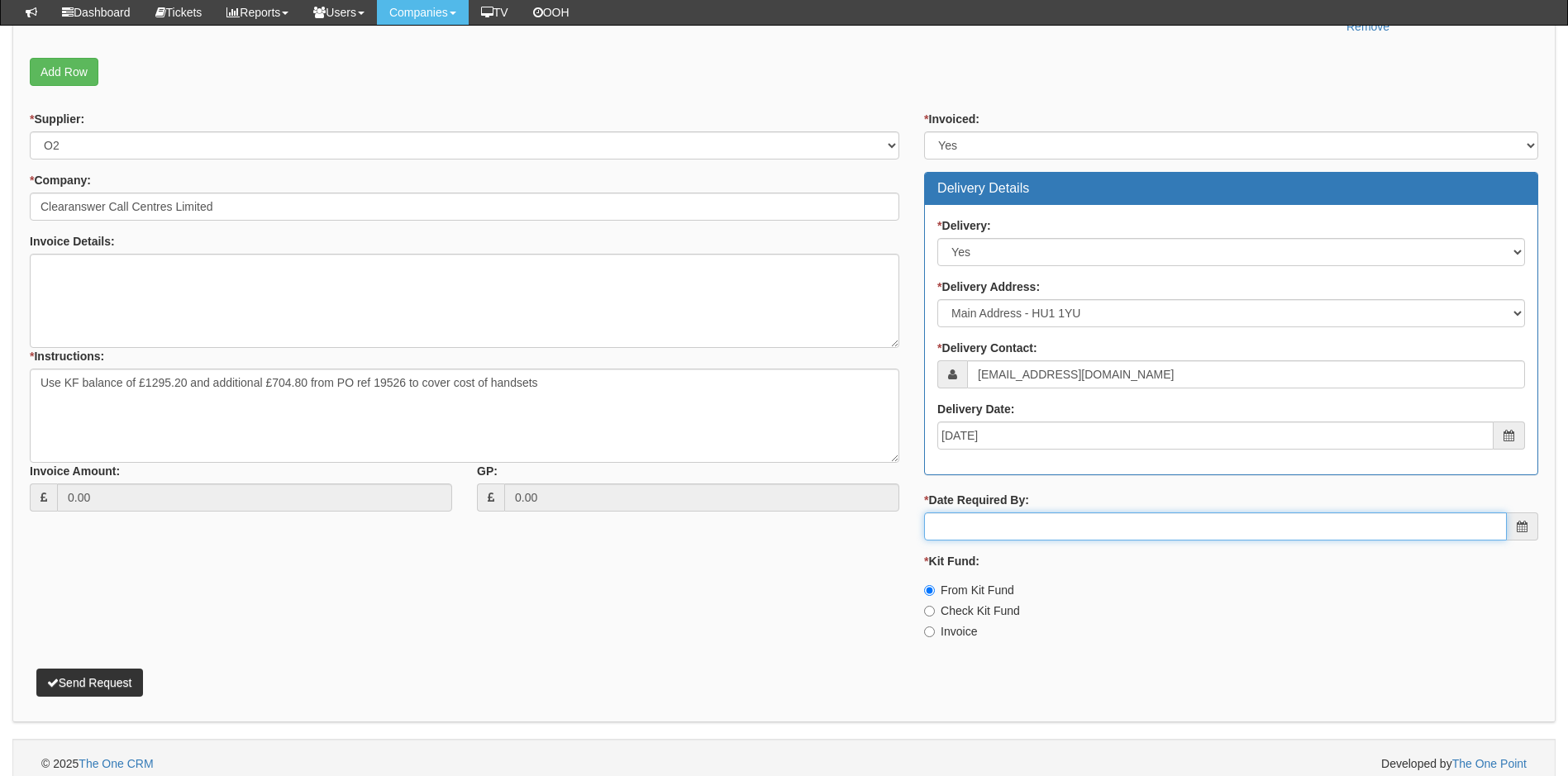
click at [1090, 536] on input "* Date Required By:" at bounding box center [1215, 527] width 583 height 28
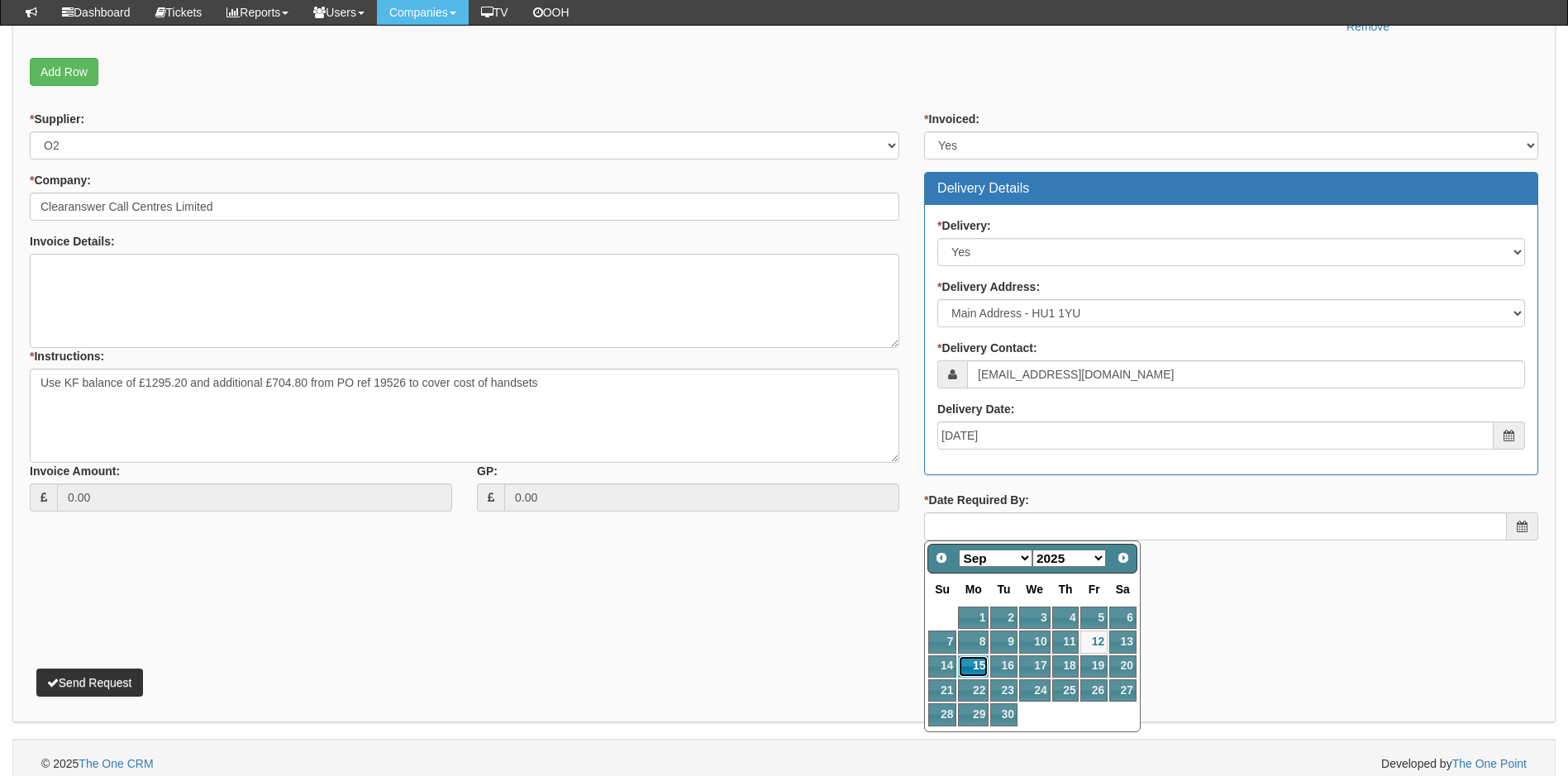
click at [979, 661] on link "15" at bounding box center [973, 666] width 30 height 22
type input "2025-09-15"
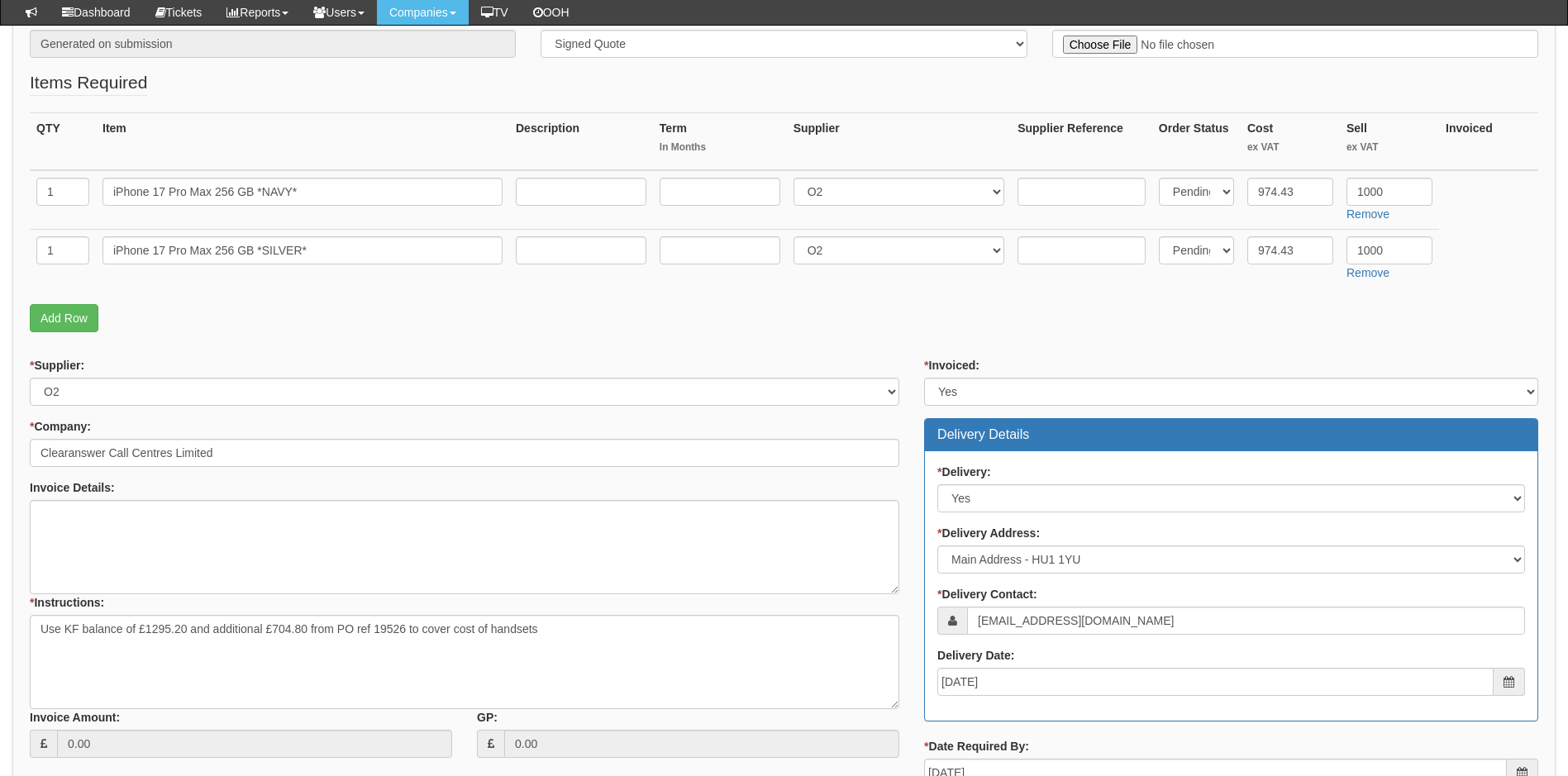
scroll to position [331, 0]
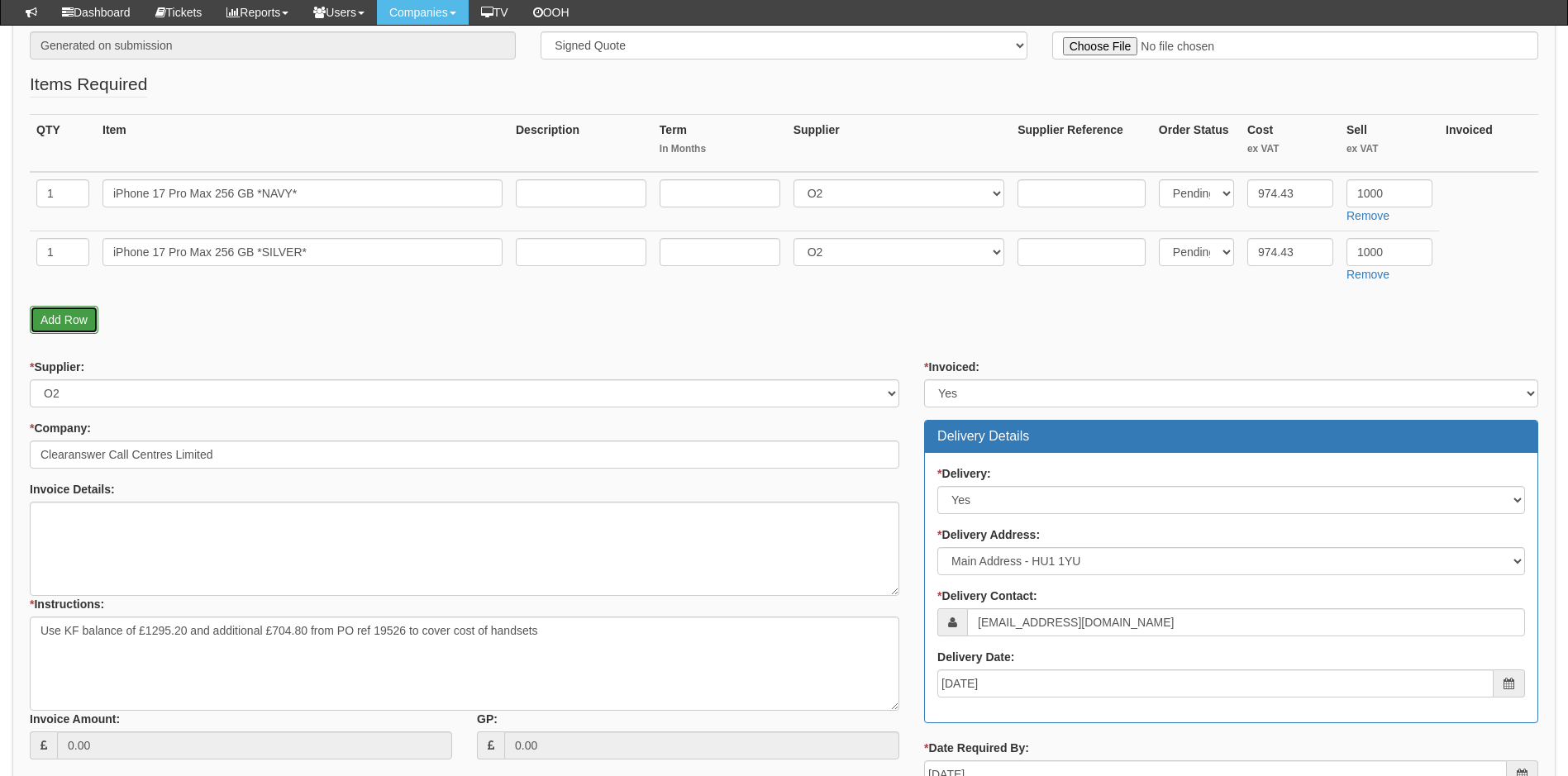
click at [74, 313] on link "Add Row" at bounding box center [64, 320] width 68 height 28
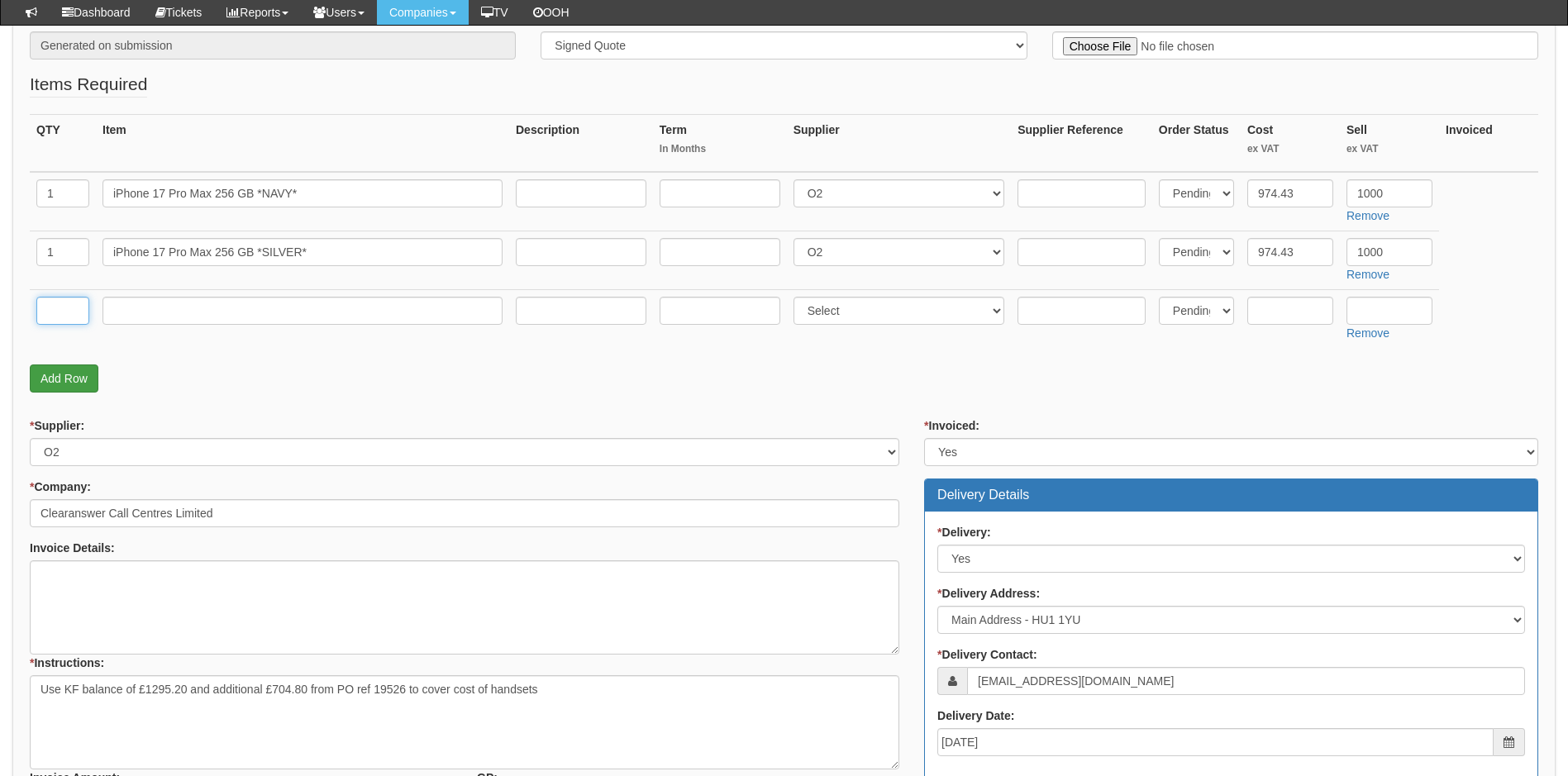
click at [74, 313] on input "text" at bounding box center [63, 311] width 53 height 28
type input "d"
type input "1"
type input "Delivery"
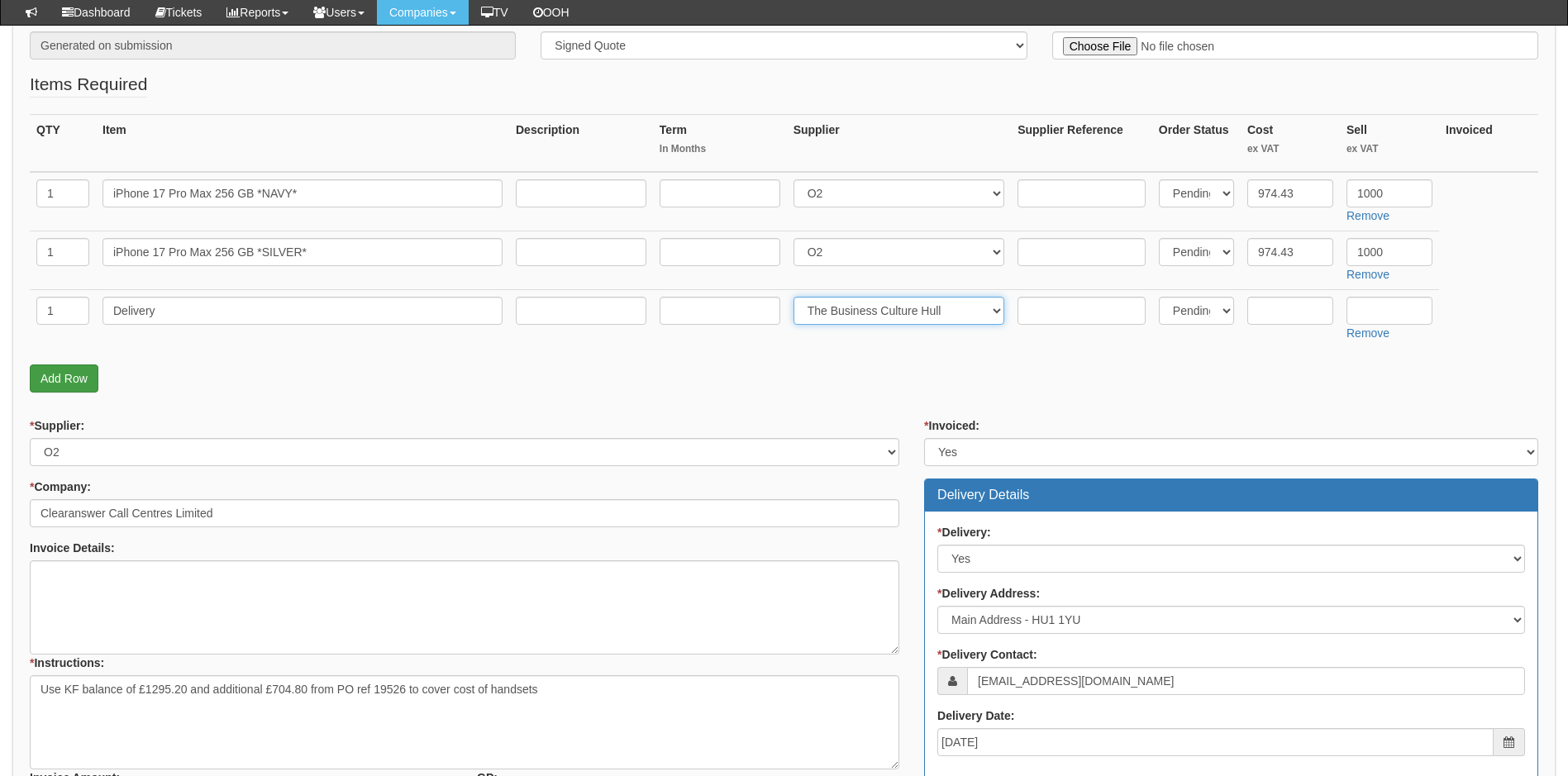
select select "81"
type input "6.50"
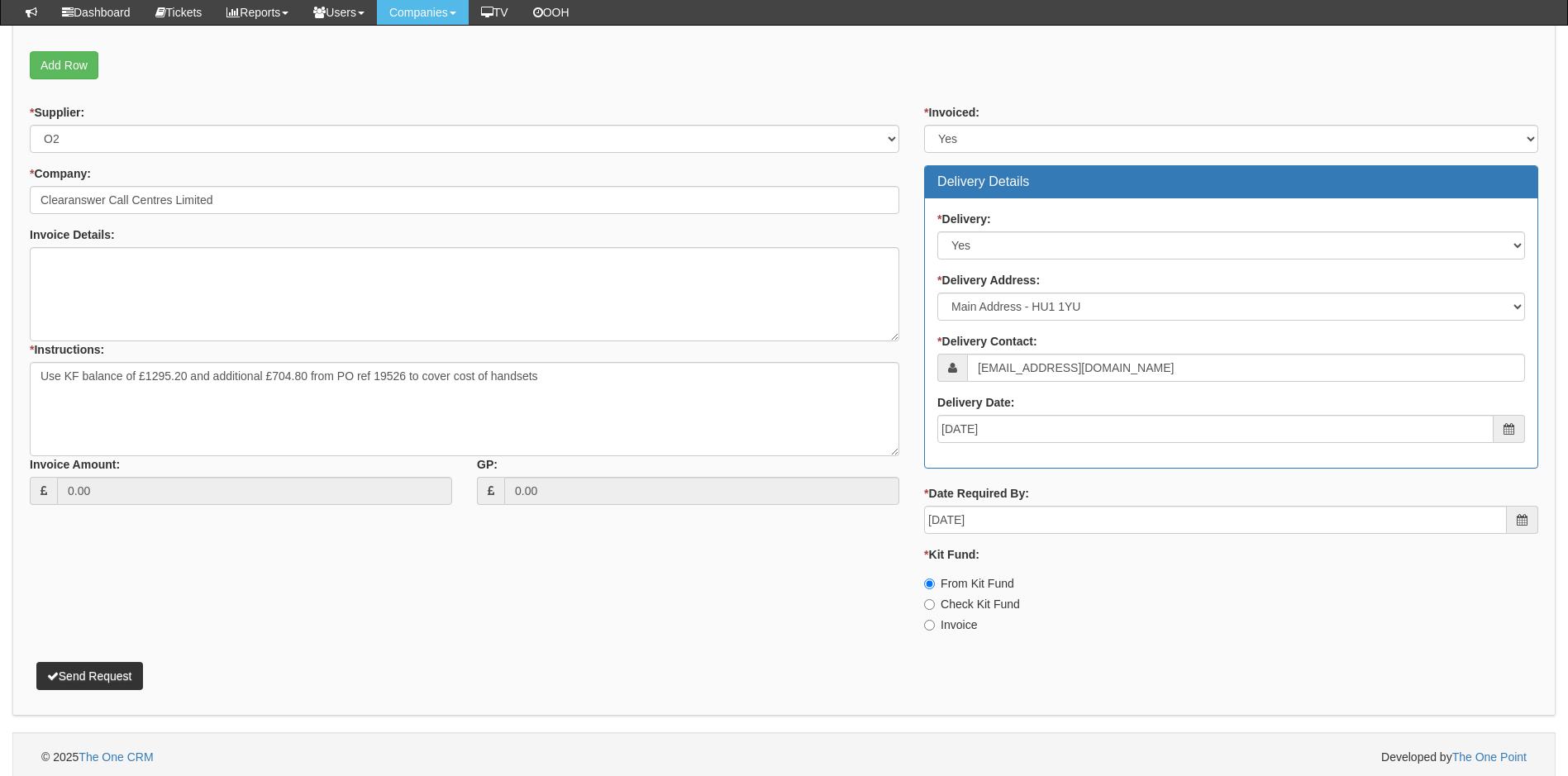
scroll to position [650, 0]
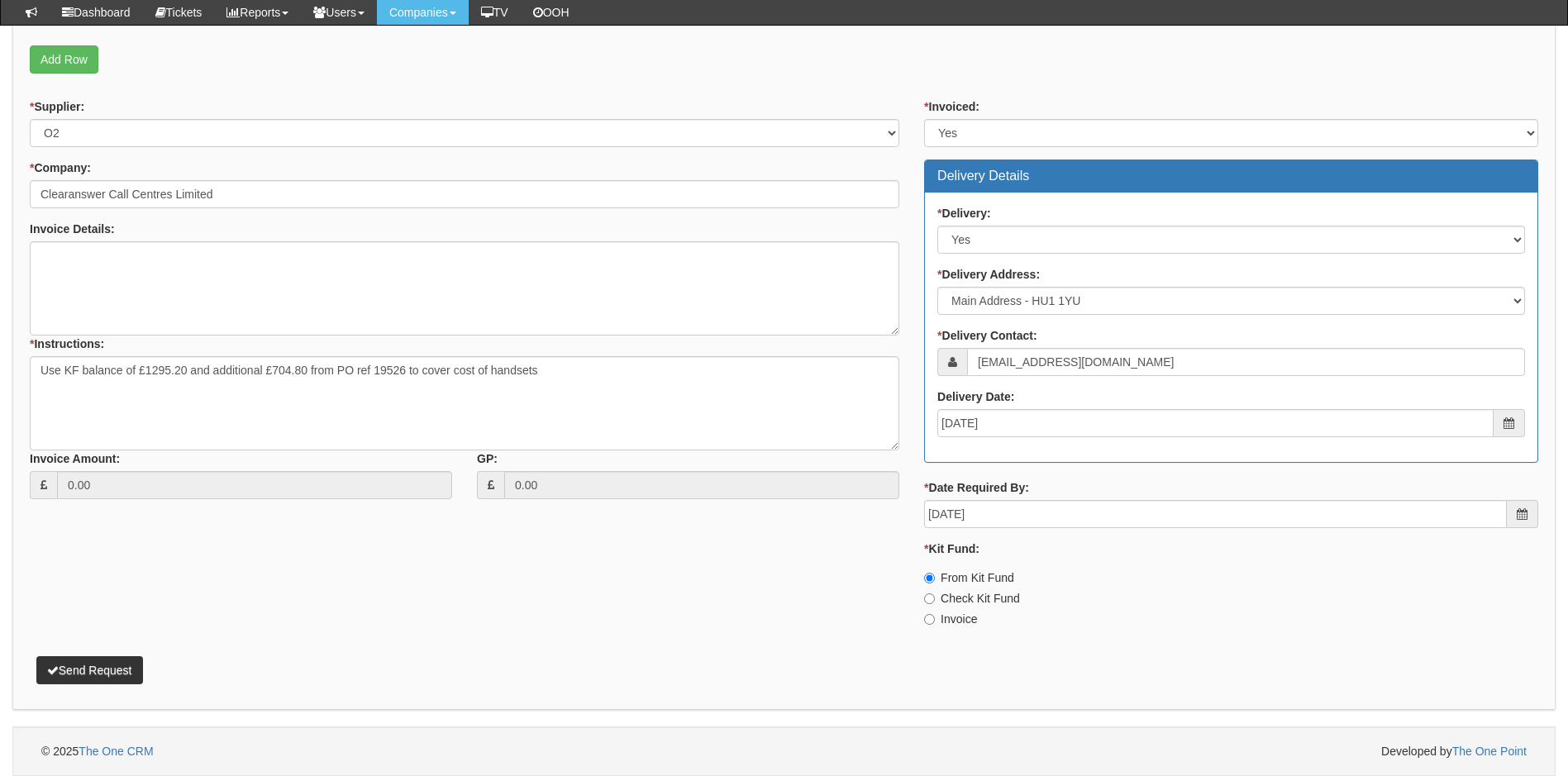
type input "12.50"
click at [116, 670] on button "Send Request" at bounding box center [90, 670] width 106 height 28
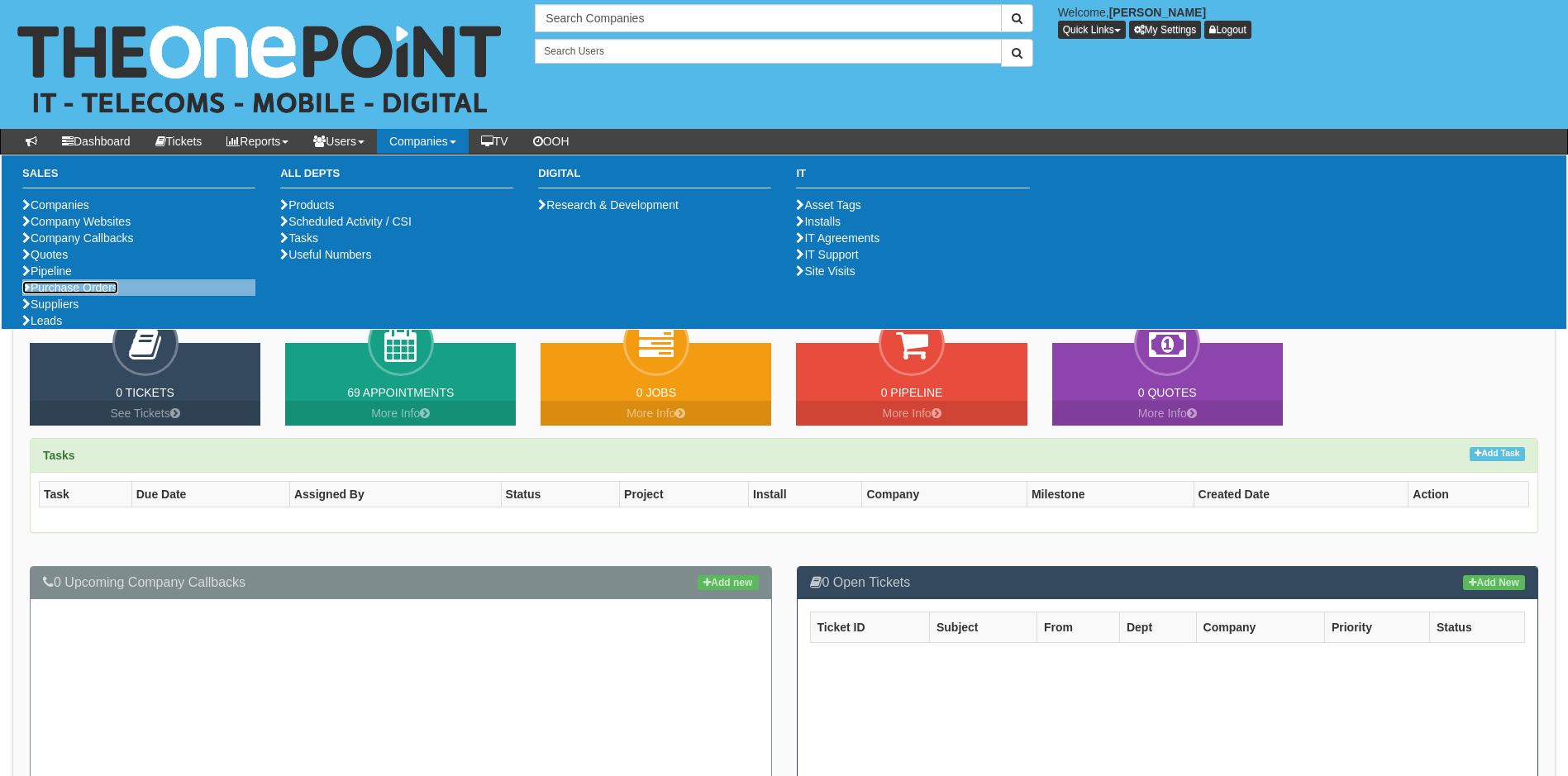
click at [112, 294] on link "Purchase Orders" at bounding box center [70, 287] width 96 height 13
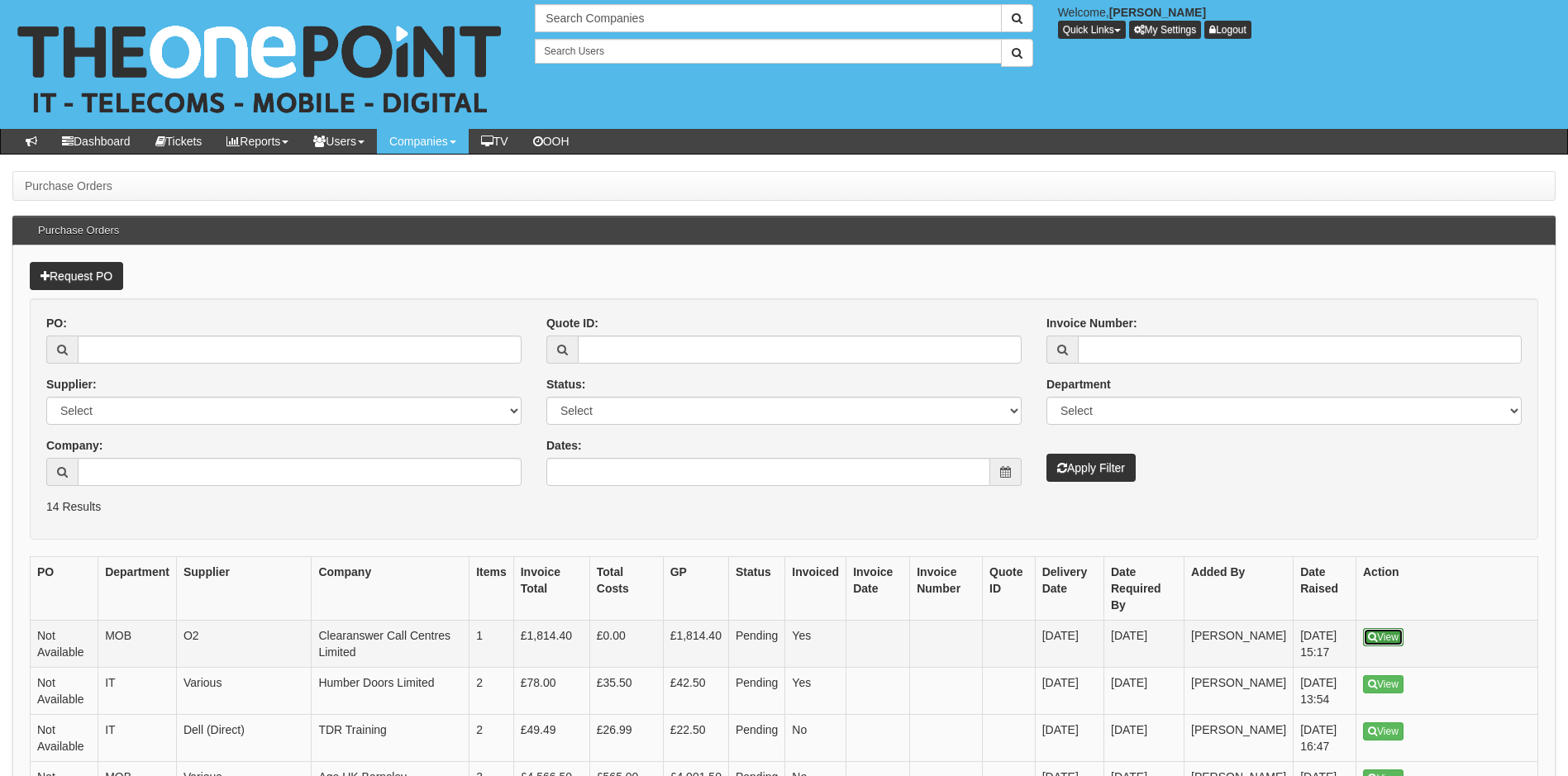
click at [1382, 628] on link "View" at bounding box center [1384, 637] width 41 height 19
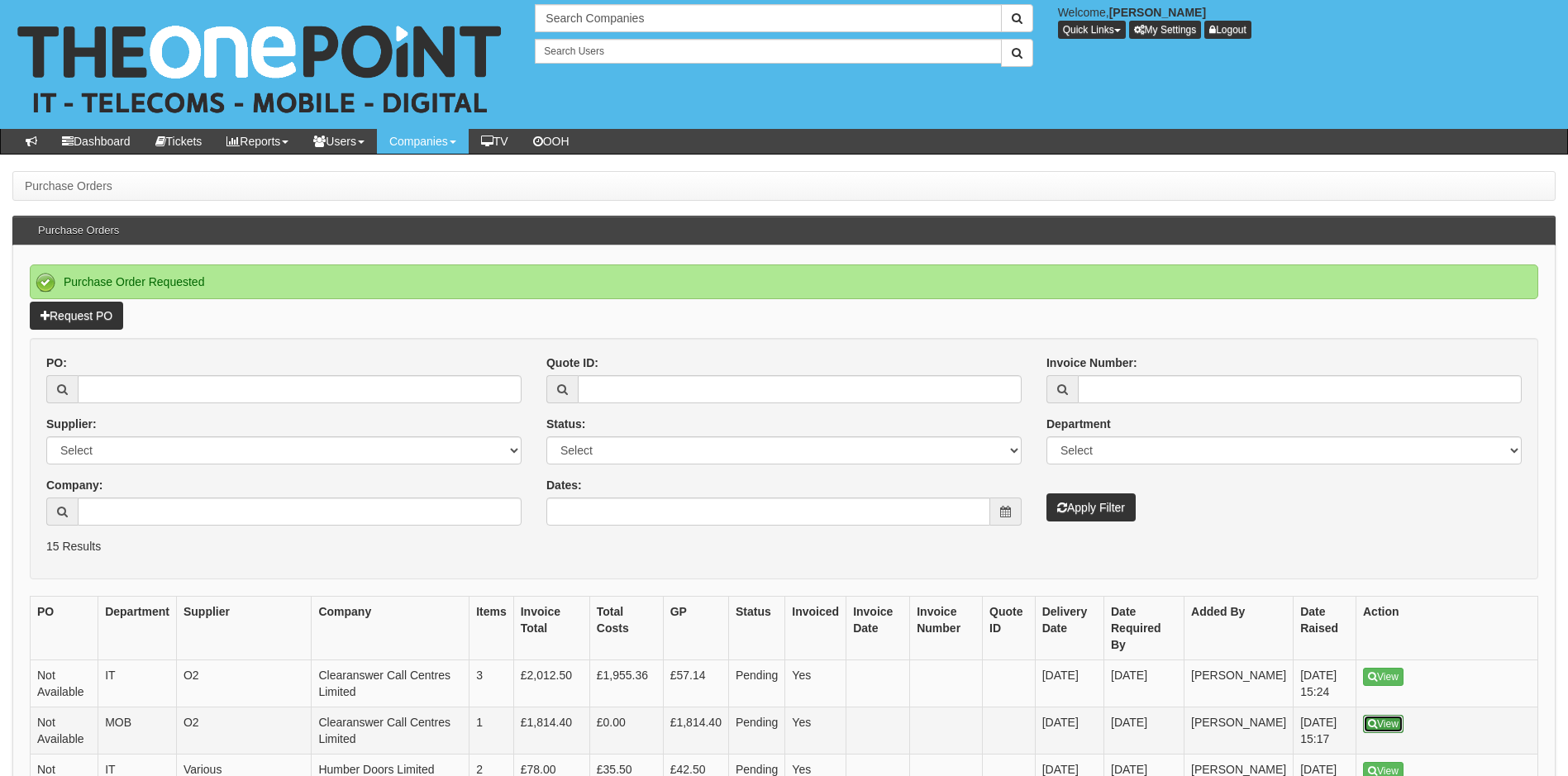
click at [1394, 715] on link "View" at bounding box center [1384, 724] width 41 height 19
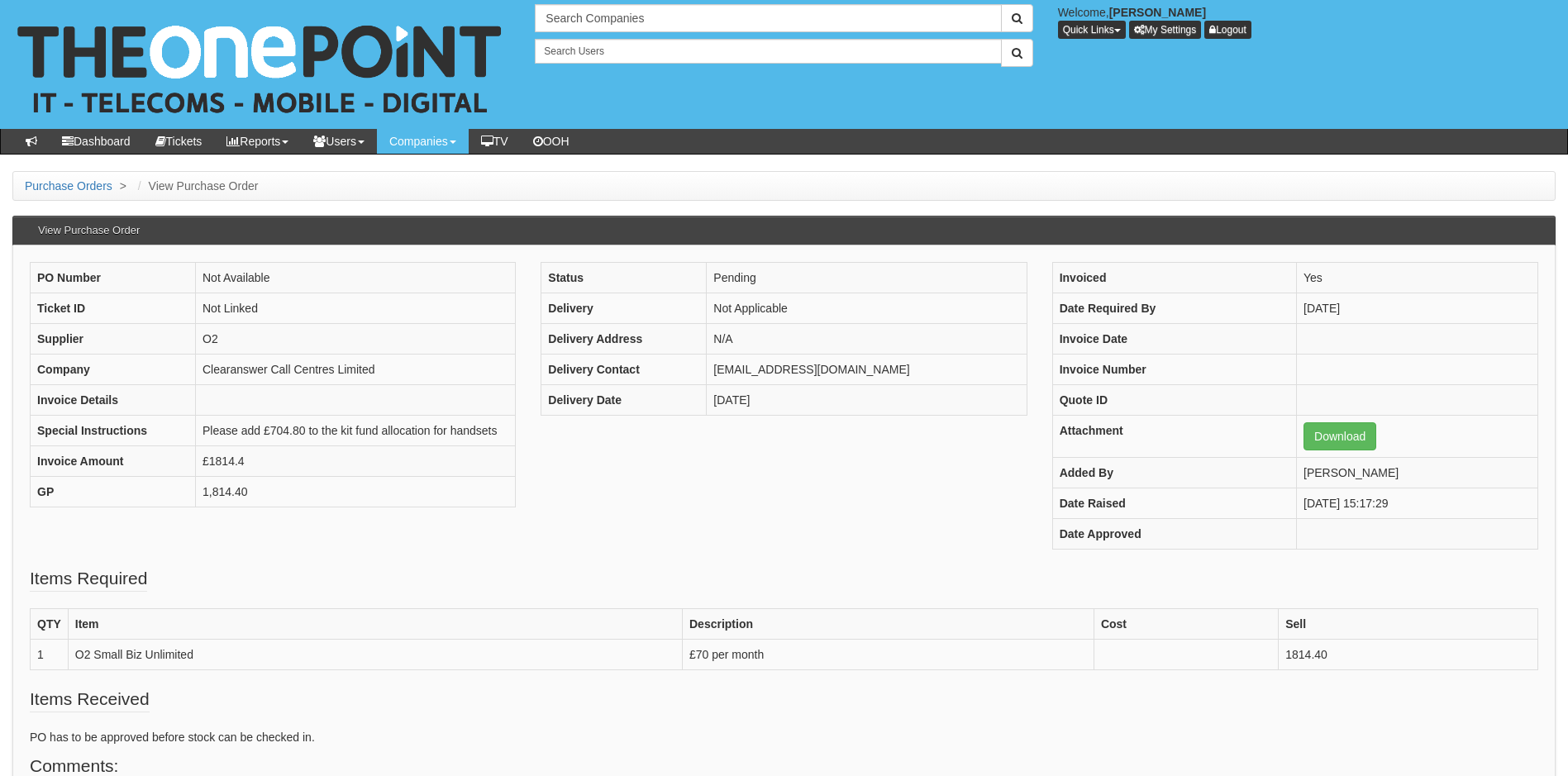
click at [545, 589] on fieldset "Items Required QTY Item Description Cost Sell 1 O2 Small Biz Unlimited £70 per …" at bounding box center [784, 627] width 1509 height 121
click at [68, 184] on link "Purchase Orders" at bounding box center [68, 185] width 88 height 13
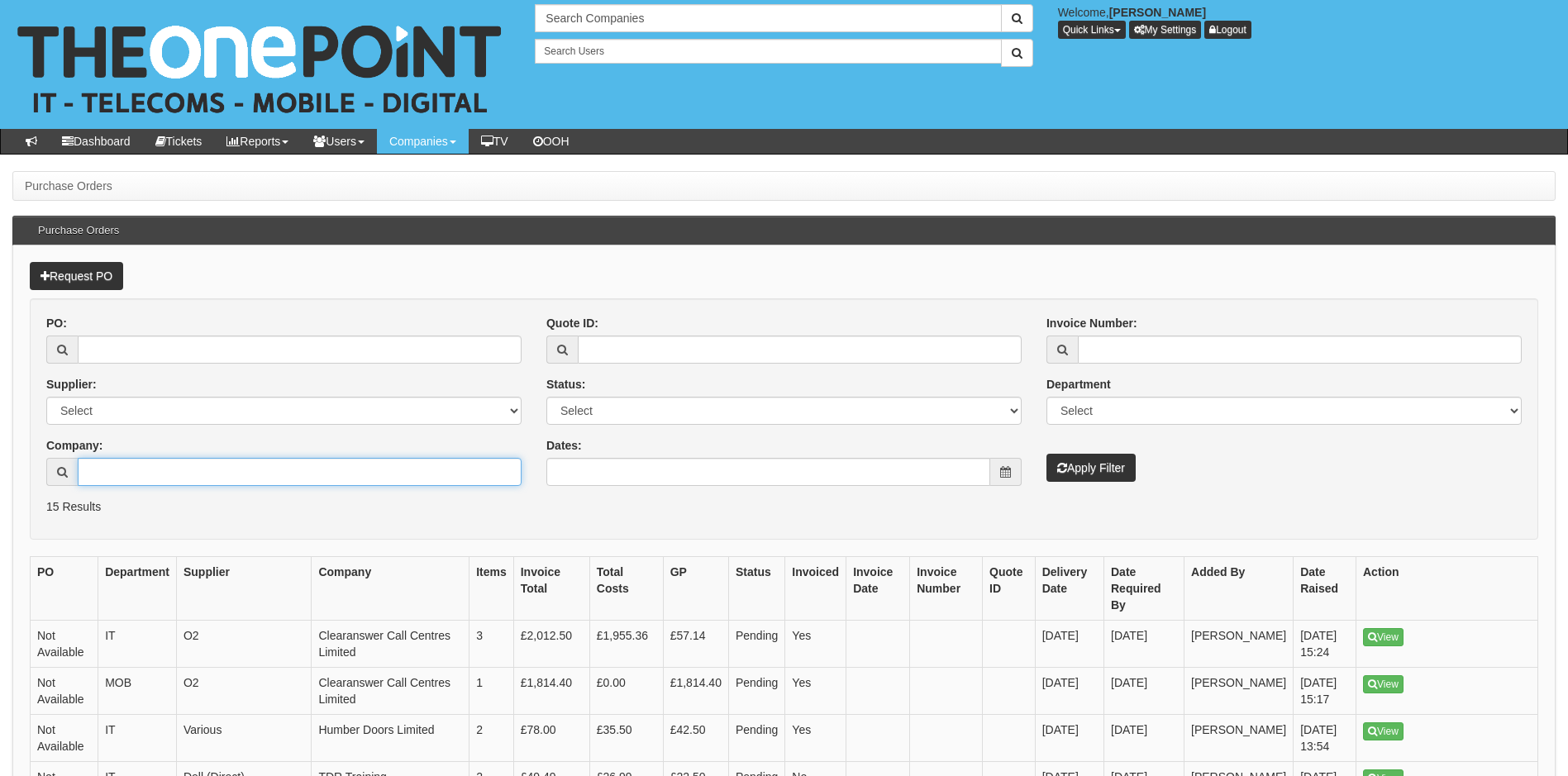
click at [153, 466] on input "Company:" at bounding box center [300, 472] width 444 height 28
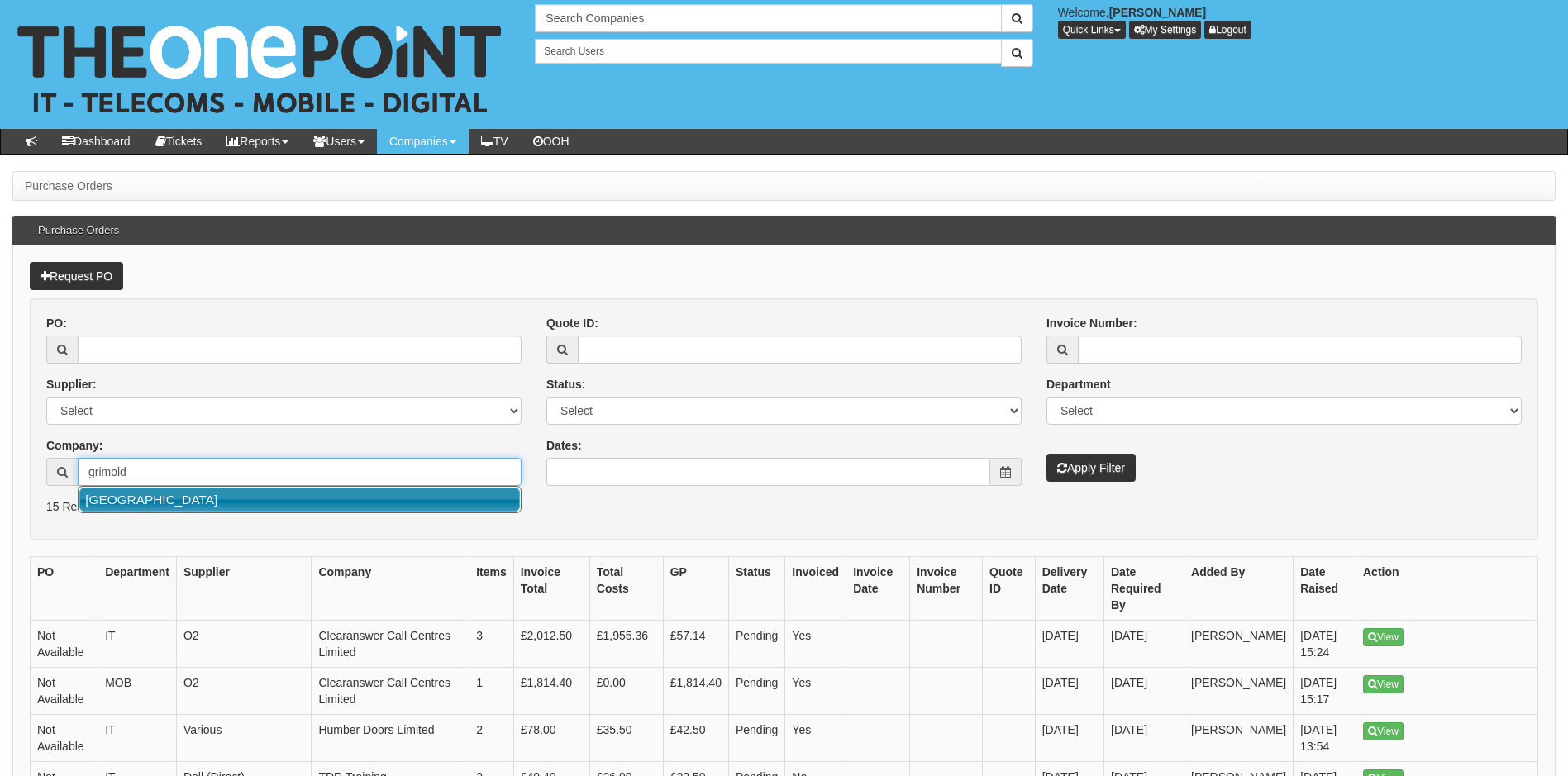
click at [228, 498] on link "[GEOGRAPHIC_DATA]" at bounding box center [299, 499] width 441 height 24
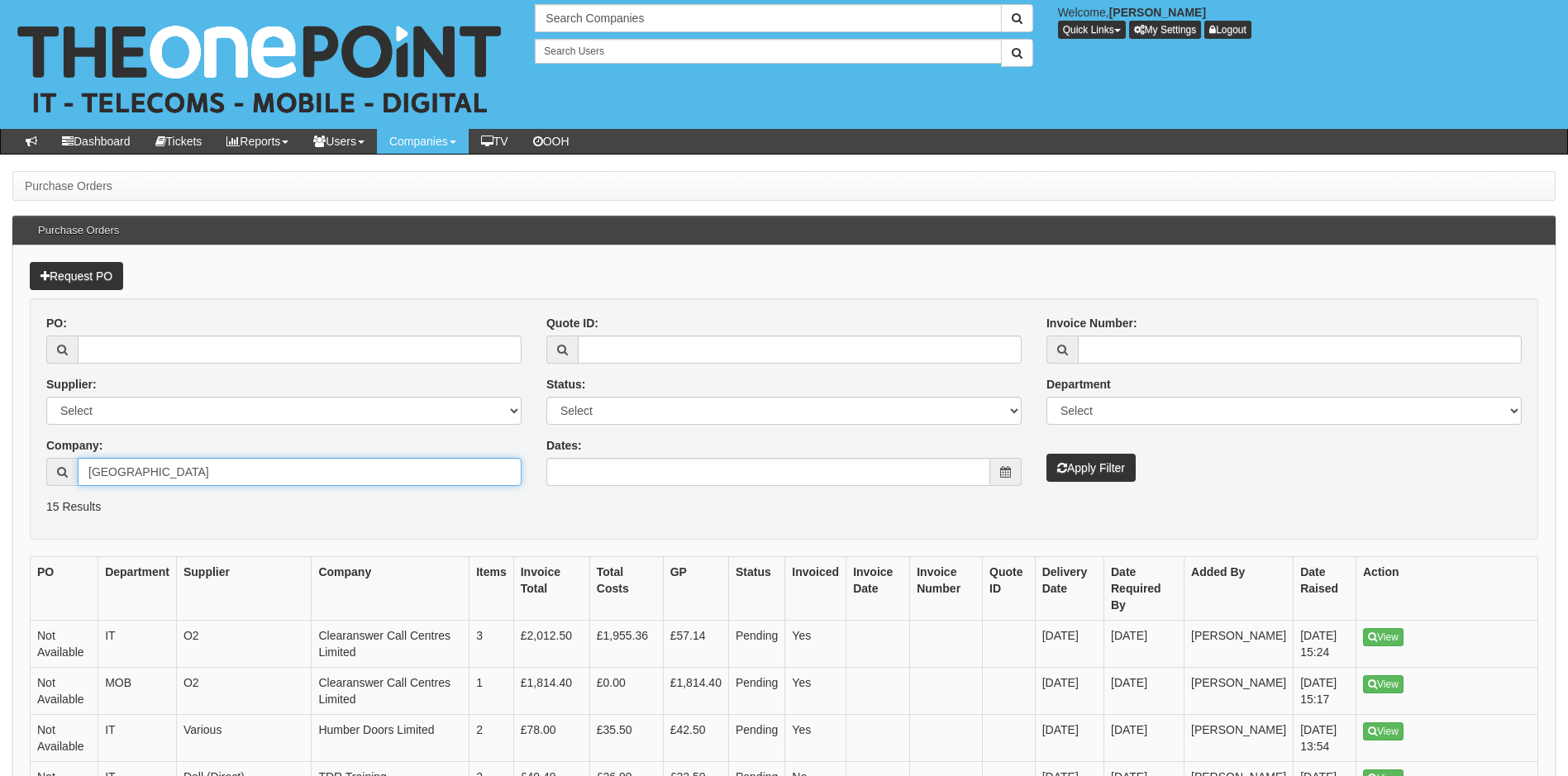
type input "[GEOGRAPHIC_DATA]"
click at [1101, 465] on button "Apply Filter" at bounding box center [1091, 468] width 90 height 28
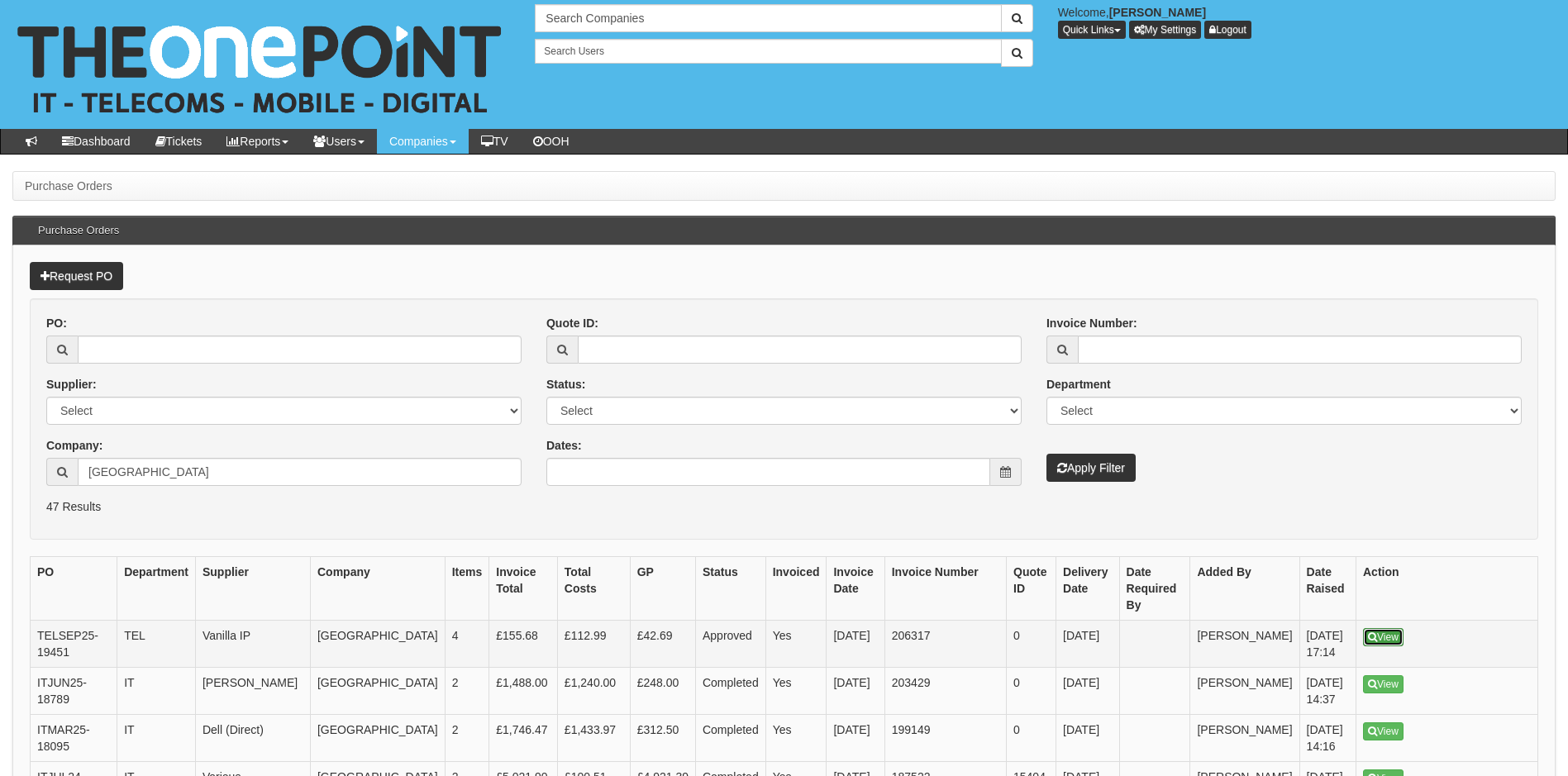
click at [1392, 639] on link "View" at bounding box center [1384, 637] width 41 height 19
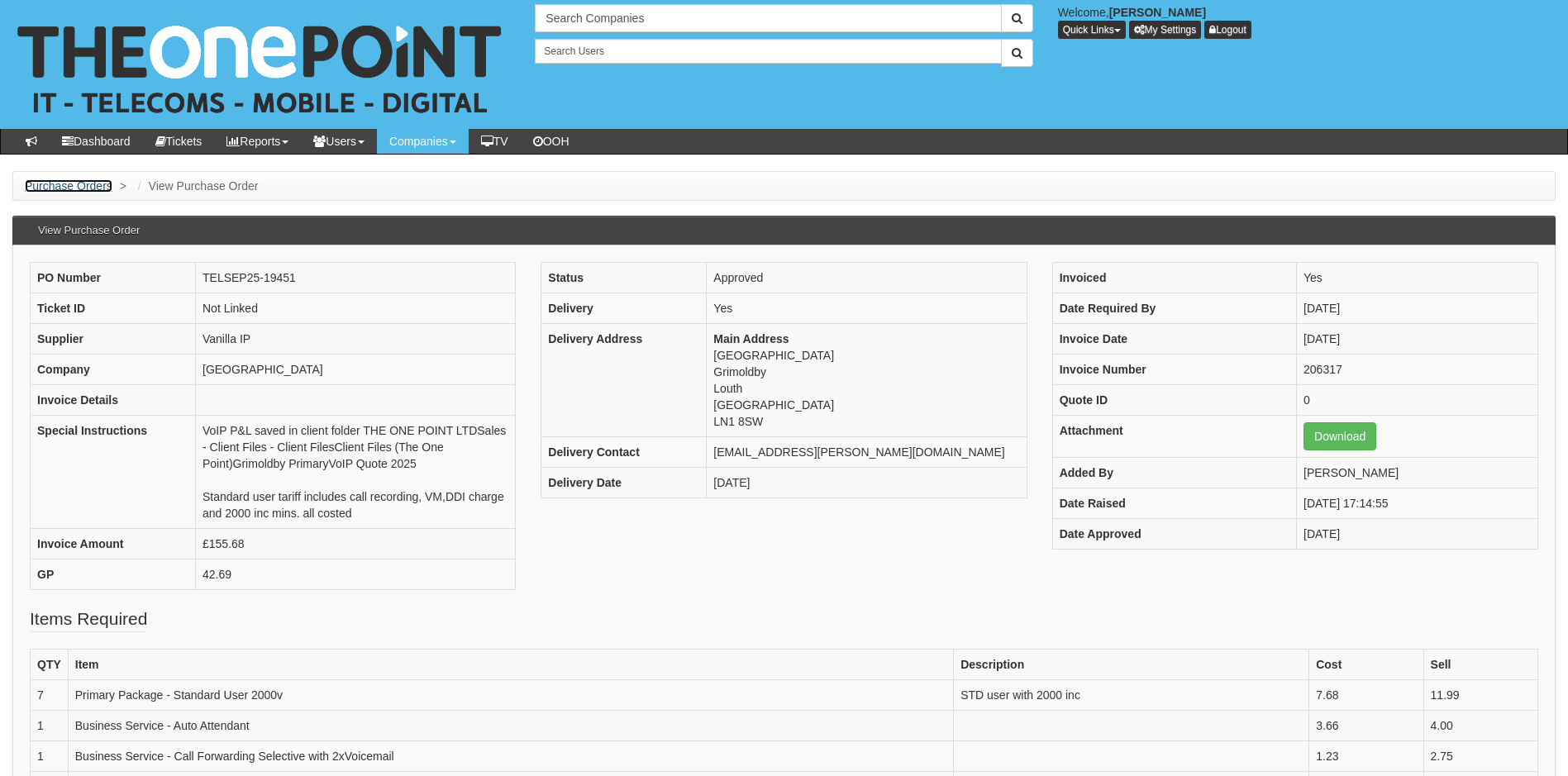
click at [83, 184] on link "Purchase Orders" at bounding box center [68, 185] width 88 height 13
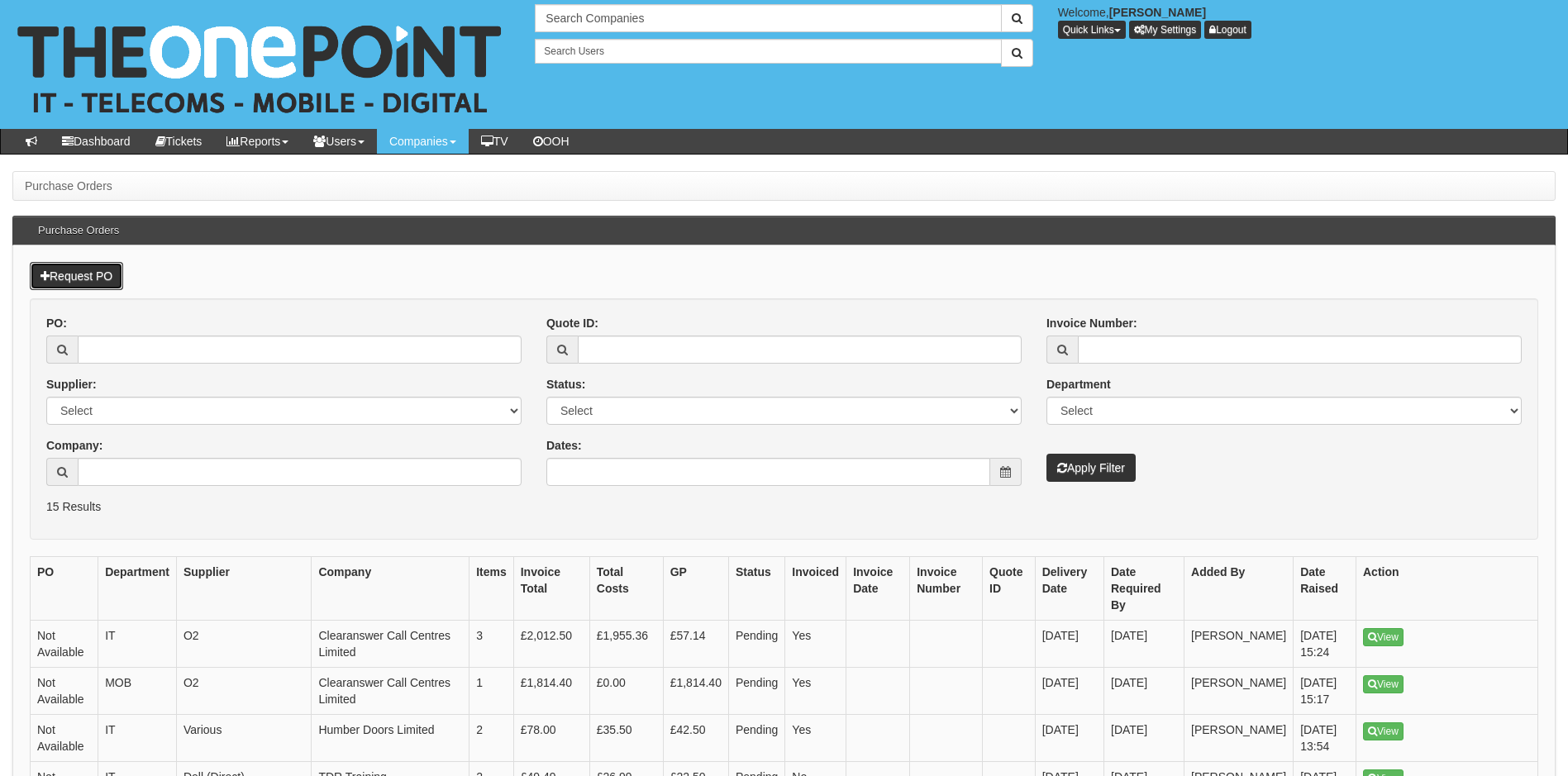
click at [84, 270] on link "Request PO" at bounding box center [76, 277] width 93 height 28
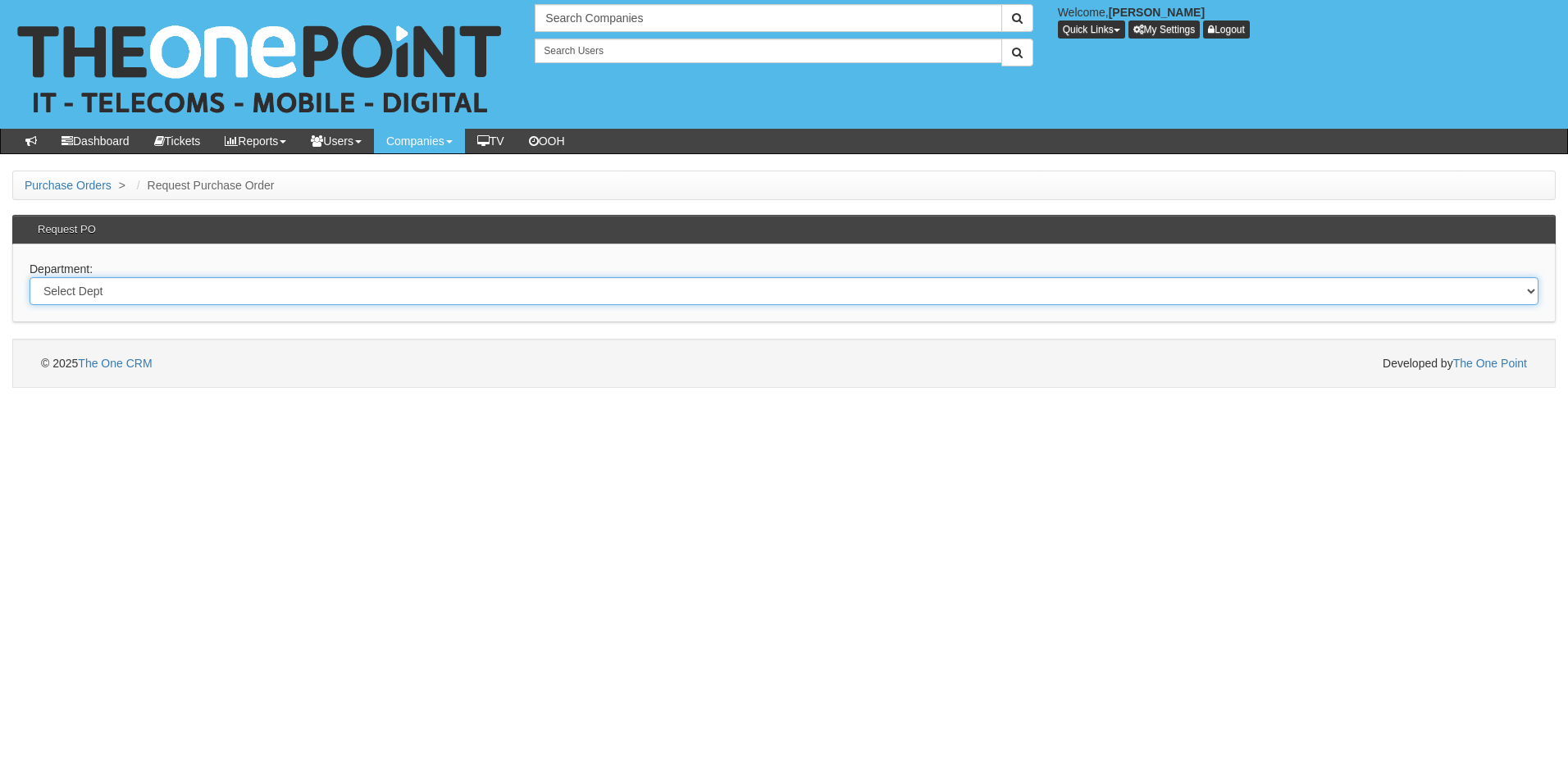
click at [266, 290] on select "Select Dept Digital Internal IT Mobiles Marketing Telecoms" at bounding box center [784, 291] width 1509 height 28
select select "?pipeID=&dept=TEL"
click at [30, 277] on select "Select Dept Digital Internal IT Mobiles Marketing Telecoms" at bounding box center [784, 291] width 1509 height 28
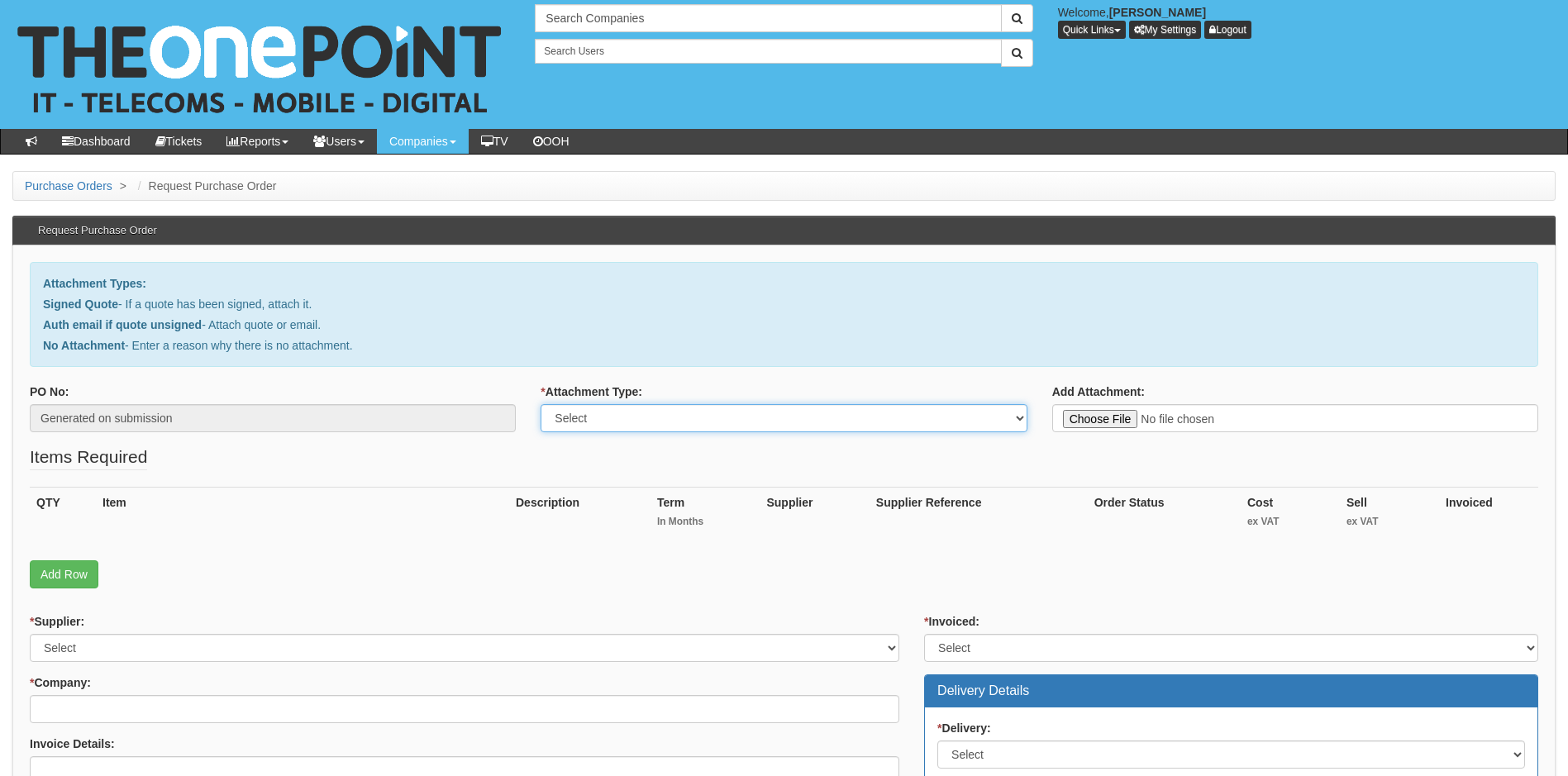
click at [727, 419] on select "Select Signed Quote Auth email with quote if unsigned No Attachment" at bounding box center [784, 419] width 486 height 28
select select "Signed Quote"
click at [541, 404] on select "Select Signed Quote Auth email with quote if unsigned No Attachment" at bounding box center [784, 419] width 486 height 28
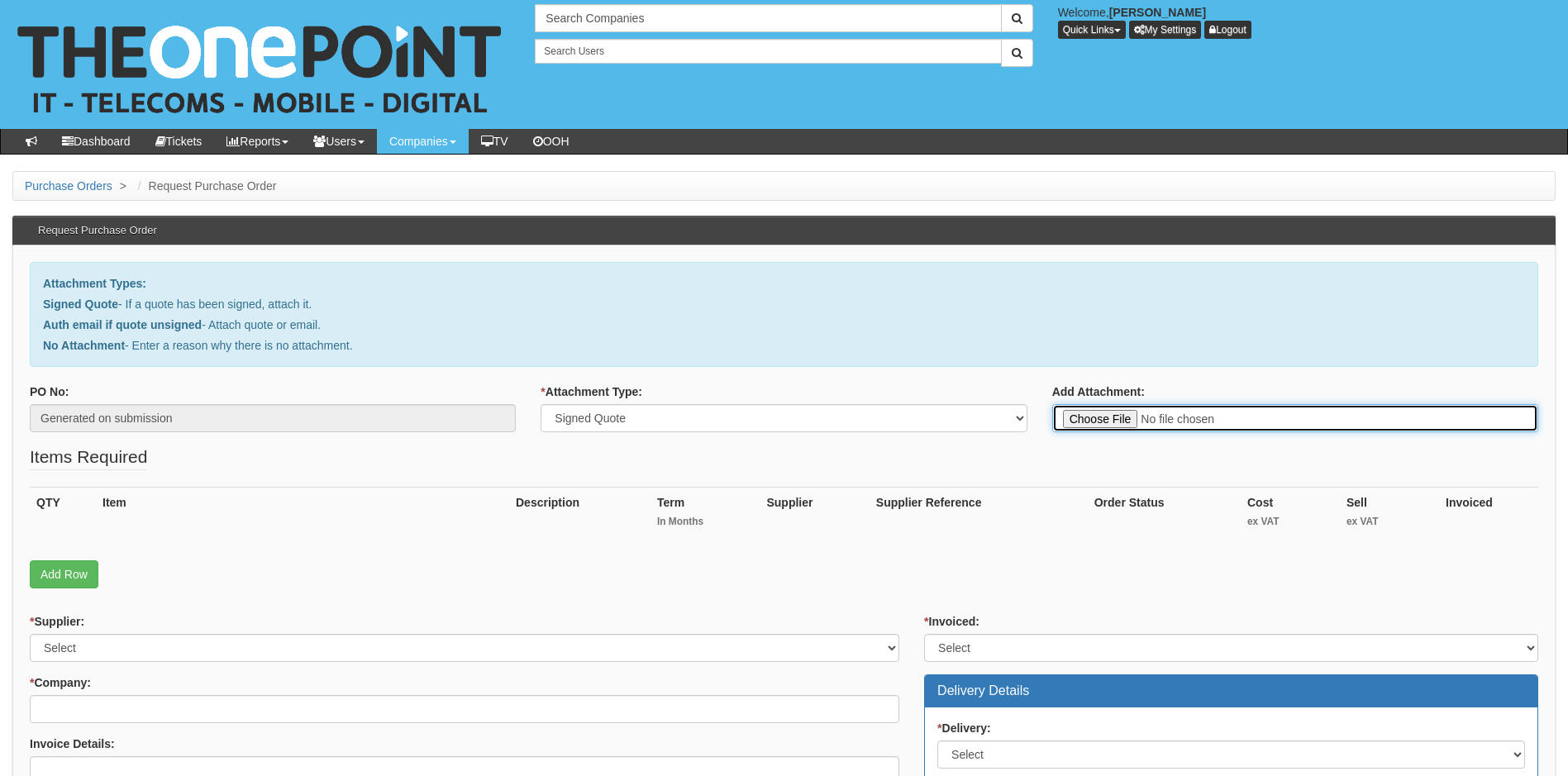
click at [1089, 415] on input "Add Attachment:" at bounding box center [1296, 419] width 486 height 28
type input "C:\fakepath\Grimoldby Primary School - Replacement phone.pdf"
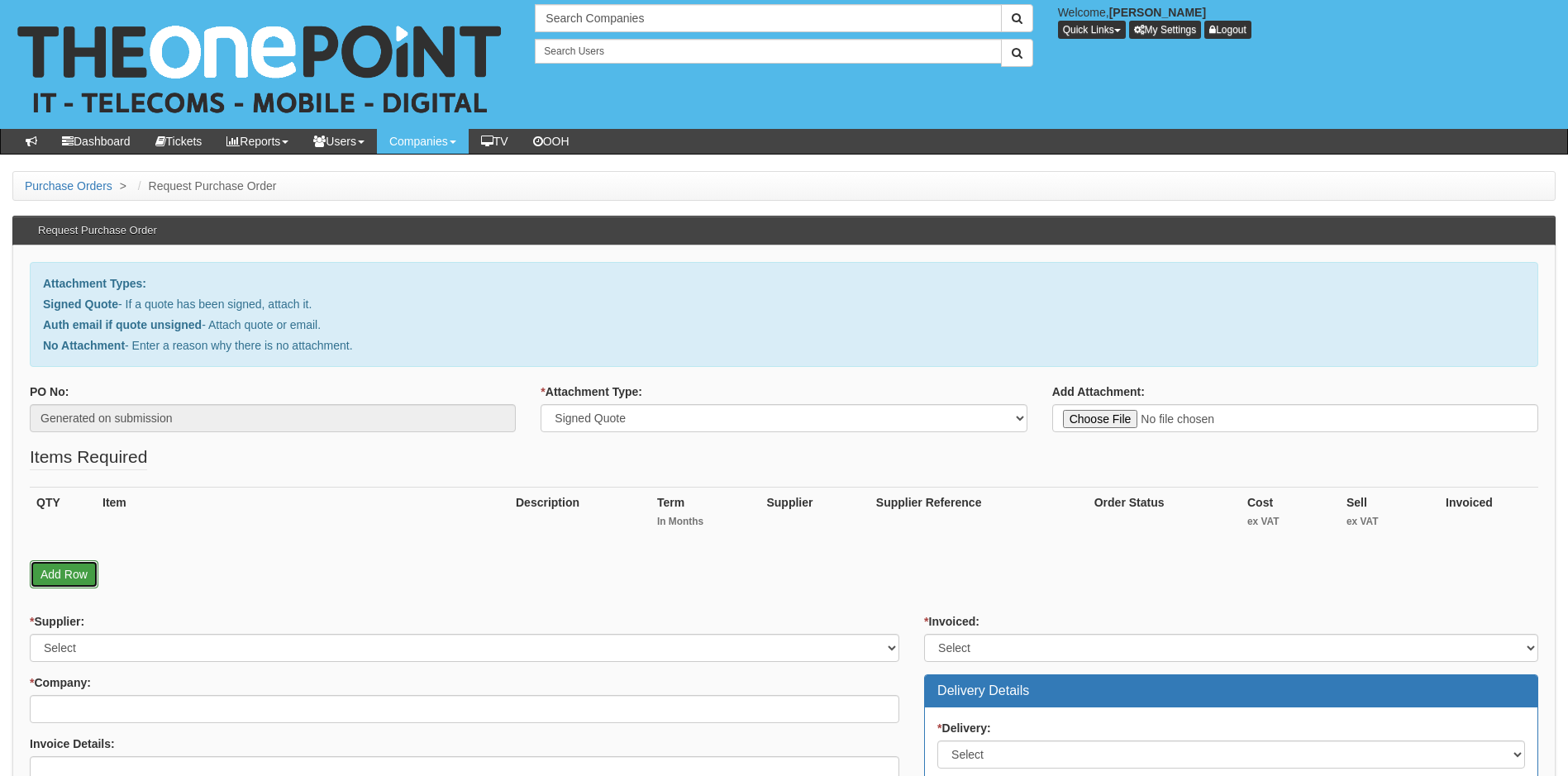
click at [67, 569] on link "Add Row" at bounding box center [64, 575] width 68 height 28
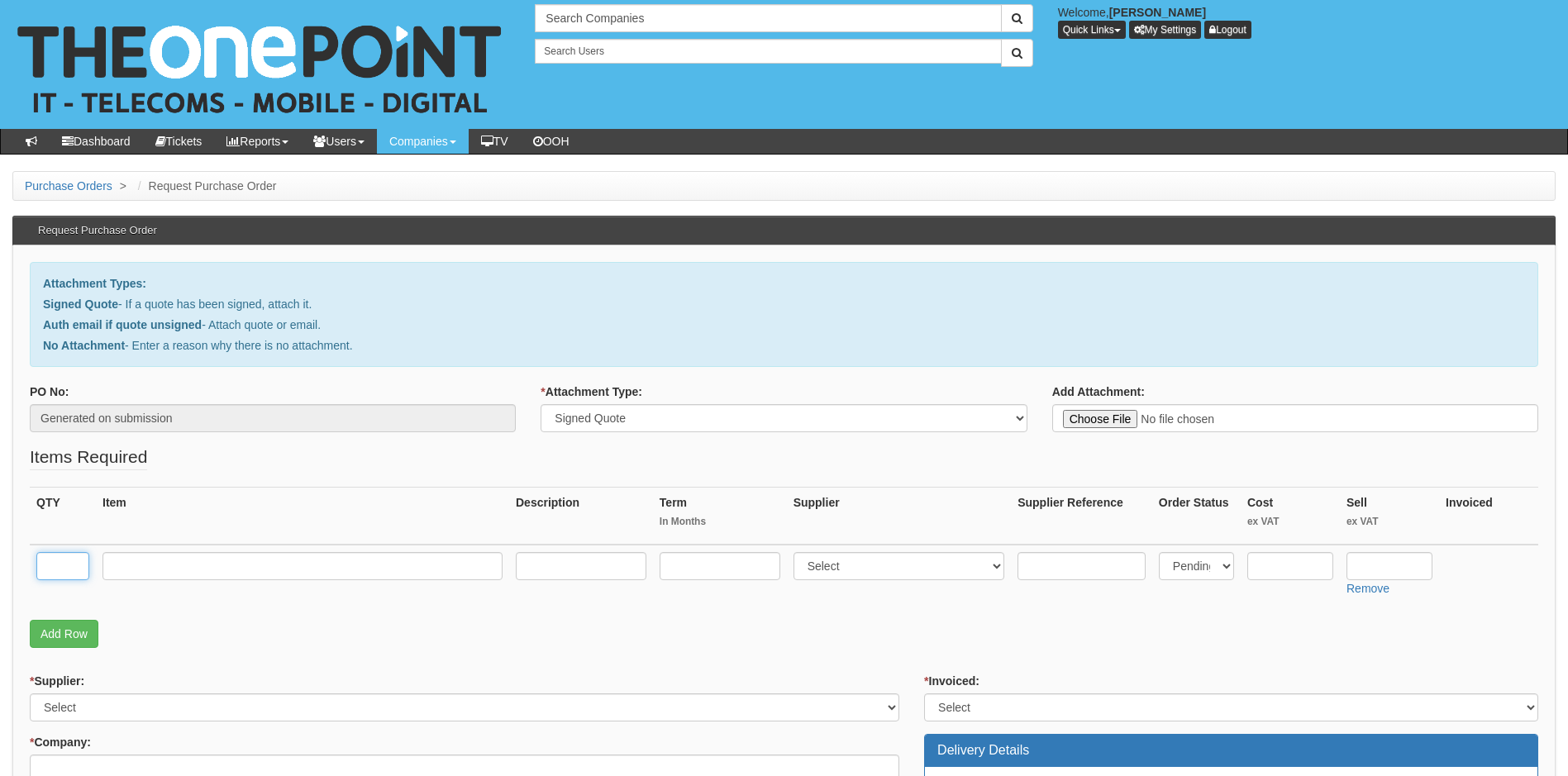
click at [69, 572] on input "text" at bounding box center [63, 567] width 53 height 28
type input "1"
click at [73, 631] on link "Add Row" at bounding box center [64, 634] width 68 height 28
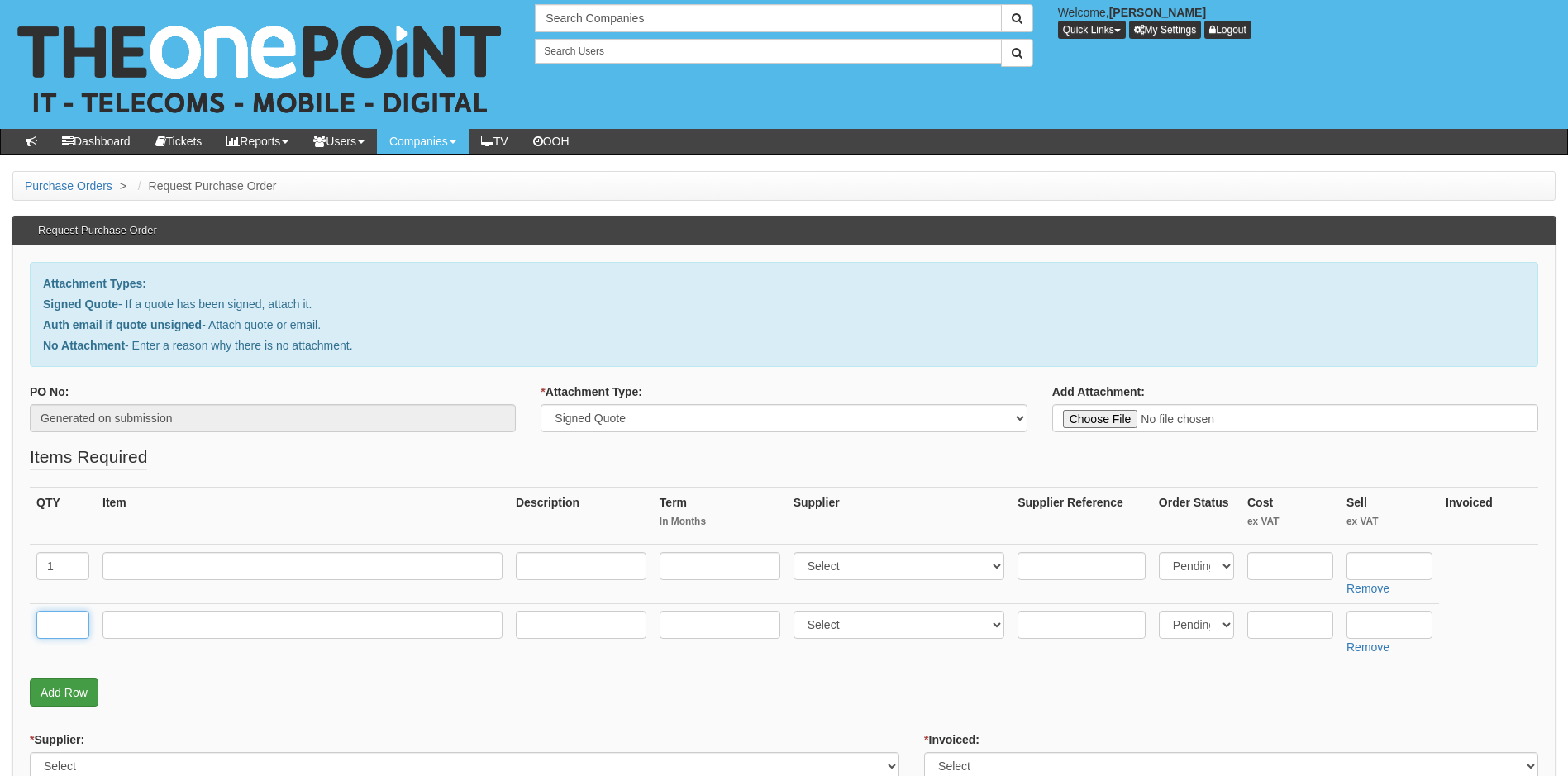
click at [73, 631] on input "text" at bounding box center [63, 625] width 53 height 28
type input "1"
click at [193, 564] on input "text" at bounding box center [302, 567] width 400 height 28
click at [212, 562] on input "text" at bounding box center [302, 567] width 400 height 28
paste input "Yealink T34W + Power Adaptor"
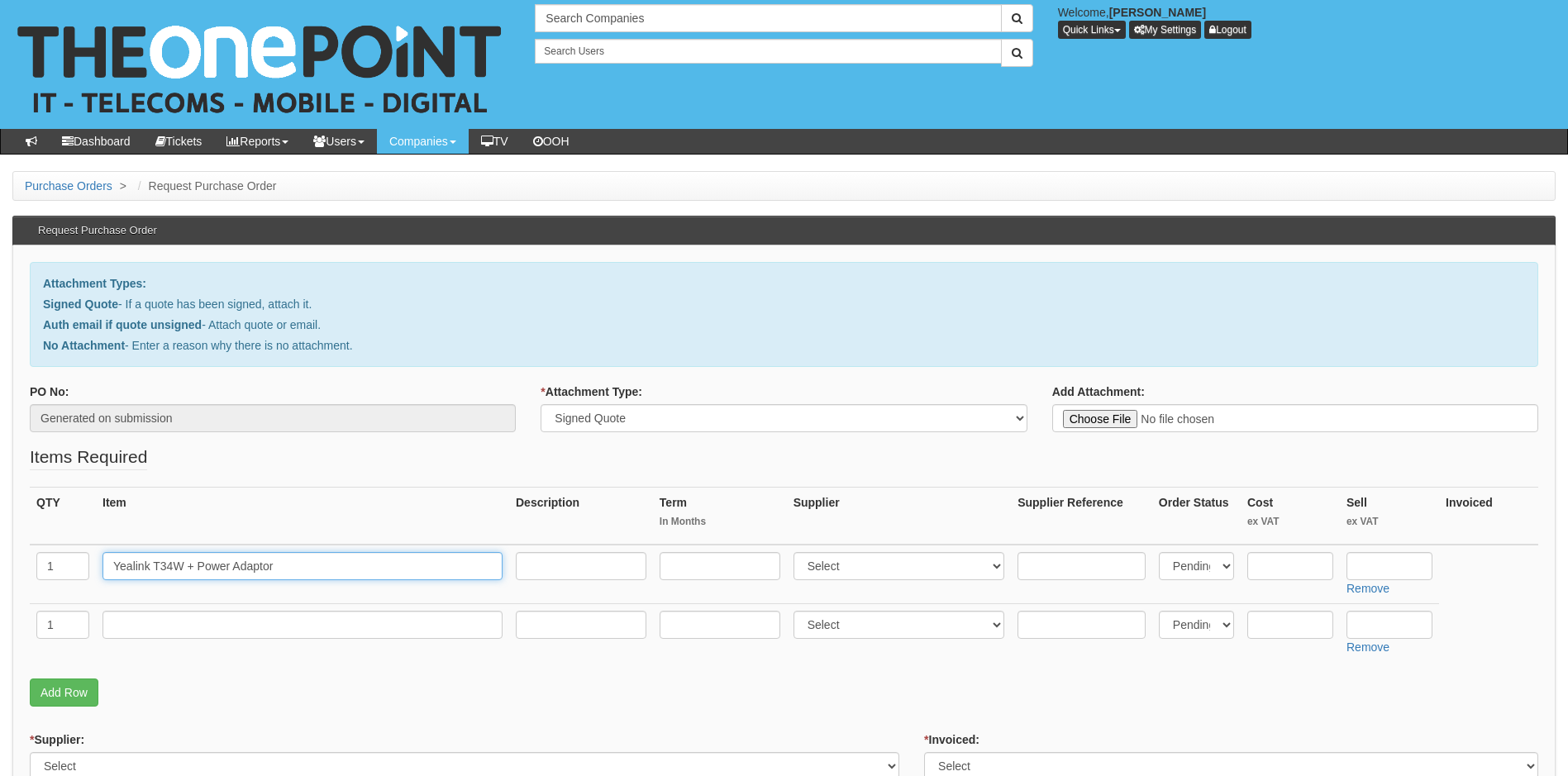
type input "Yealink T34W + Power Adaptor"
click at [900, 566] on select "Select 123 REG.co.uk 1Password 3 4Gon AA Jones Electric Ltd Abzorb Access Group…" at bounding box center [899, 567] width 212 height 28
select select "72"
click at [797, 553] on select "Select 123 REG.co.uk 1Password 3 4Gon AA Jones Electric Ltd Abzorb Access Group…" at bounding box center [899, 567] width 212 height 28
type input "64.81"
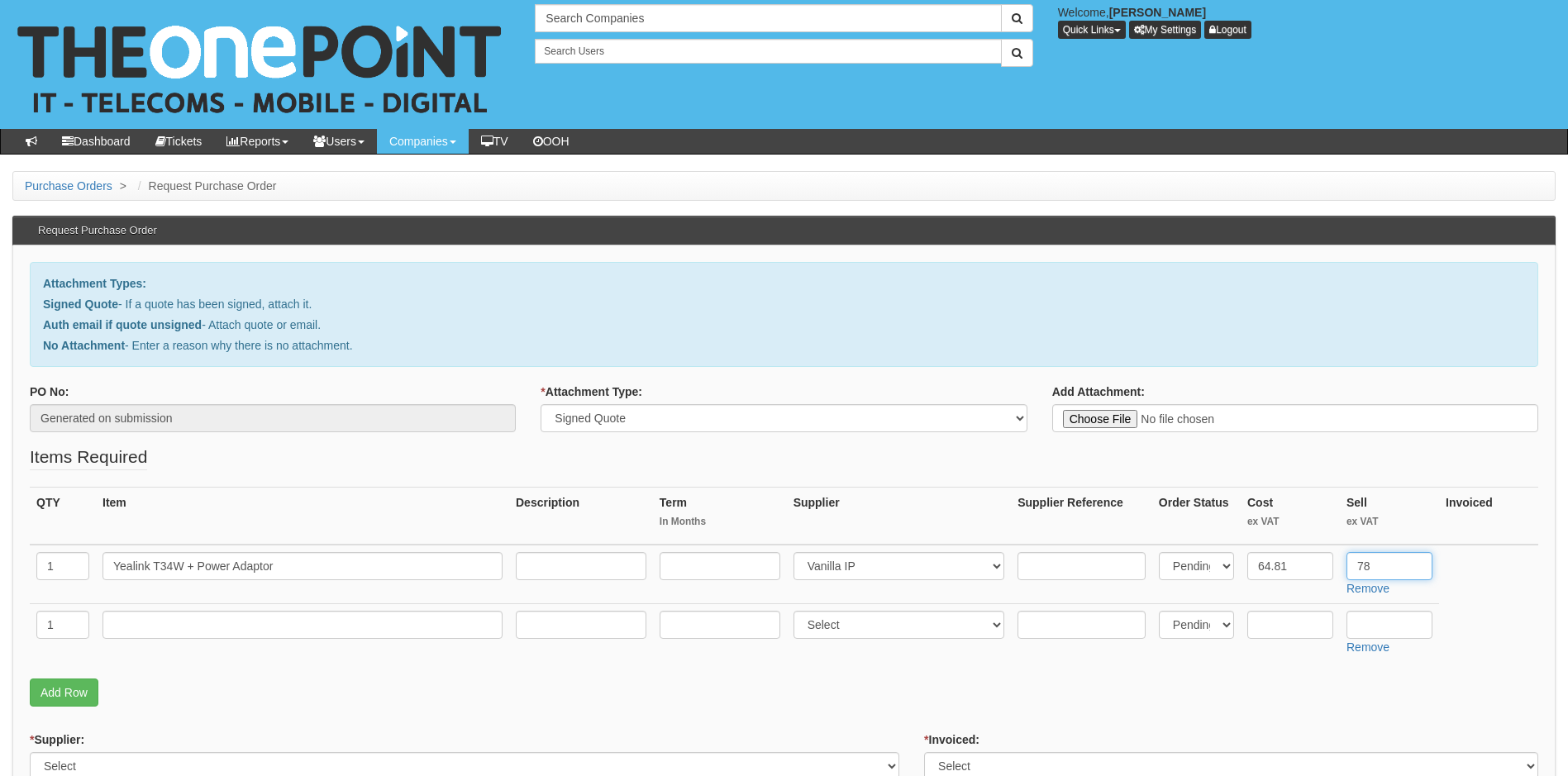
type input "78"
click at [263, 627] on input "text" at bounding box center [302, 625] width 400 height 28
type input "Delivery"
select select "81"
type input "6.50"
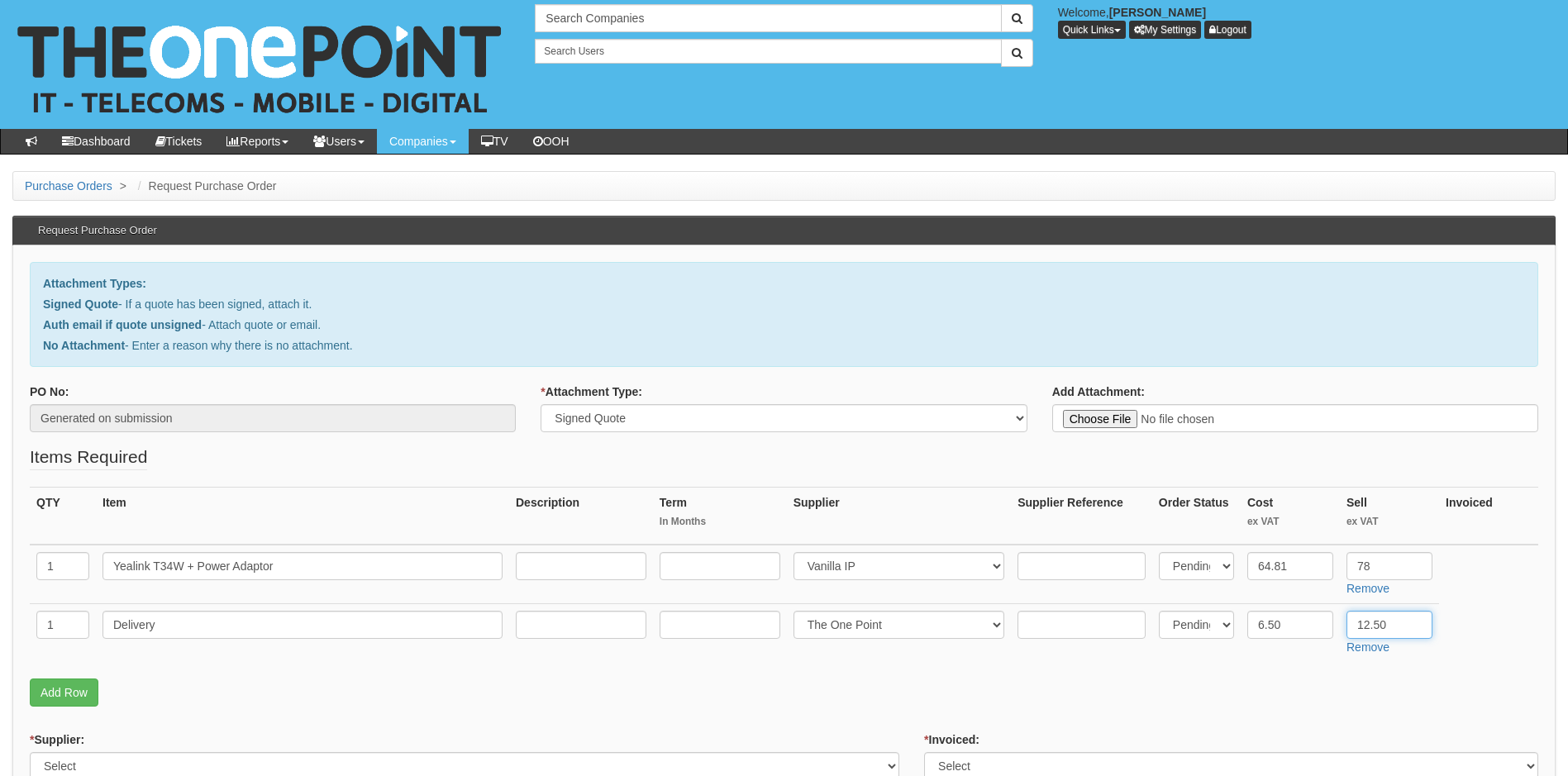
type input "12.50"
click at [1305, 562] on input "64.81" at bounding box center [1290, 567] width 86 height 28
type input "55.70"
click at [79, 694] on link "Add Row" at bounding box center [64, 693] width 68 height 28
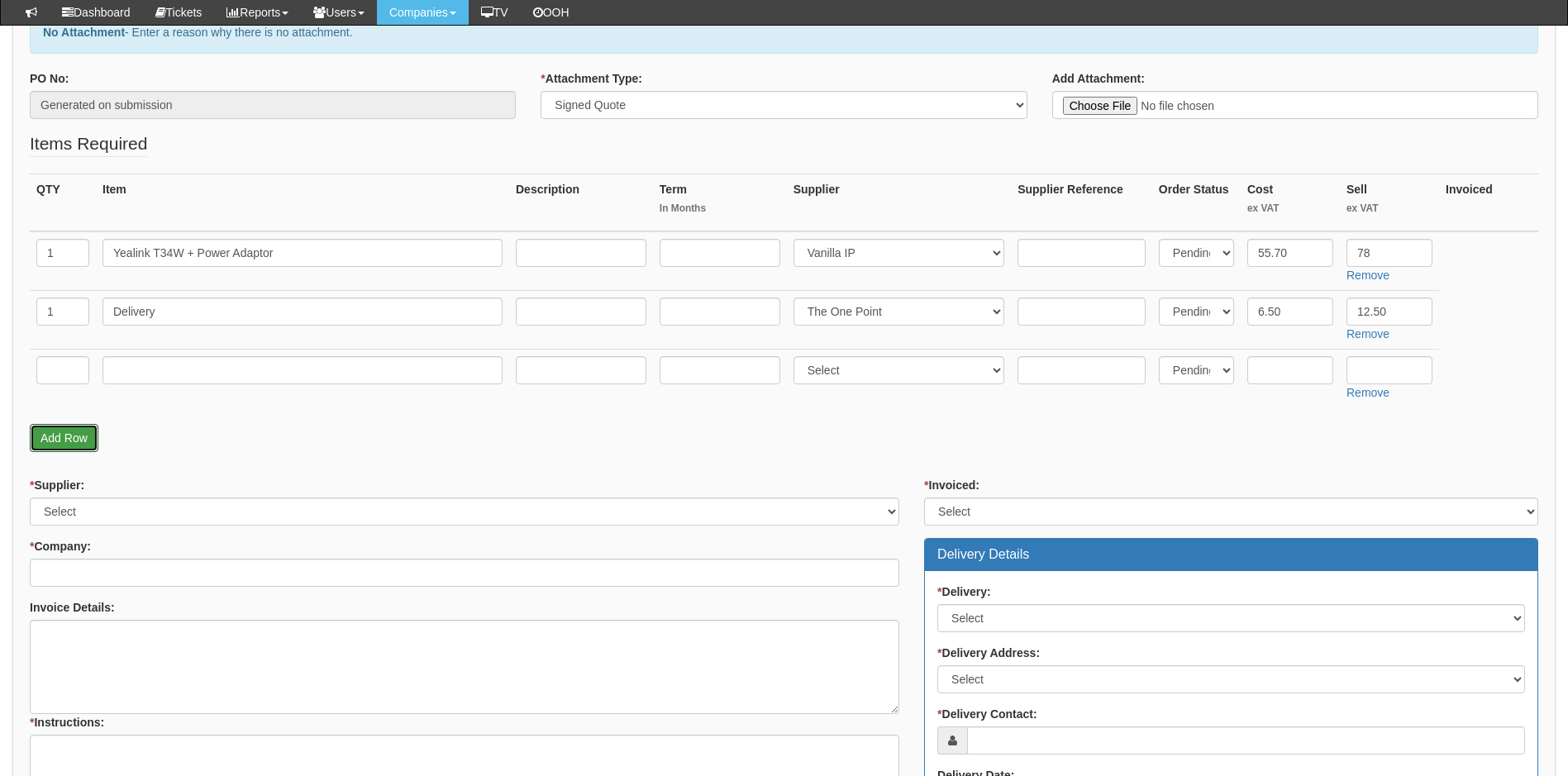
scroll to position [331, 0]
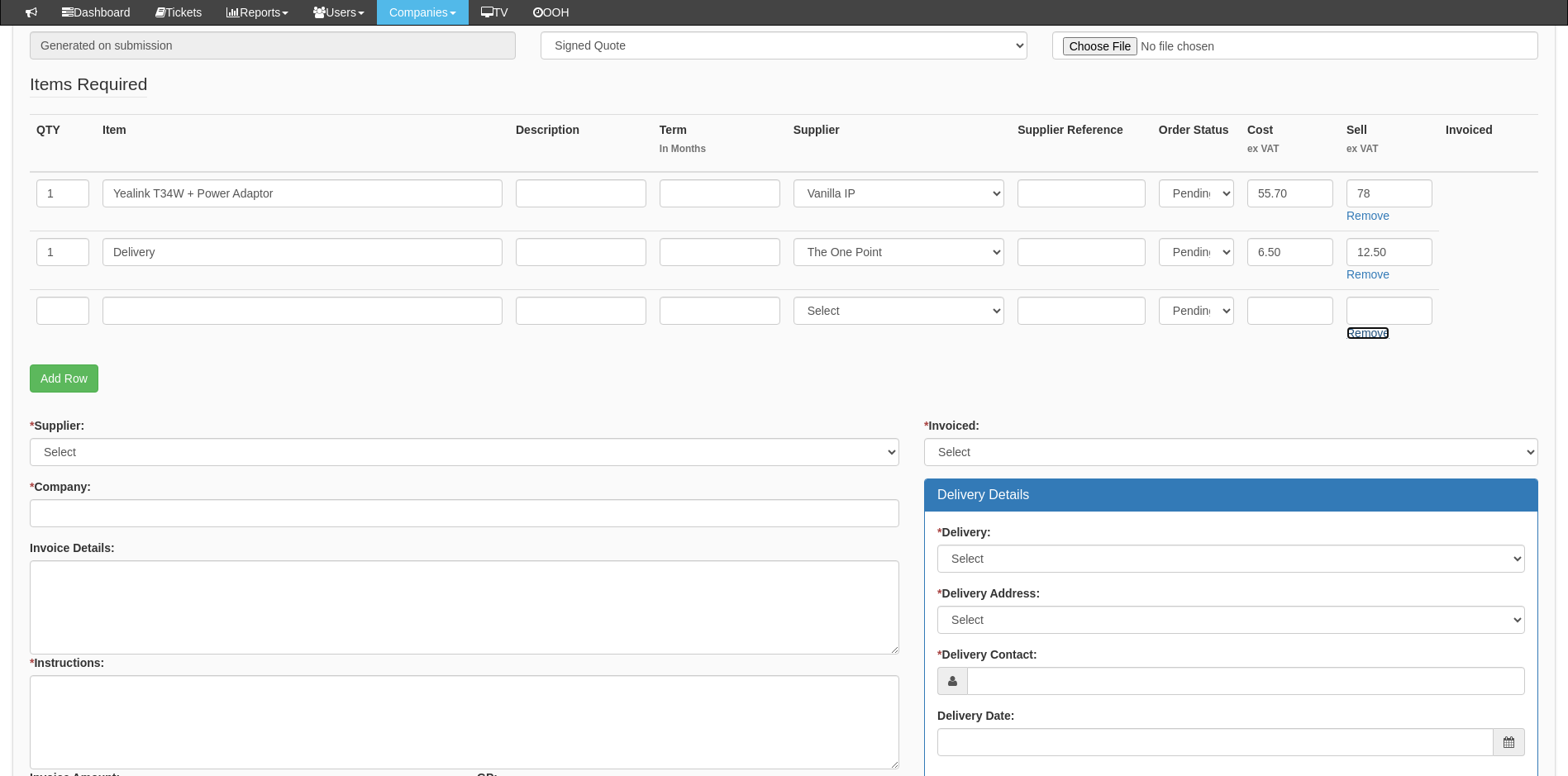
click at [1360, 332] on link "Remove" at bounding box center [1368, 333] width 43 height 13
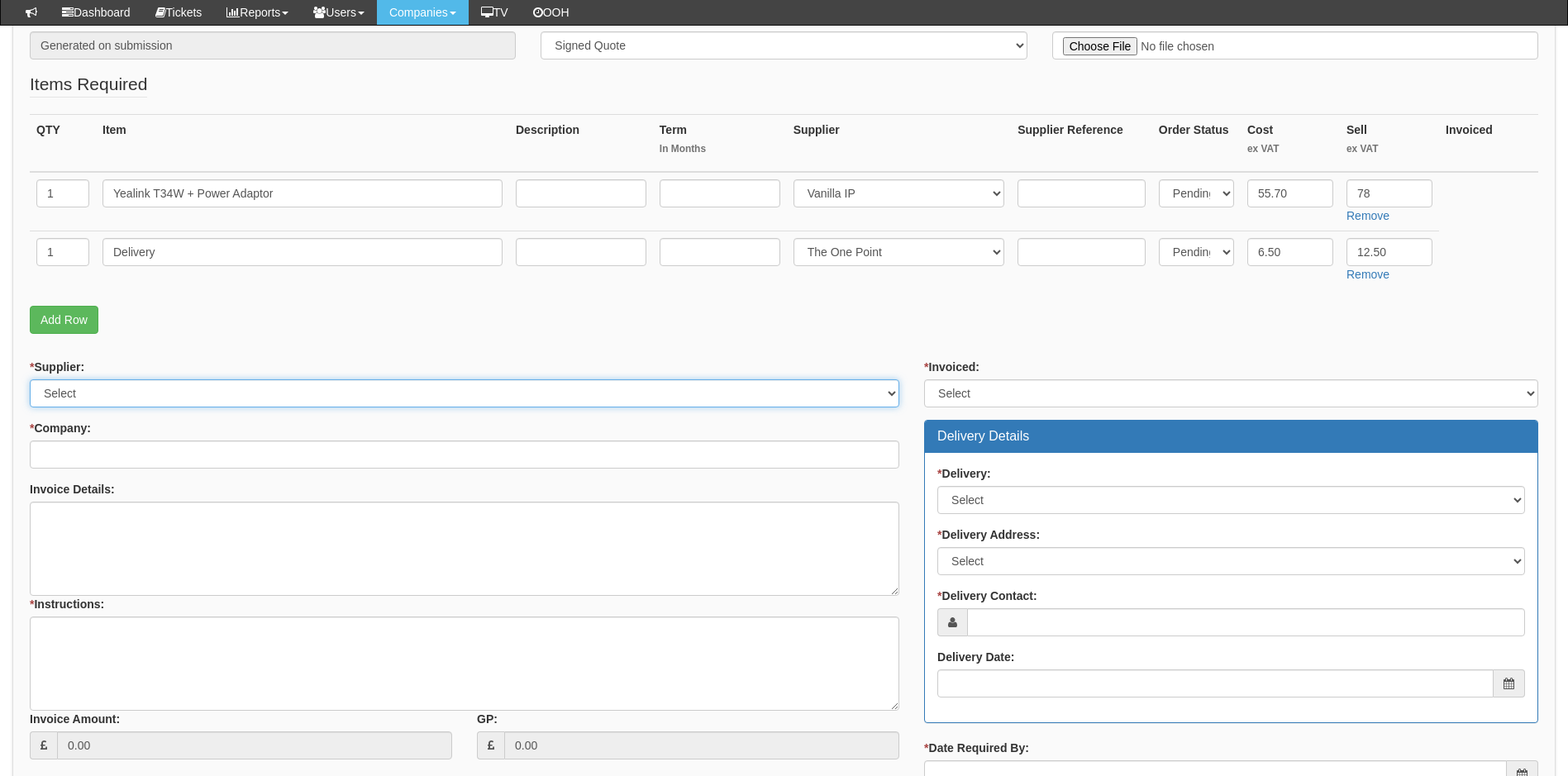
click at [223, 399] on select "Select 123 REG.co.uk 1Password 3 4Gon AA Jones Electric Ltd Abzorb Access Group…" at bounding box center [465, 394] width 870 height 28
select select "72"
click at [223, 399] on select "Select 123 REG.co.uk 1Password 3 4Gon AA Jones Electric Ltd Abzorb Access Group…" at bounding box center [465, 394] width 870 height 28
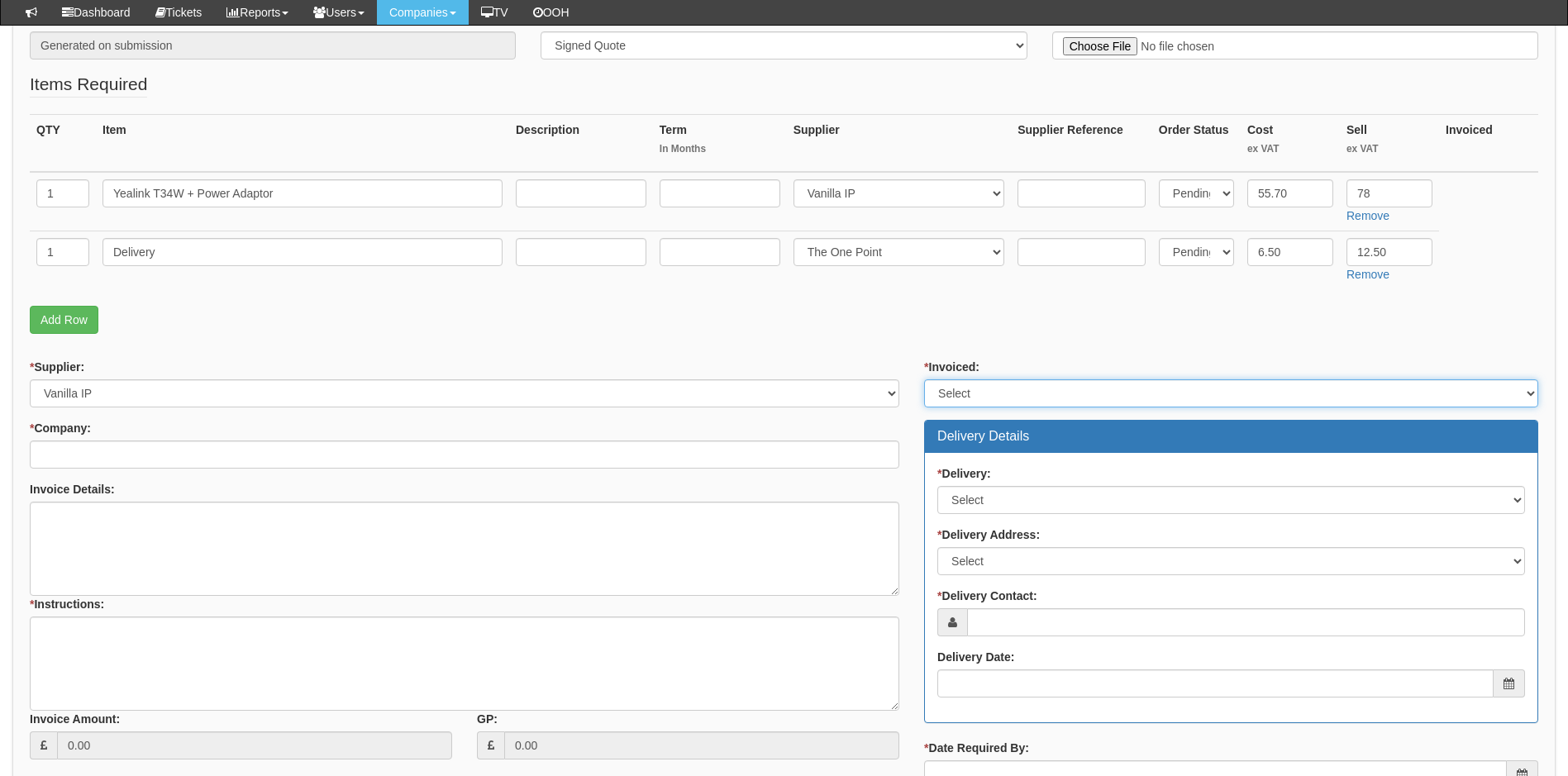
click at [1030, 394] on select "Select Yes No N/A STB (part of order)" at bounding box center [1231, 394] width 615 height 28
select select "1"
click at [924, 380] on select "Select Yes No N/A STB (part of order)" at bounding box center [1231, 394] width 615 height 28
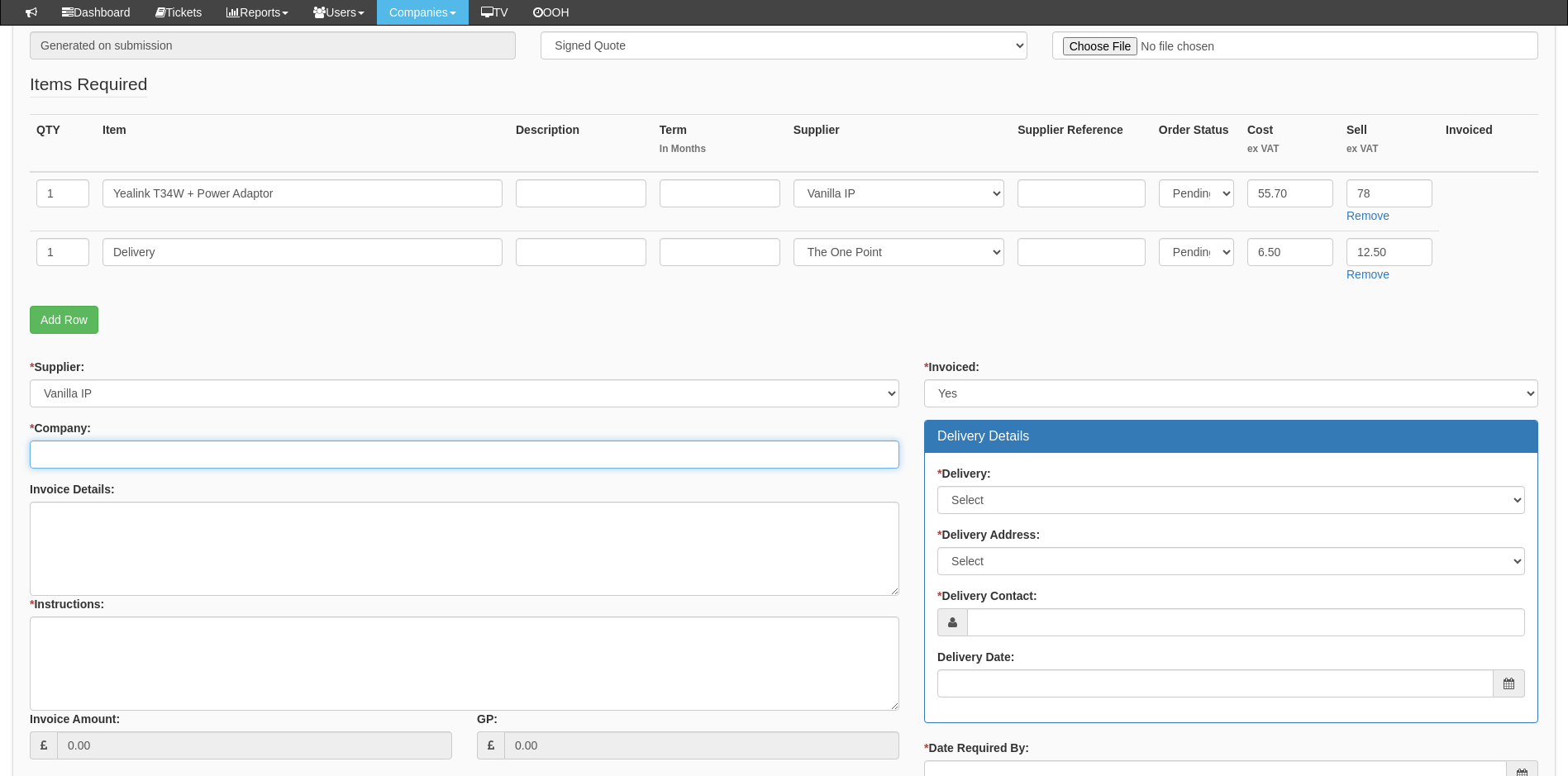
click at [241, 461] on input "* Company:" at bounding box center [465, 455] width 870 height 28
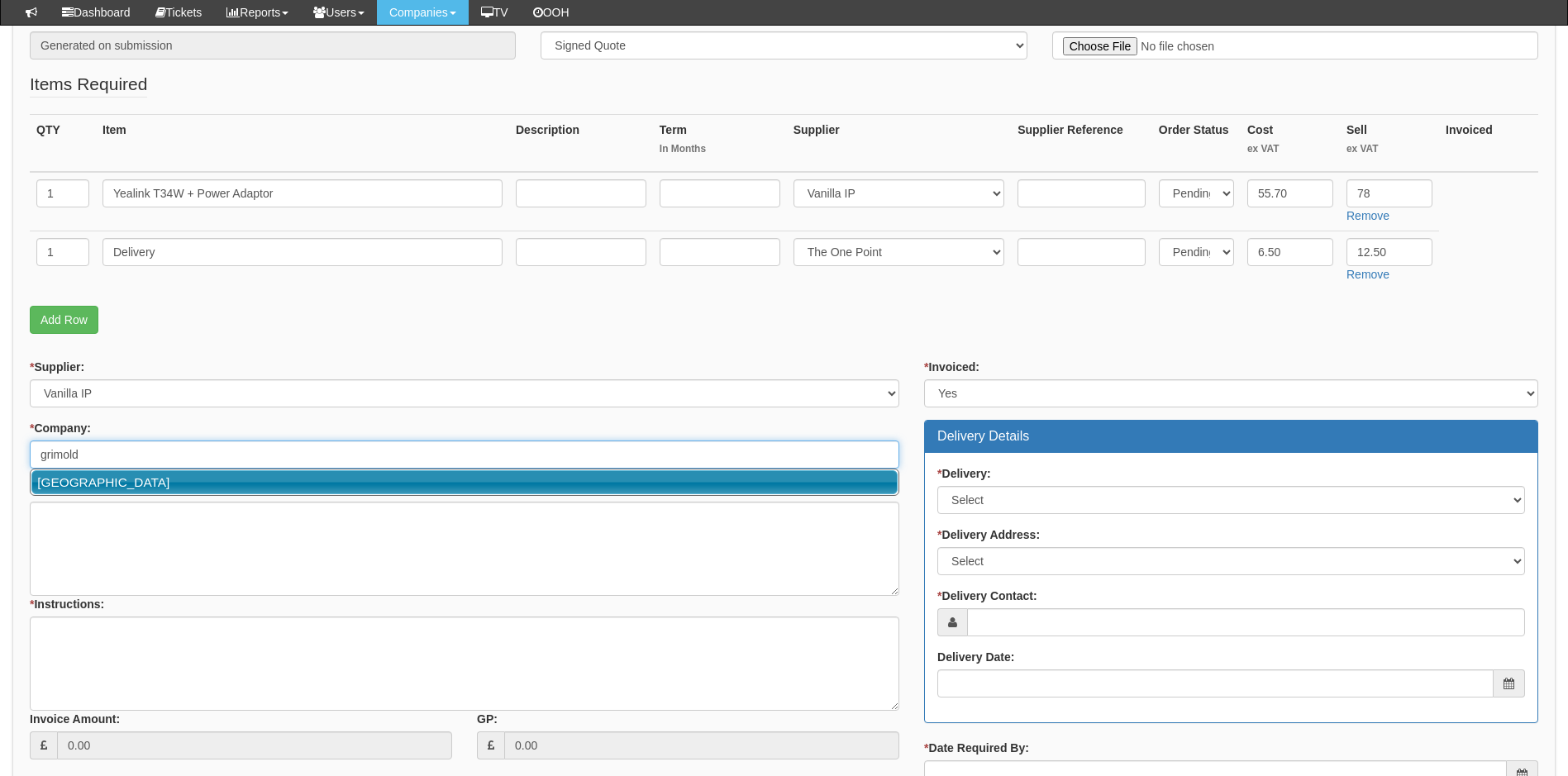
click at [276, 482] on link "[GEOGRAPHIC_DATA]" at bounding box center [464, 482] width 866 height 24
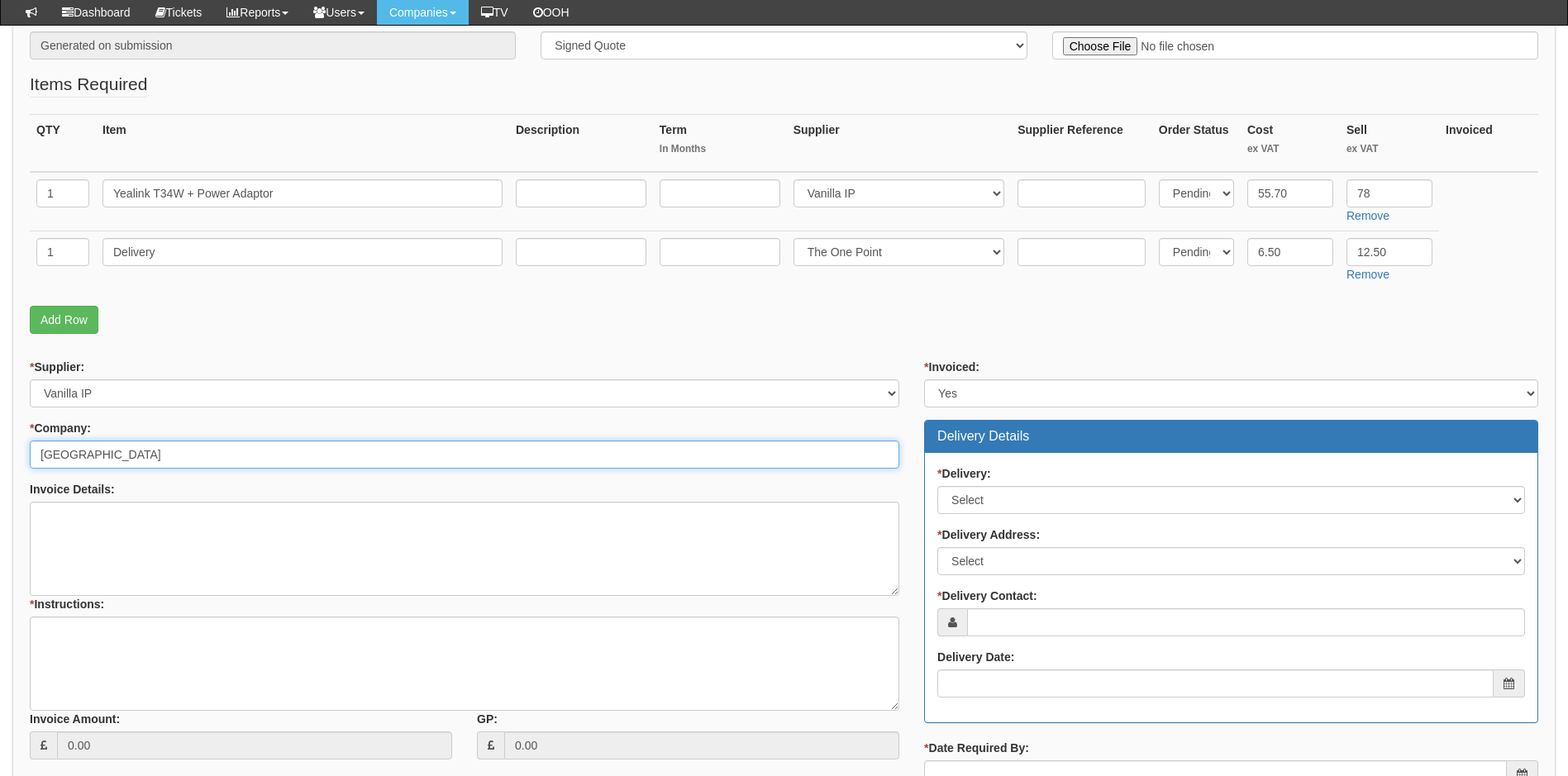
type input "[GEOGRAPHIC_DATA]"
click at [1016, 494] on select "Select No Not Applicable Yes" at bounding box center [1231, 500] width 588 height 28
select select "1"
click at [937, 486] on select "Select No Not Applicable Yes" at bounding box center [1231, 500] width 588 height 28
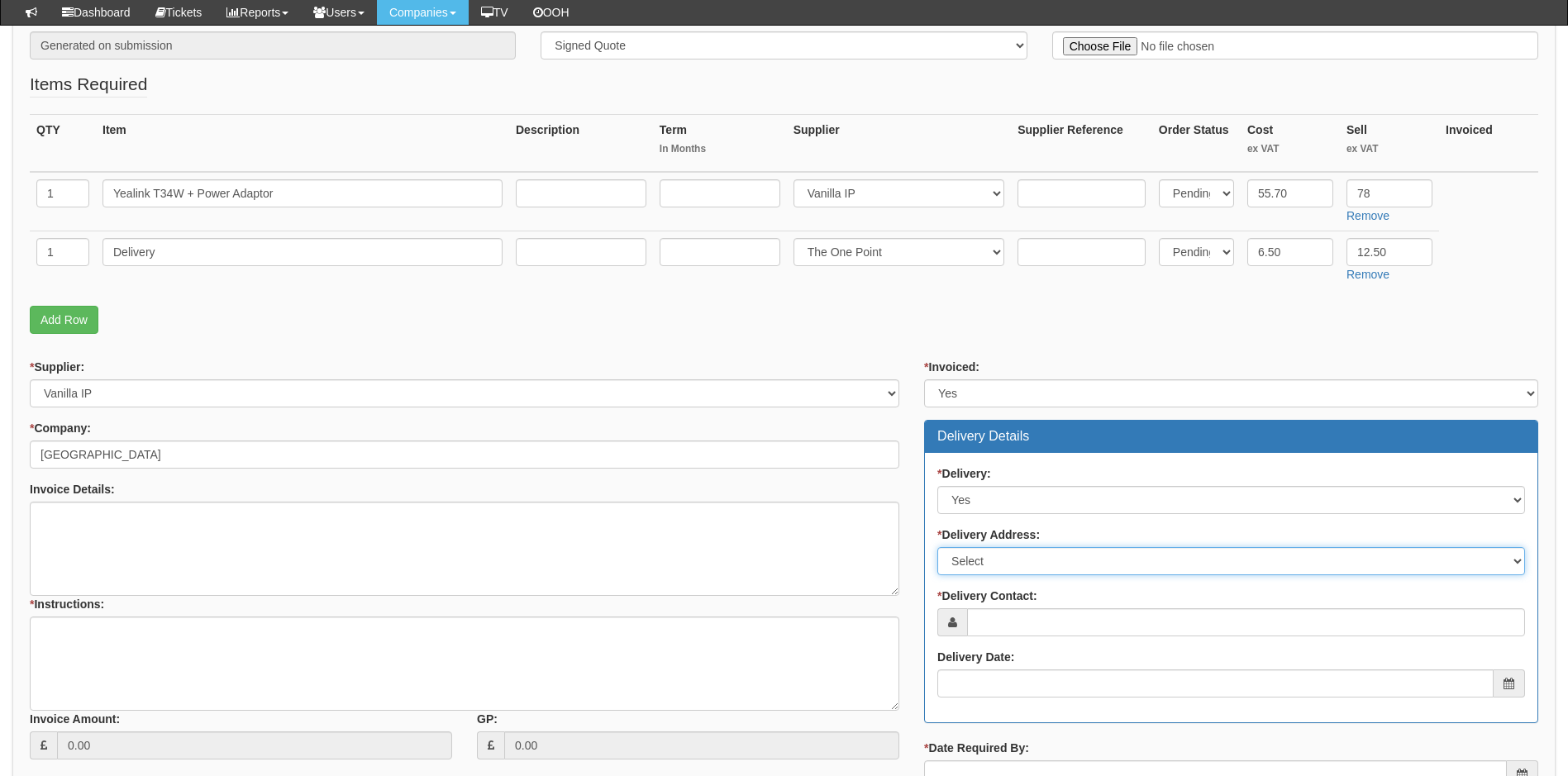
click at [1028, 566] on select "Select Not Applicable Main Address - LN1 8SW Other" at bounding box center [1231, 561] width 588 height 28
select select "other"
click at [937, 547] on select "Select Not Applicable Main Address - LN1 8SW Other" at bounding box center [1231, 561] width 588 height 28
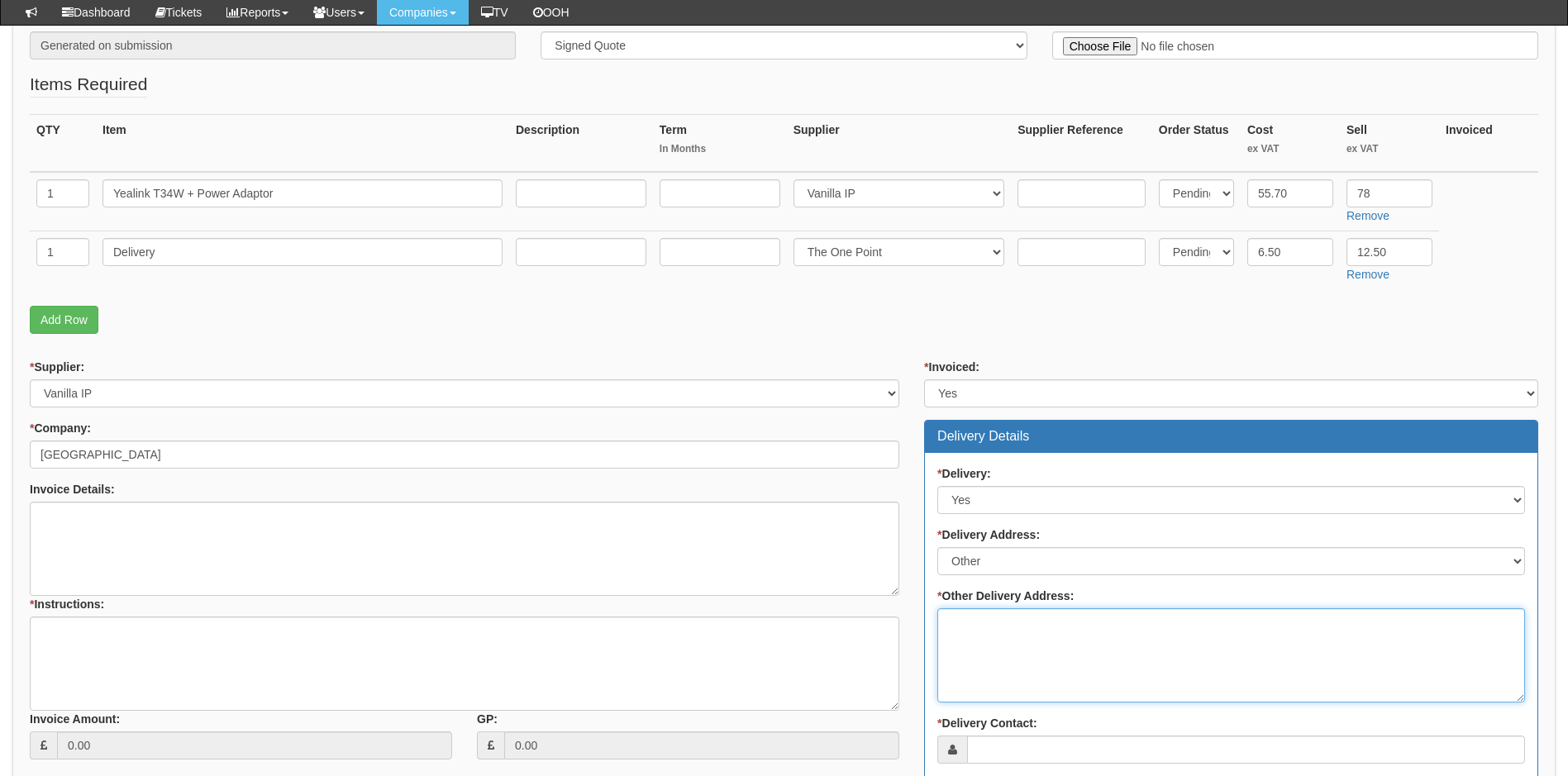
click at [1015, 644] on textarea "* Other Delivery Address:" at bounding box center [1231, 655] width 588 height 94
type textarea "to TOP"
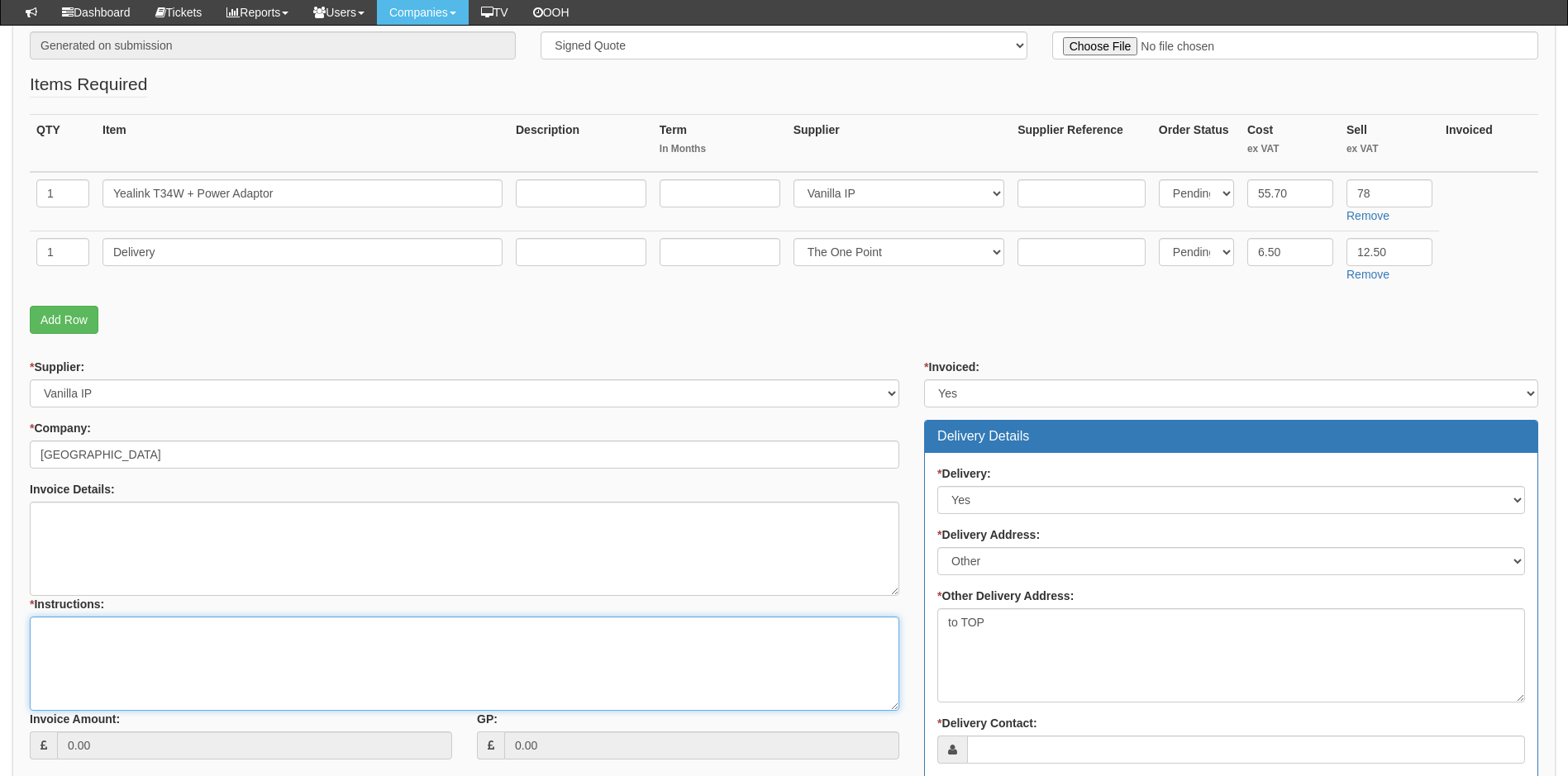
click at [195, 631] on textarea "* Instructions:" at bounding box center [465, 663] width 870 height 94
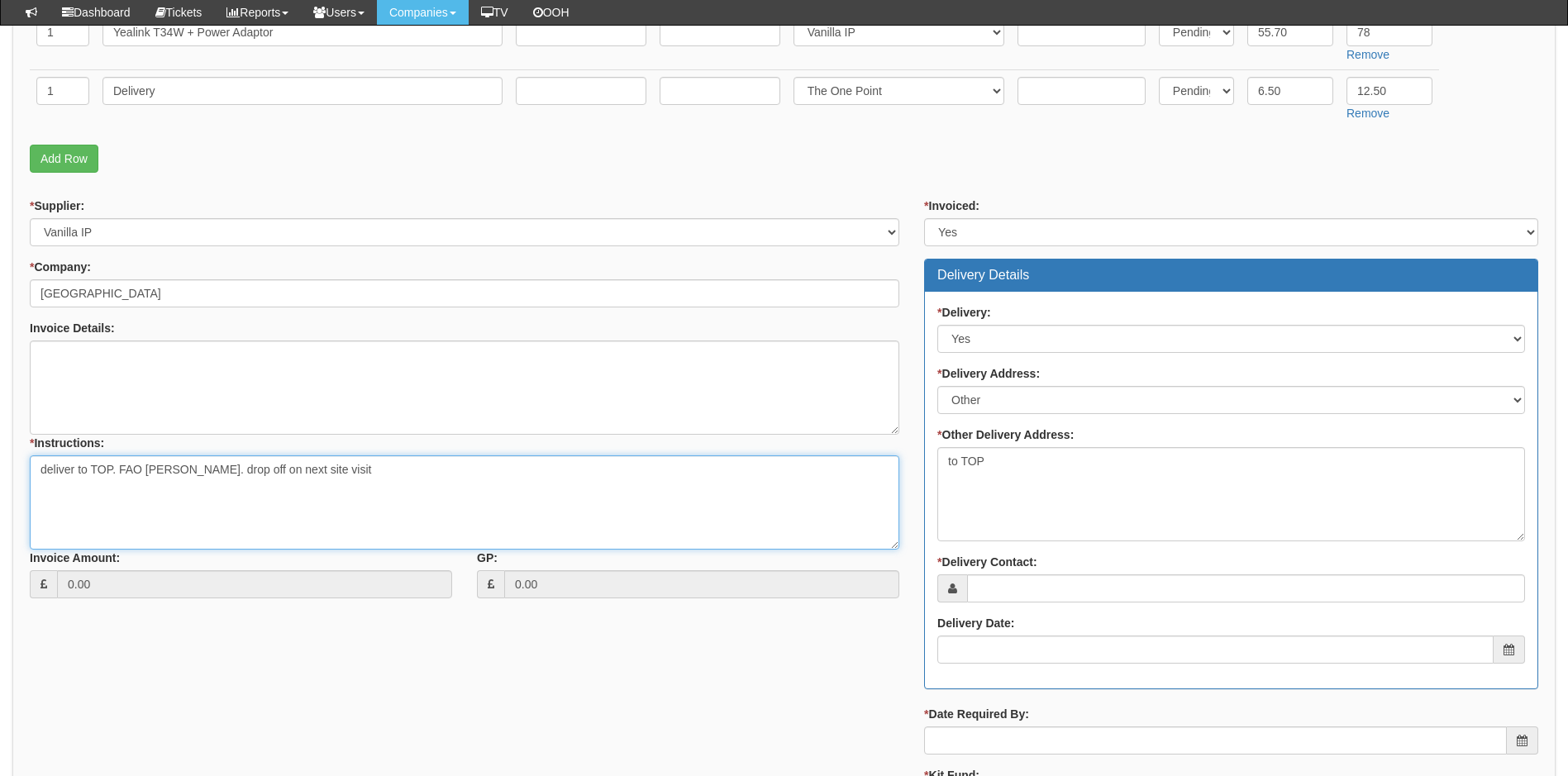
scroll to position [496, 0]
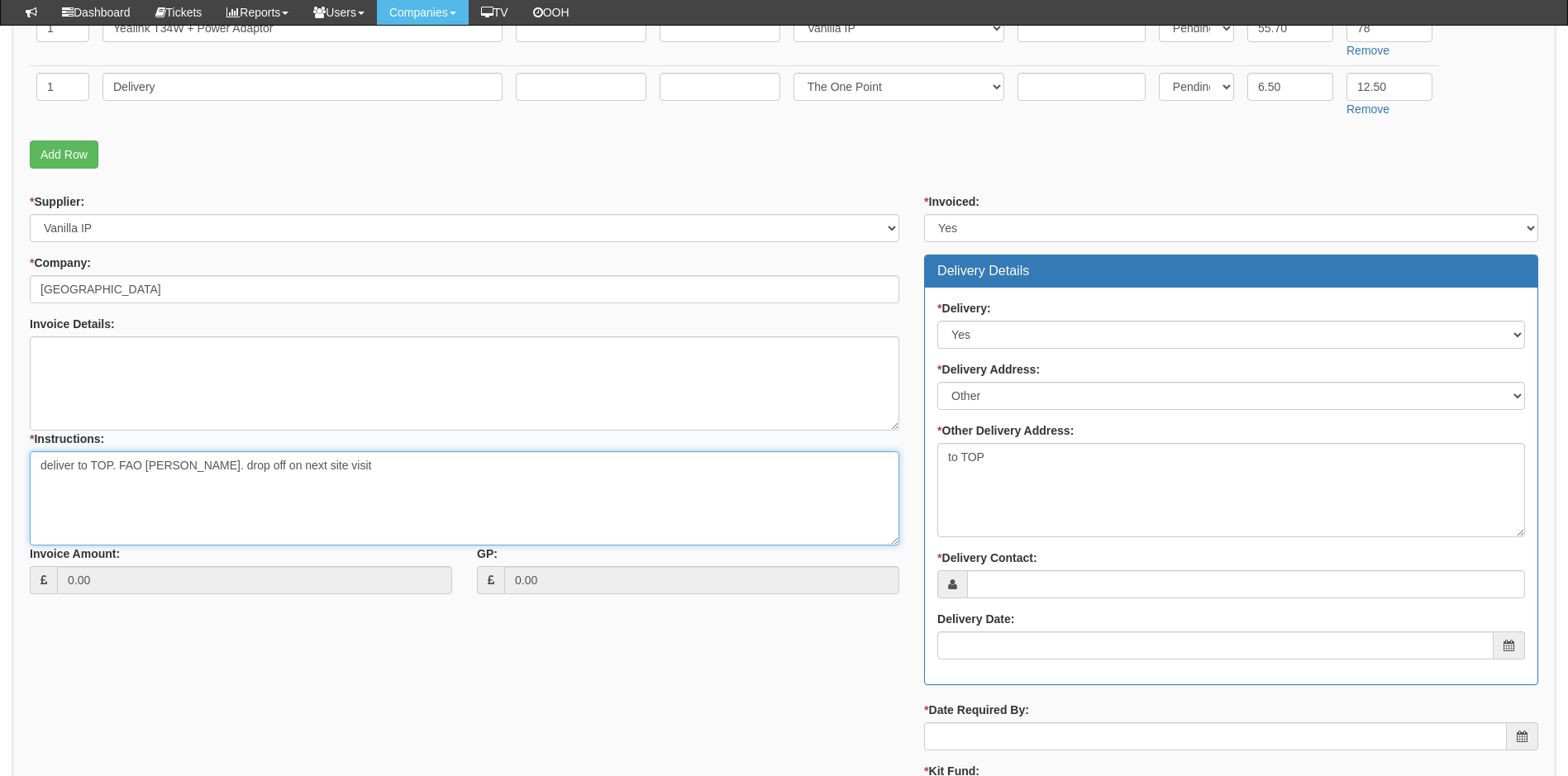
type textarea "deliver to TOP. FAO Hayley Thomas. drop off on next site visit"
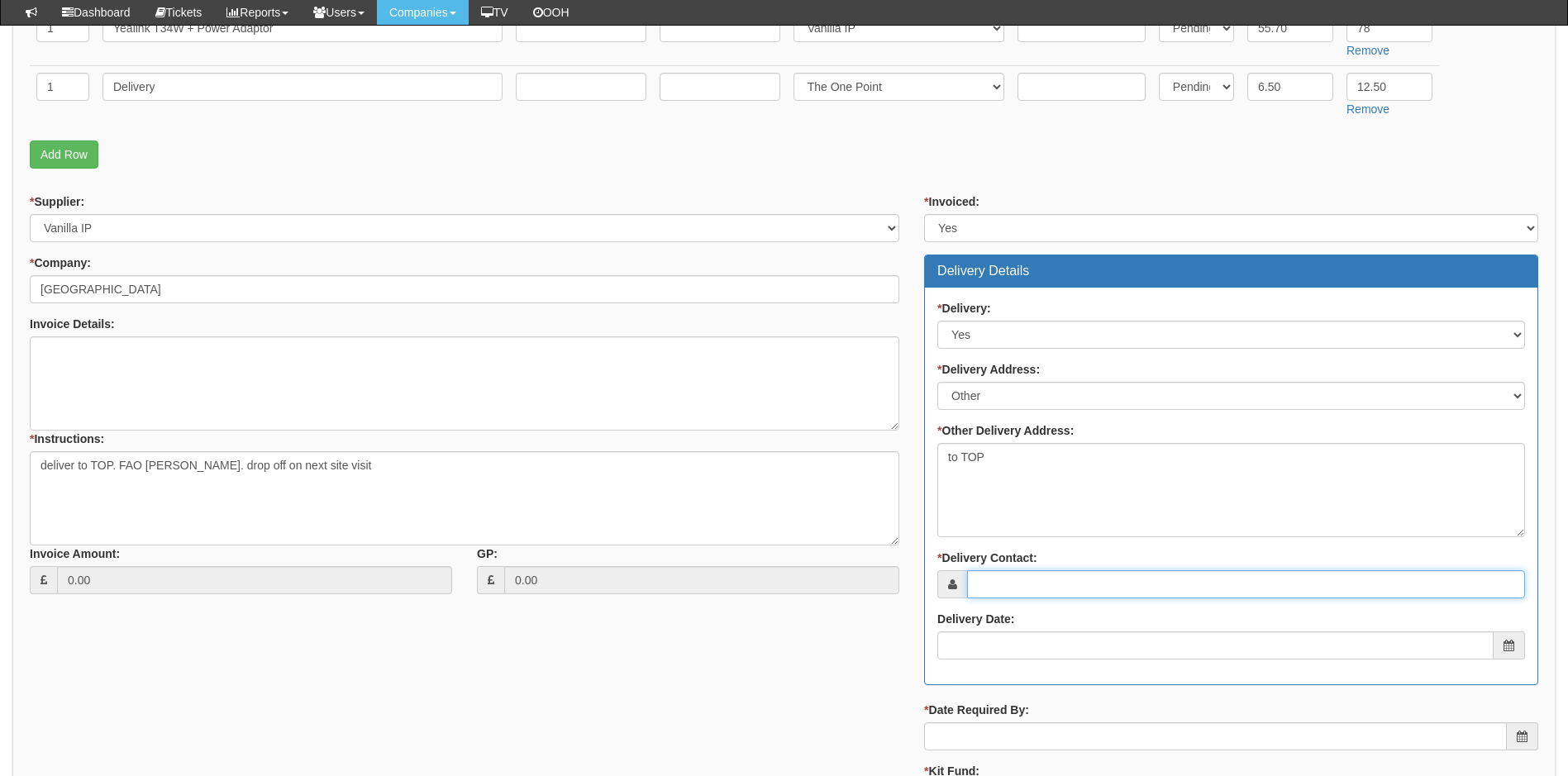
click at [1071, 586] on input "* Delivery Contact:" at bounding box center [1246, 584] width 558 height 28
click at [1039, 587] on input "* Delivery Contact:" at bounding box center [1246, 584] width 558 height 28
paste input "hayley.thomas@grimoldbyprimaryschool.co.uk"
type input "hayley.thomas@grimoldbyprimaryschool.co.uk"
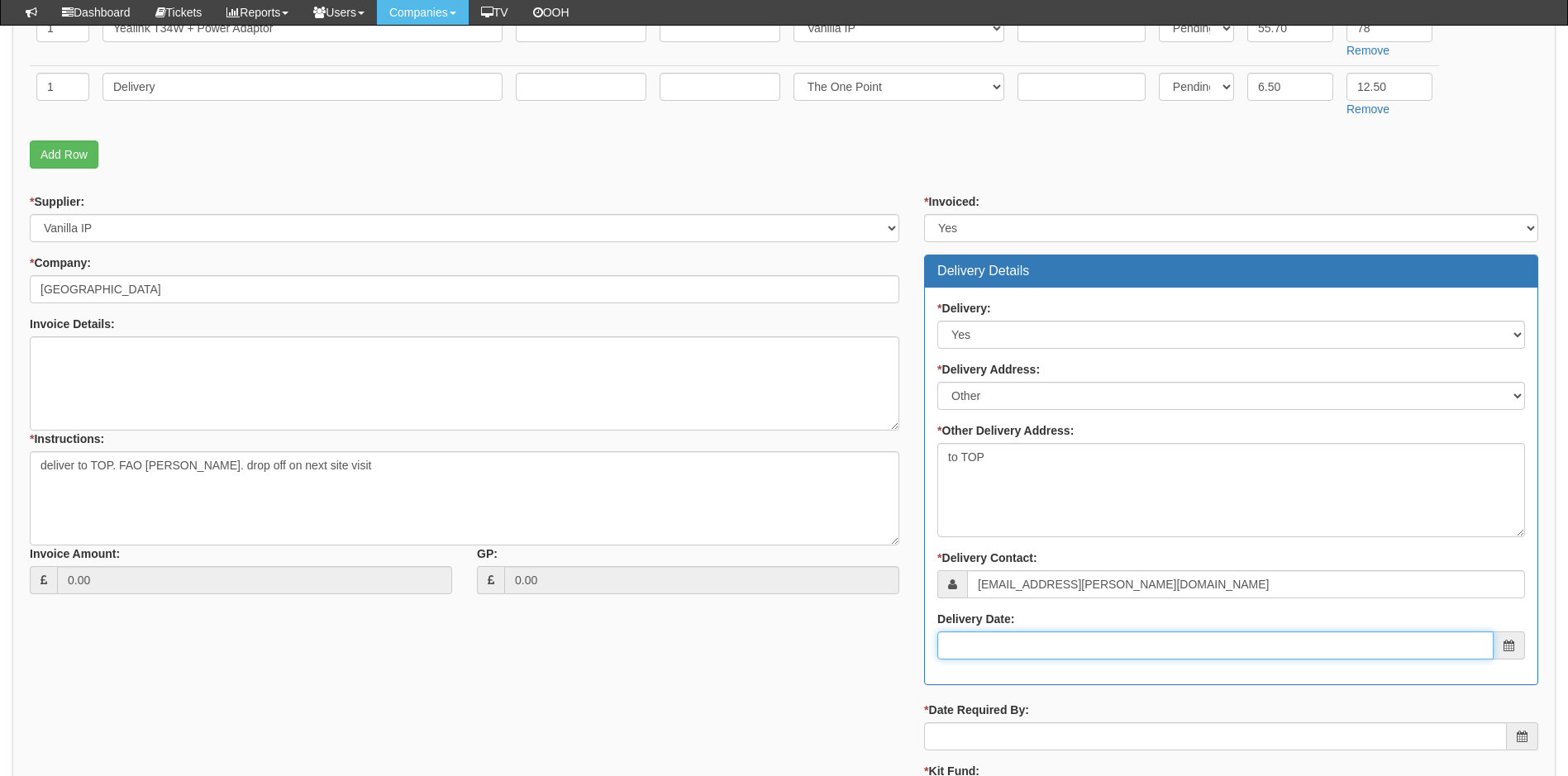
click at [1038, 649] on input "Delivery Date:" at bounding box center [1215, 646] width 556 height 28
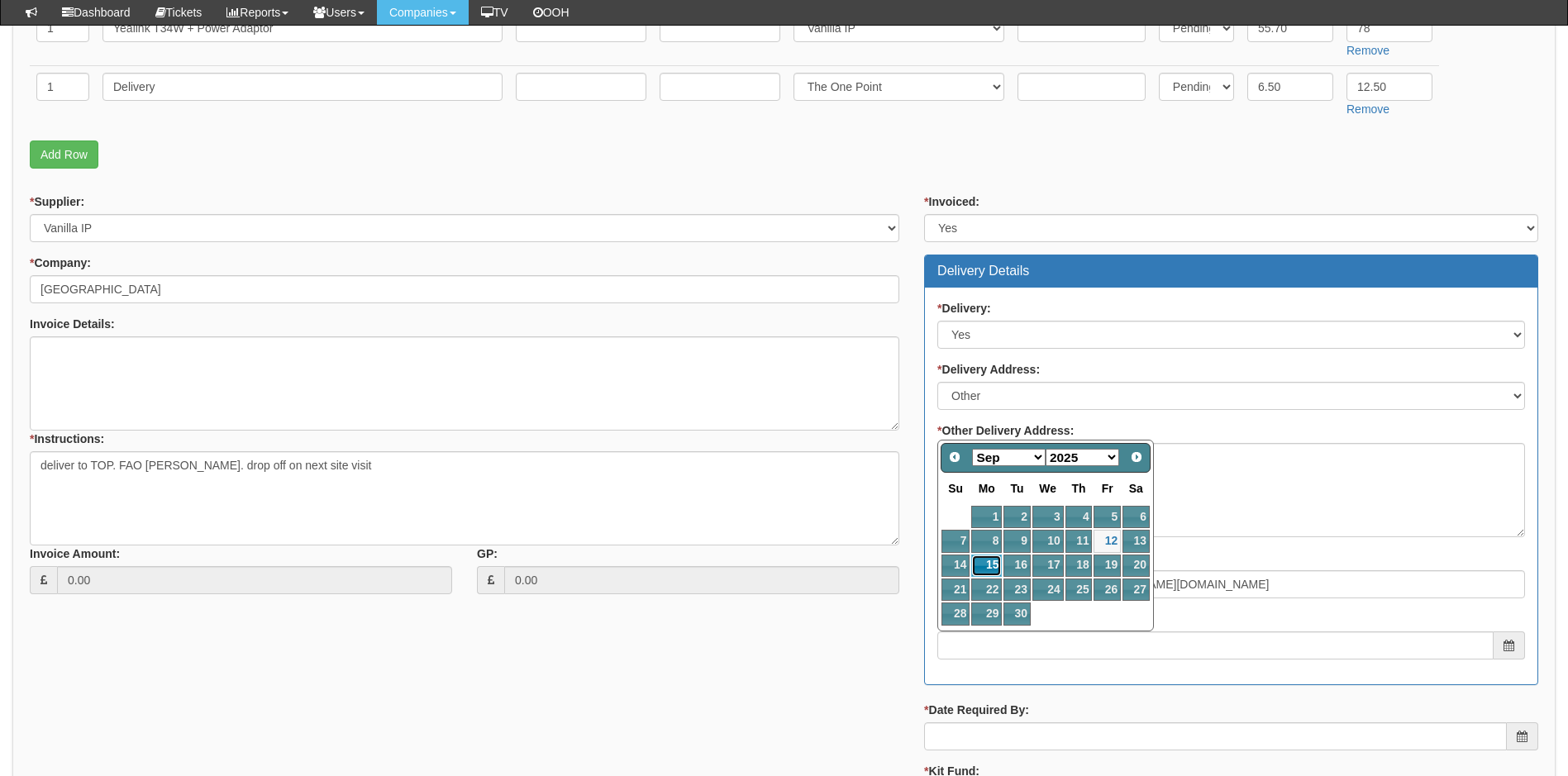
click at [992, 567] on link "15" at bounding box center [986, 566] width 30 height 22
type input "2025-09-15"
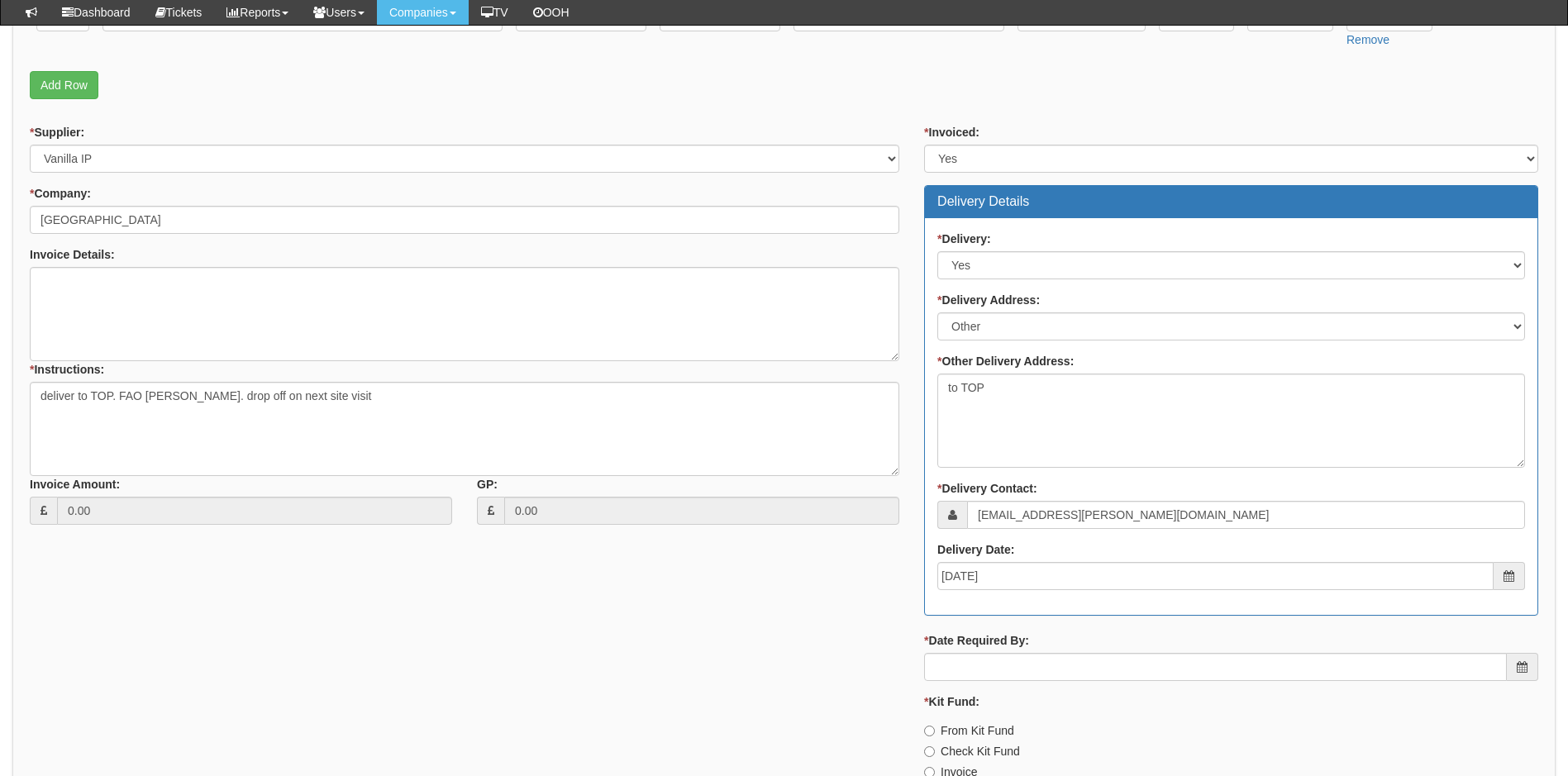
scroll to position [718, 0]
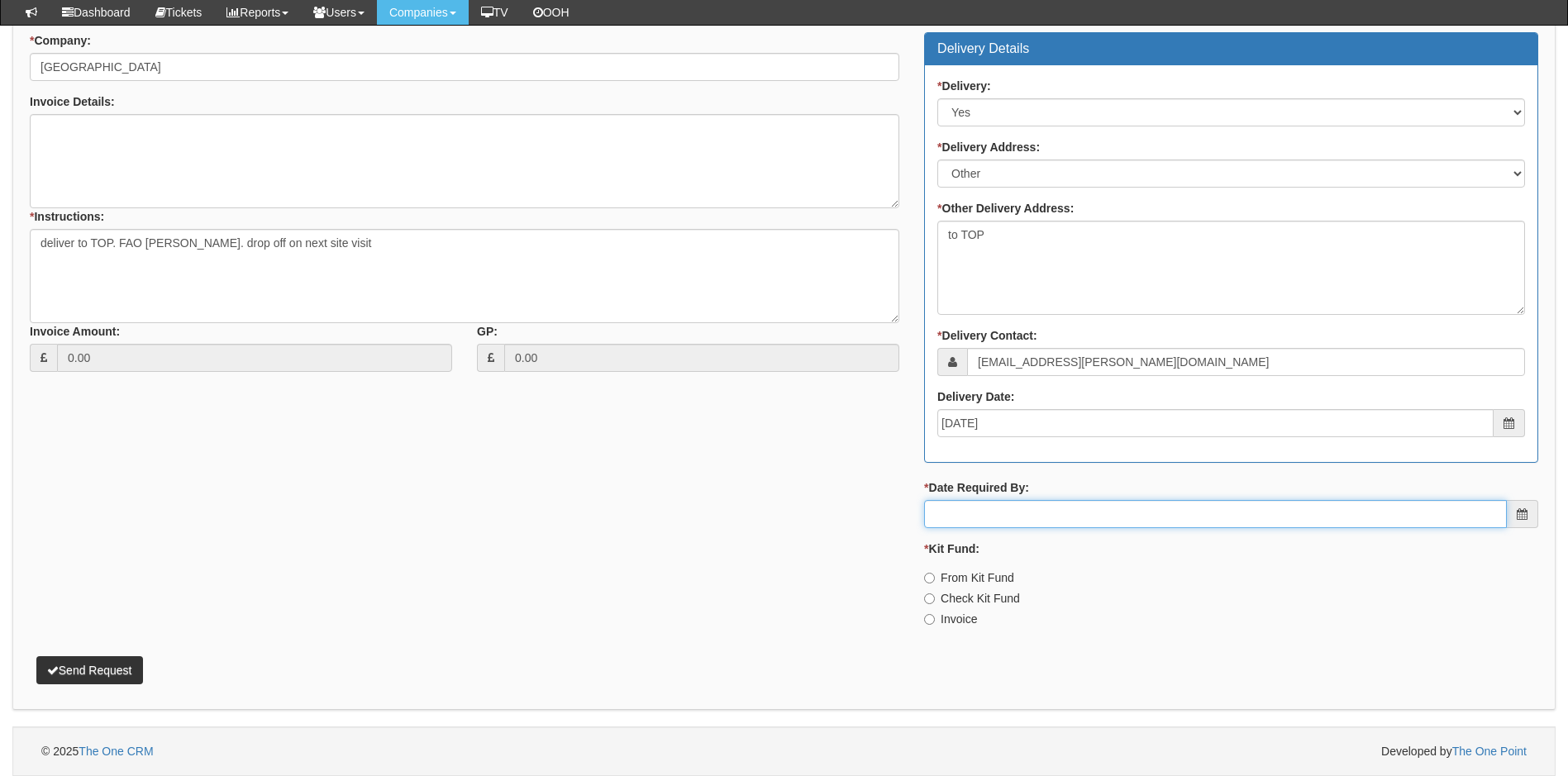
click at [1043, 519] on input "* Date Required By:" at bounding box center [1215, 514] width 583 height 28
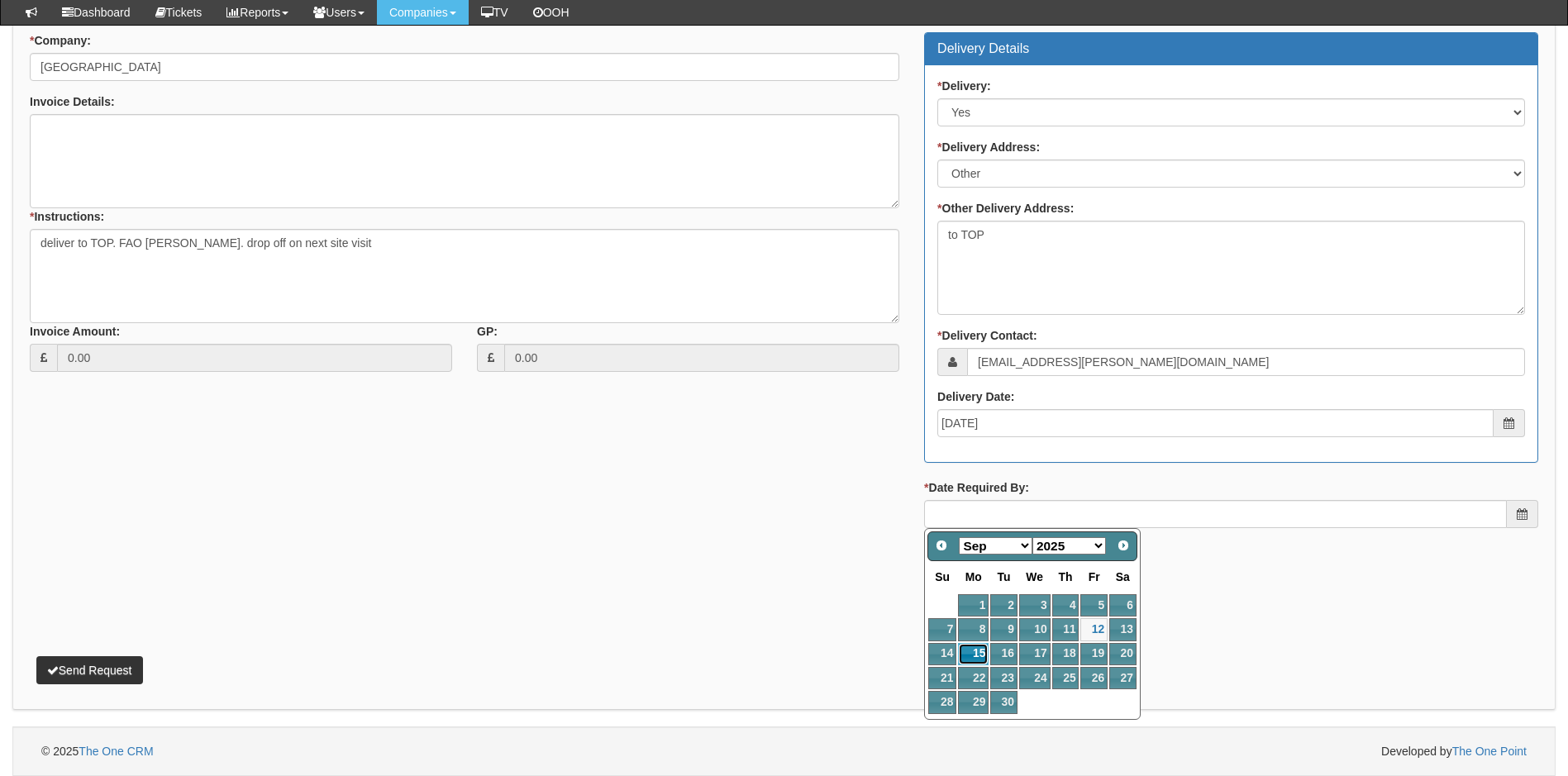
click at [982, 655] on link "15" at bounding box center [973, 654] width 30 height 22
type input "2025-09-15"
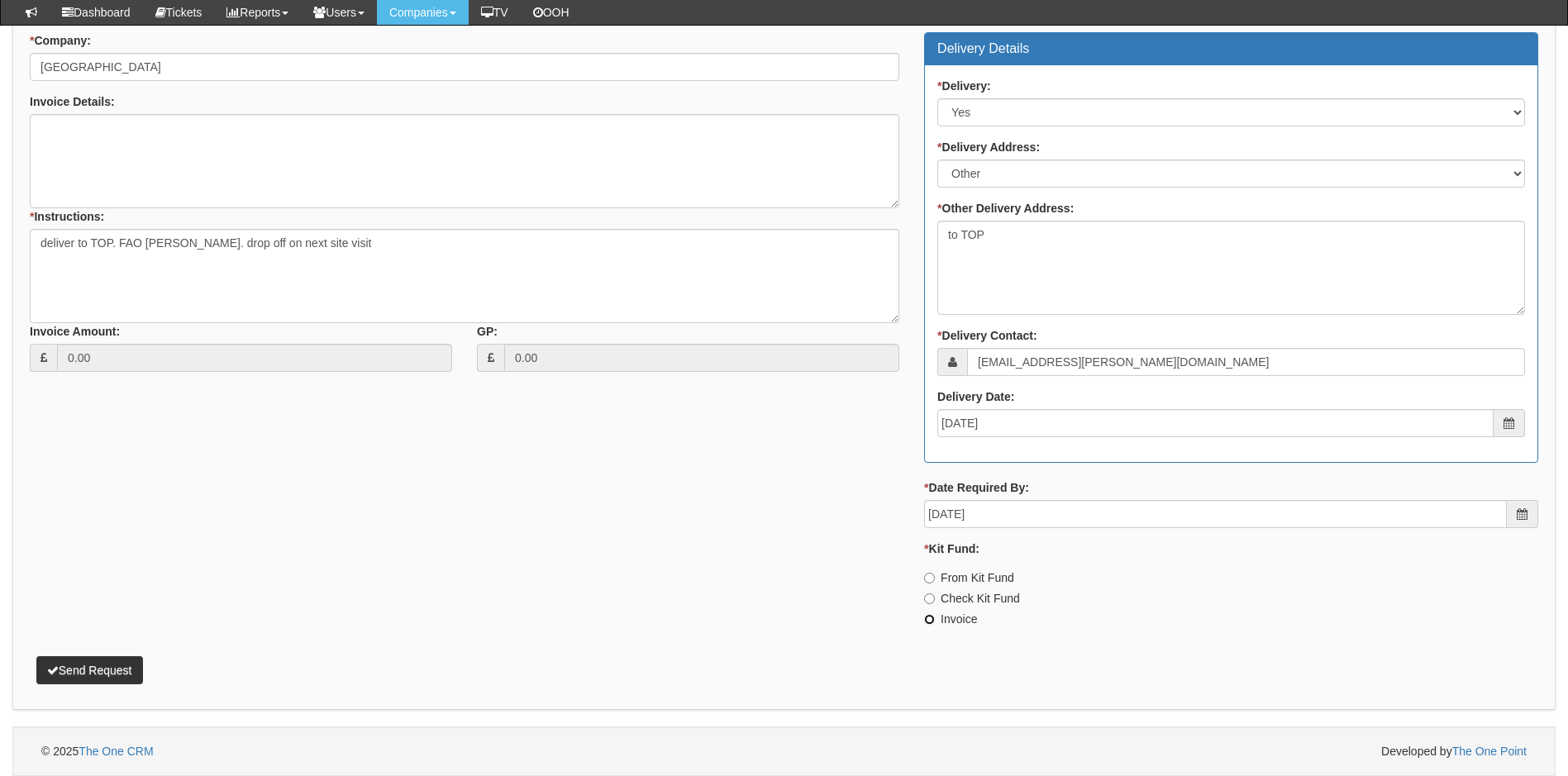
click at [931, 621] on input "Invoice" at bounding box center [929, 620] width 11 height 11
radio input "true"
click at [382, 247] on textarea "deliver to TOP. FAO Hayley Thomas. drop off on next site visit" at bounding box center [465, 276] width 870 height 94
click at [141, 279] on textarea "deliver to TOP. FAO Hayley Thomas. drop off on next site visit Notes From Jacob…" at bounding box center [465, 276] width 870 height 94
paste textarea "REPLACEMENT DEVICE – HANDSET ON P.O. TELSEP25-19451 TO BE CREDITED"
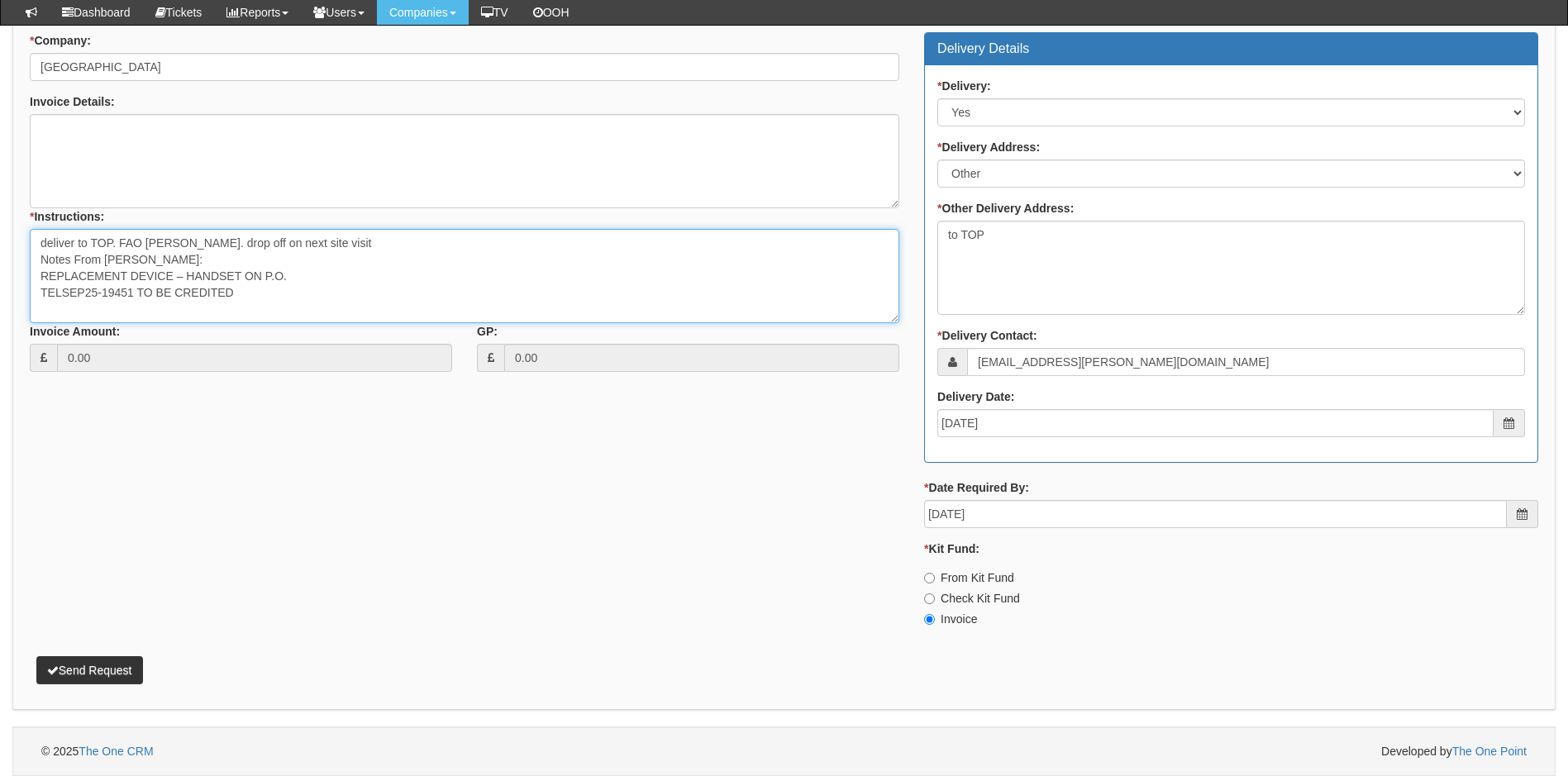
type textarea "deliver to TOP. FAO Hayley Thomas. drop off on next site visit Notes From Jacob…"
click at [94, 670] on button "Send Request" at bounding box center [90, 670] width 106 height 28
